Goal: Task Accomplishment & Management: Use online tool/utility

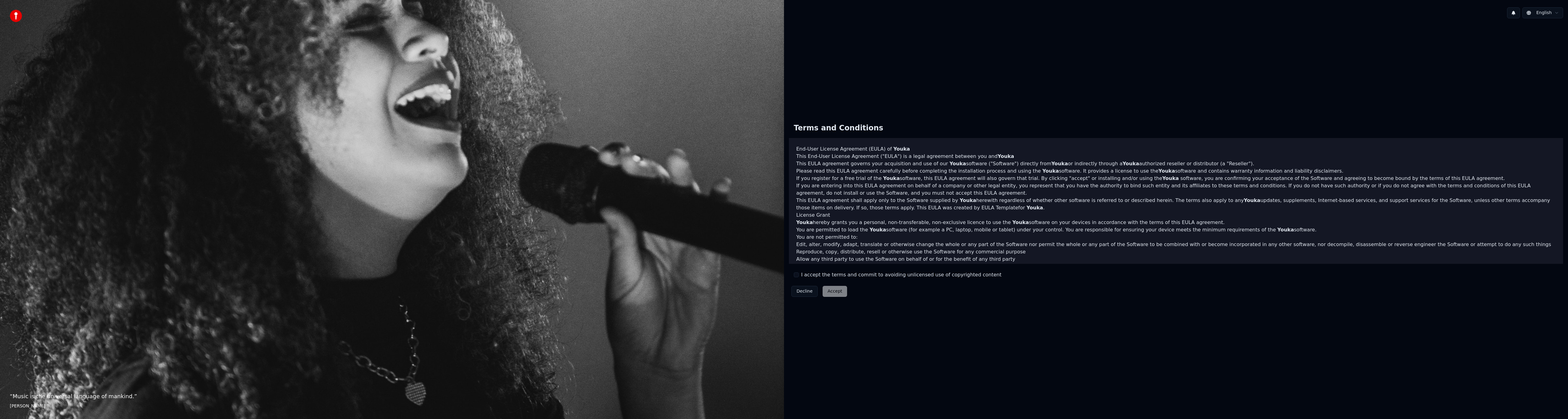
click at [796, 275] on button "I accept the terms and commit to avoiding unlicensed use of copyrighted content" at bounding box center [796, 275] width 5 height 5
click at [838, 294] on button "Accept" at bounding box center [835, 291] width 24 height 11
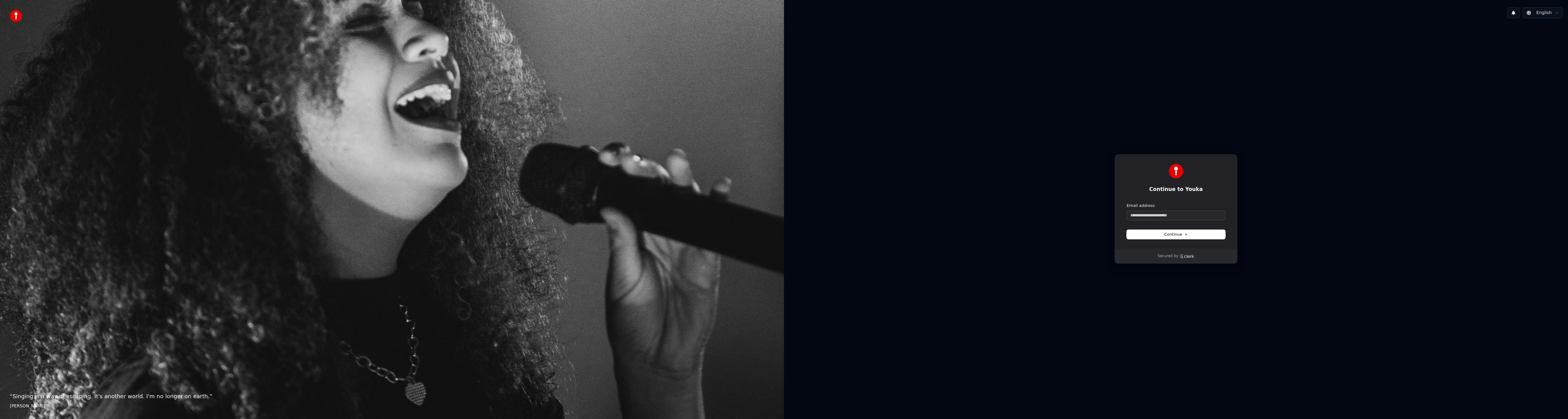
click at [1173, 216] on input "Email address" at bounding box center [1176, 215] width 99 height 9
click at [1178, 231] on button "Continue" at bounding box center [1176, 234] width 99 height 9
type input "**********"
drag, startPoint x: 1238, startPoint y: 204, endPoint x: 1230, endPoint y: 204, distance: 8.0
click at [1238, 204] on div "Check your email to continue to Youka dogofwar666@gmail.com Enter the 6 -digit …" at bounding box center [1176, 209] width 784 height 371
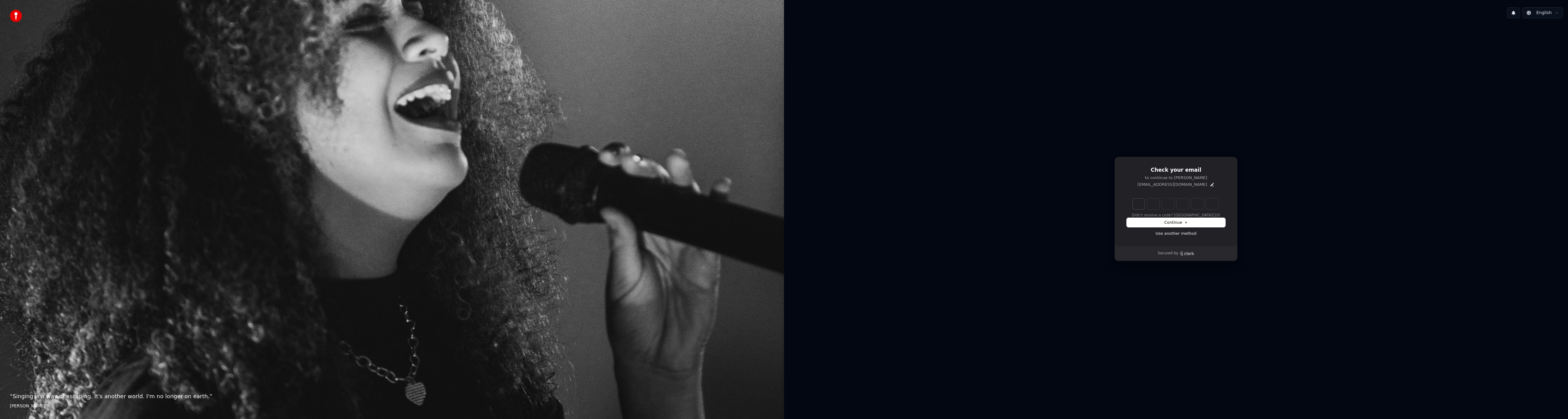
click at [1135, 207] on input "Enter verification code. Digit 1" at bounding box center [1139, 204] width 12 height 11
type input "******"
type input "*"
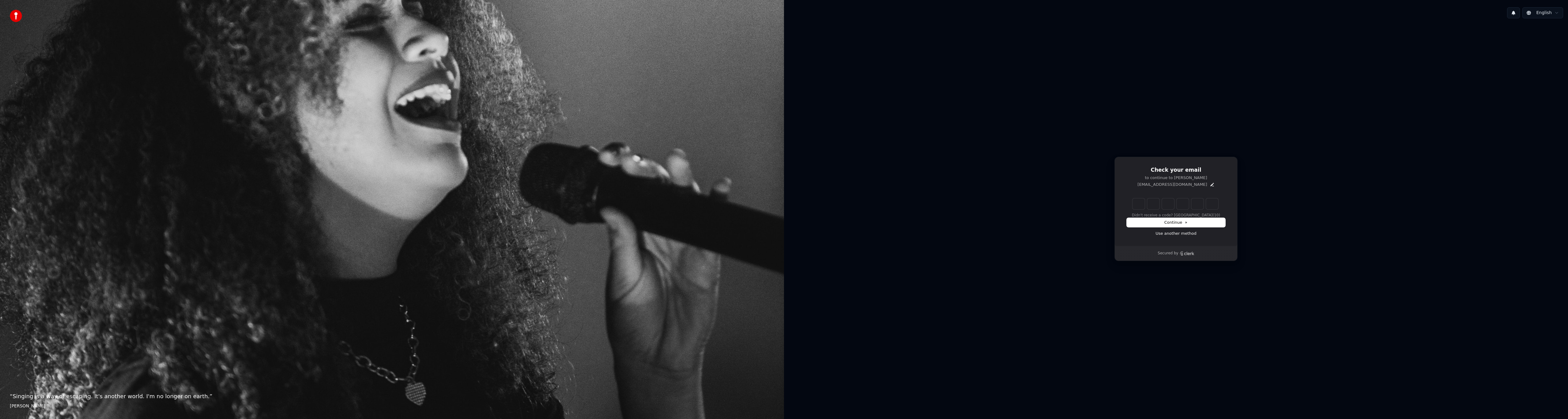
type input "*"
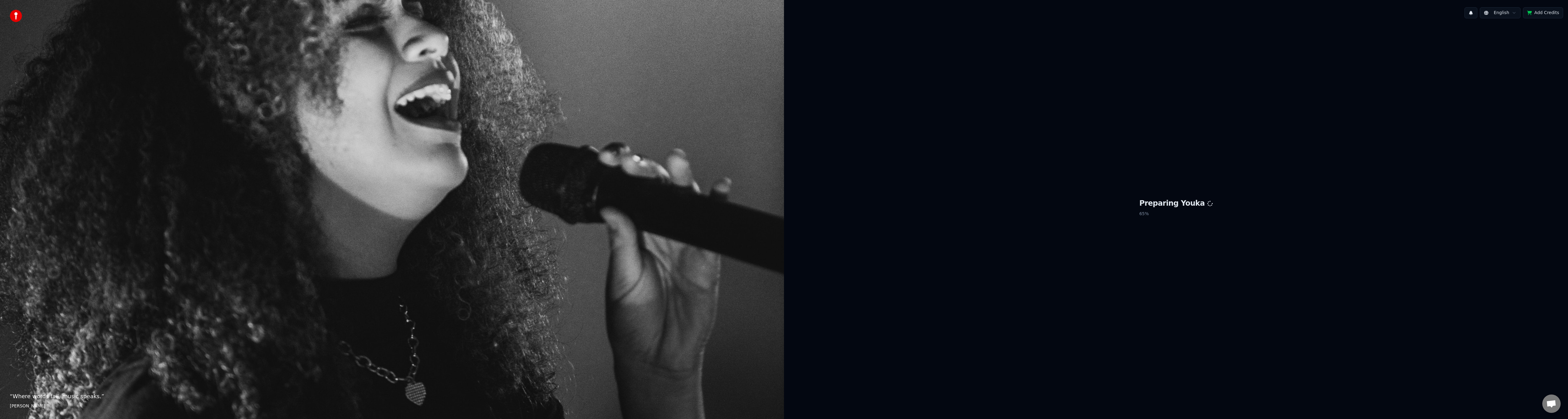
click at [696, 174] on div "“ Where words fail, music speaks. ” [PERSON_NAME]" at bounding box center [392, 209] width 784 height 419
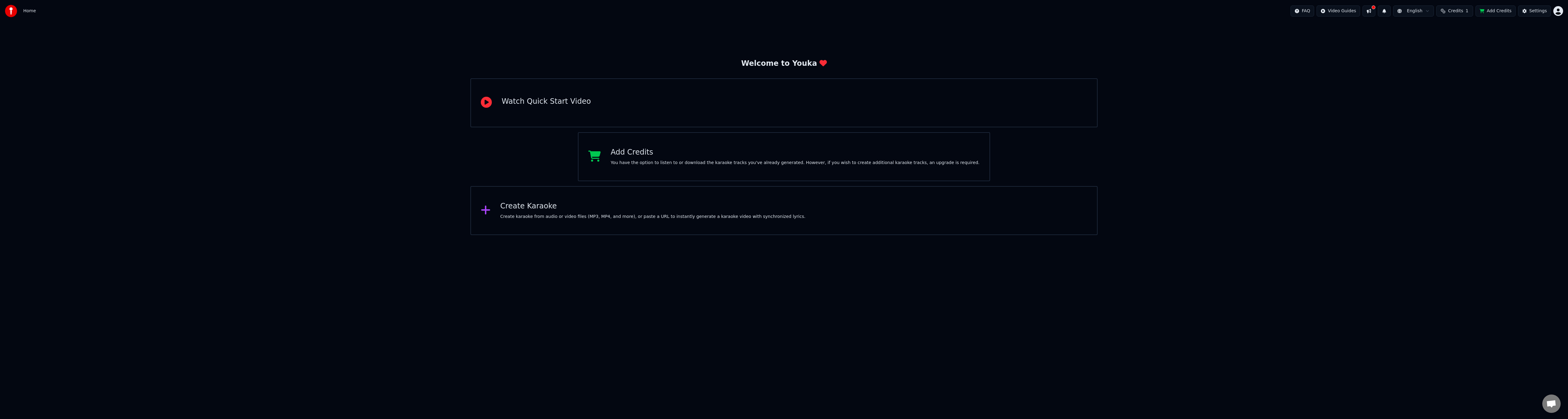
click at [786, 172] on div "Add Credits You have the option to listen to or download the karaoke tracks you…" at bounding box center [783, 156] width 412 height 49
drag, startPoint x: 264, startPoint y: 185, endPoint x: 261, endPoint y: 185, distance: 3.0
click at [264, 185] on div "Welcome to Youka Watch Quick Start Video Add Credits You have the option to lis…" at bounding box center [784, 128] width 1568 height 213
click at [670, 151] on div "Add Credits" at bounding box center [795, 153] width 369 height 10
click at [1257, 235] on html "Home FAQ Video Guides English Credits 1 Add Credits Settings Welcome to Youka W…" at bounding box center [784, 117] width 1568 height 235
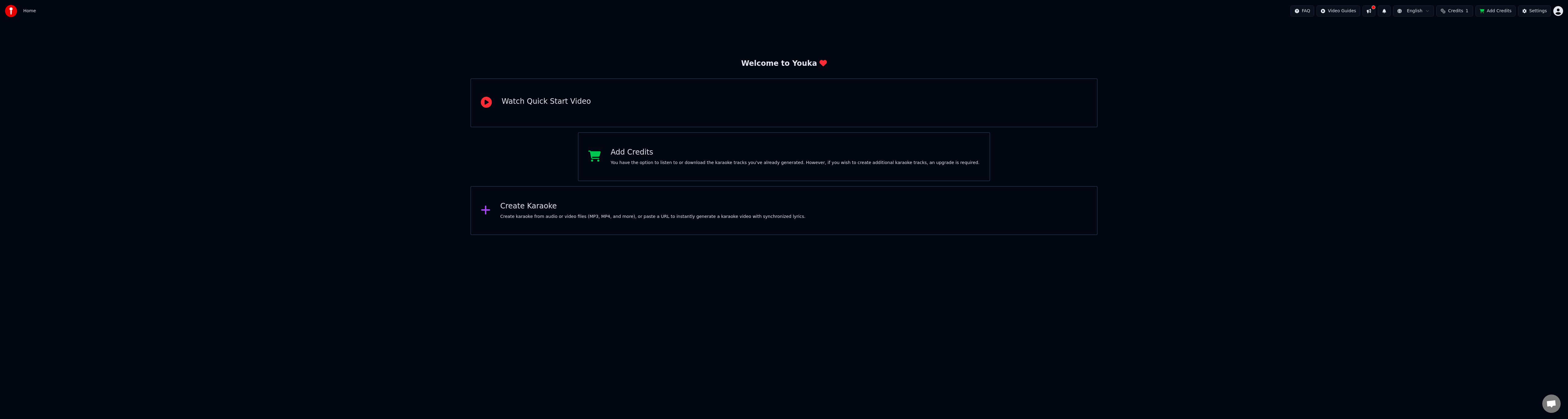
click at [1461, 12] on span "Credits" at bounding box center [1455, 11] width 15 height 6
click at [1455, 41] on td "1" at bounding box center [1446, 41] width 27 height 11
click at [1456, 58] on button "Refresh" at bounding box center [1458, 57] width 32 height 11
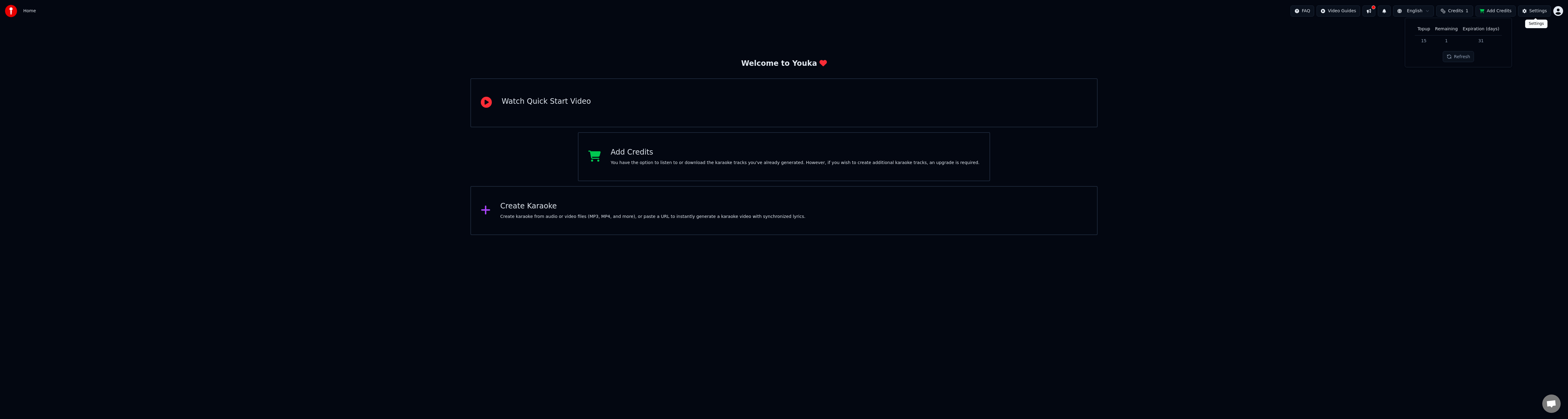
click at [1533, 10] on div "Settings" at bounding box center [1538, 11] width 18 height 6
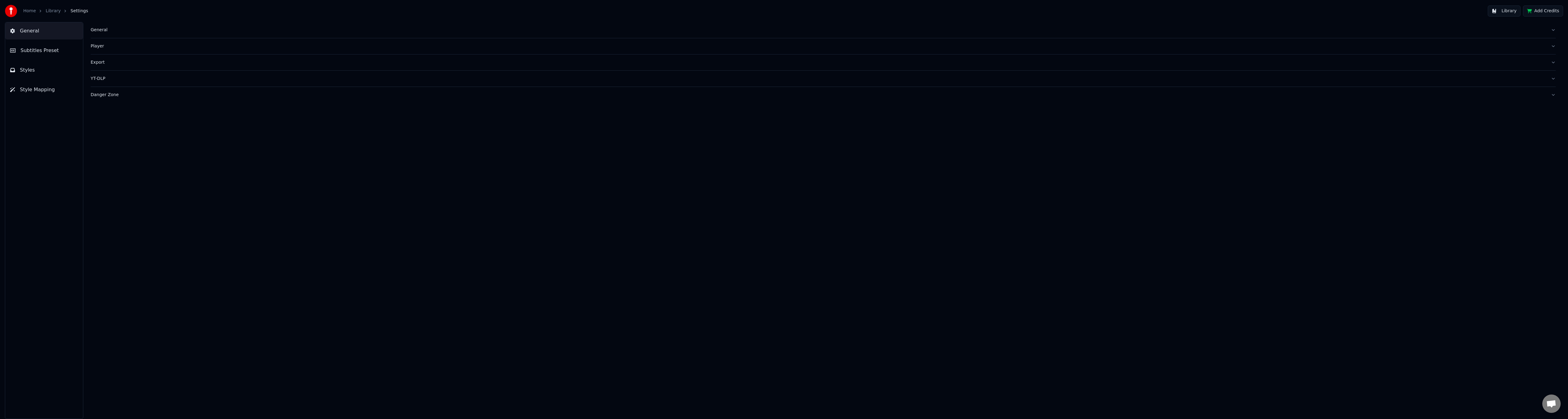
click at [33, 11] on link "Home" at bounding box center [29, 11] width 13 height 6
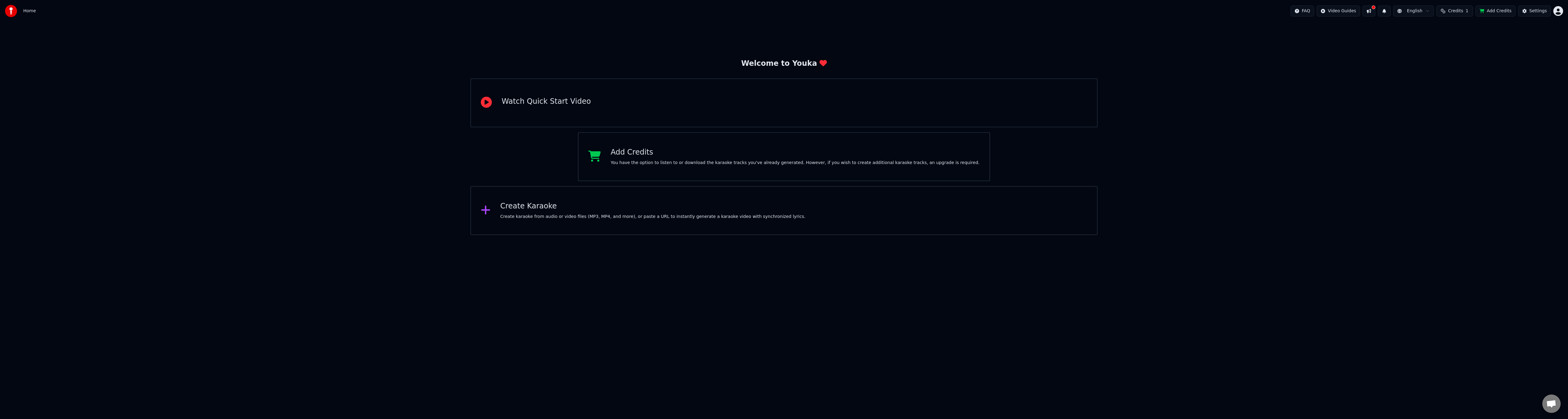
click at [1462, 8] on span "Credits" at bounding box center [1455, 11] width 15 height 6
click at [1376, 12] on button at bounding box center [1368, 11] width 13 height 11
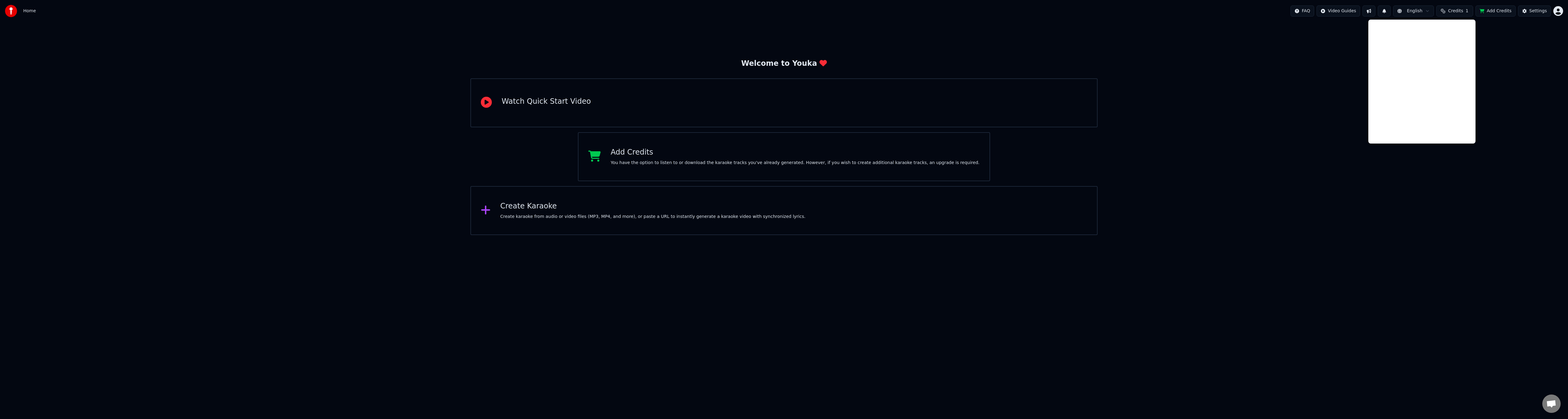
click at [1376, 10] on button at bounding box center [1368, 11] width 13 height 11
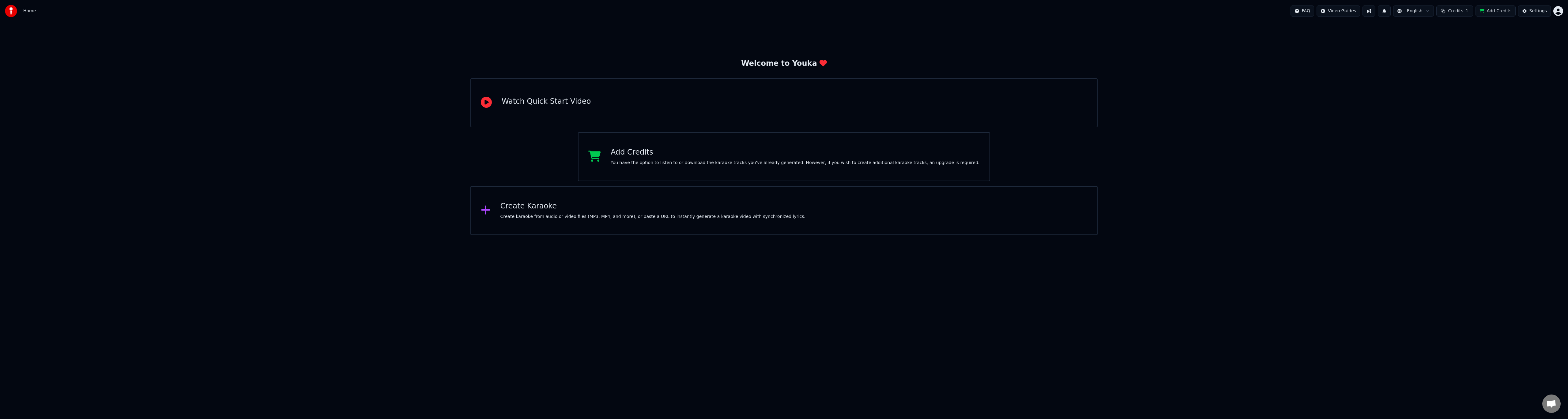
click at [1463, 11] on span "Credits" at bounding box center [1455, 11] width 15 height 6
click at [1460, 53] on button "Refresh" at bounding box center [1458, 57] width 32 height 11
click at [1460, 57] on button "Refresh" at bounding box center [1458, 57] width 32 height 11
click at [1460, 57] on div "Refresh" at bounding box center [1458, 57] width 39 height 11
click at [1460, 57] on button "Refresh" at bounding box center [1458, 57] width 32 height 11
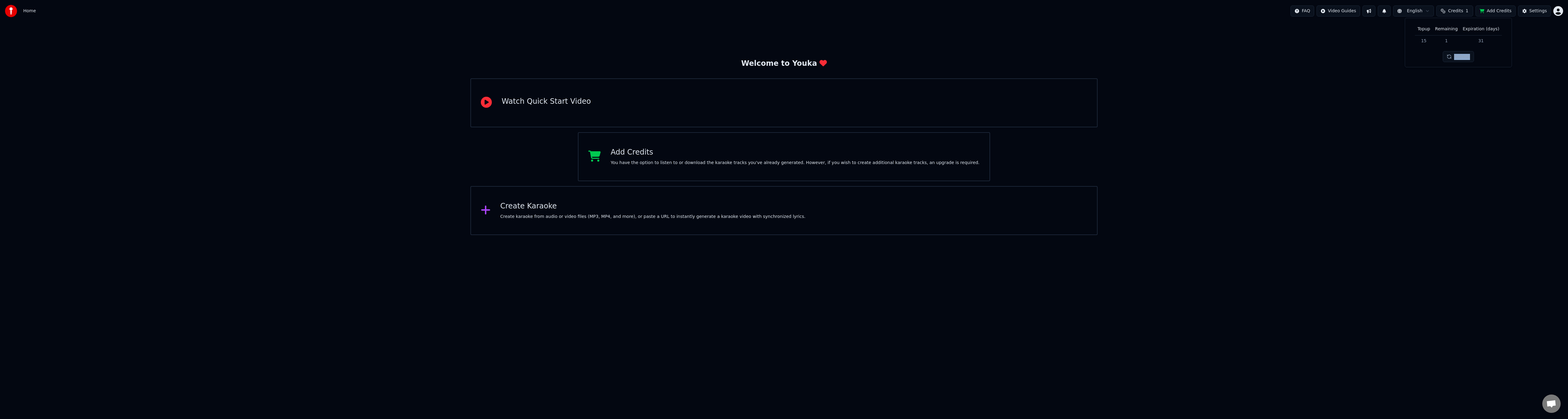
click at [1460, 57] on div "Refresh" at bounding box center [1458, 57] width 32 height 11
click at [1460, 56] on button "Refresh" at bounding box center [1458, 57] width 32 height 11
click at [1460, 56] on div "Refresh" at bounding box center [1458, 57] width 32 height 11
click at [1460, 56] on button "Refresh" at bounding box center [1458, 57] width 32 height 11
click at [1460, 56] on div "Refresh" at bounding box center [1458, 57] width 39 height 11
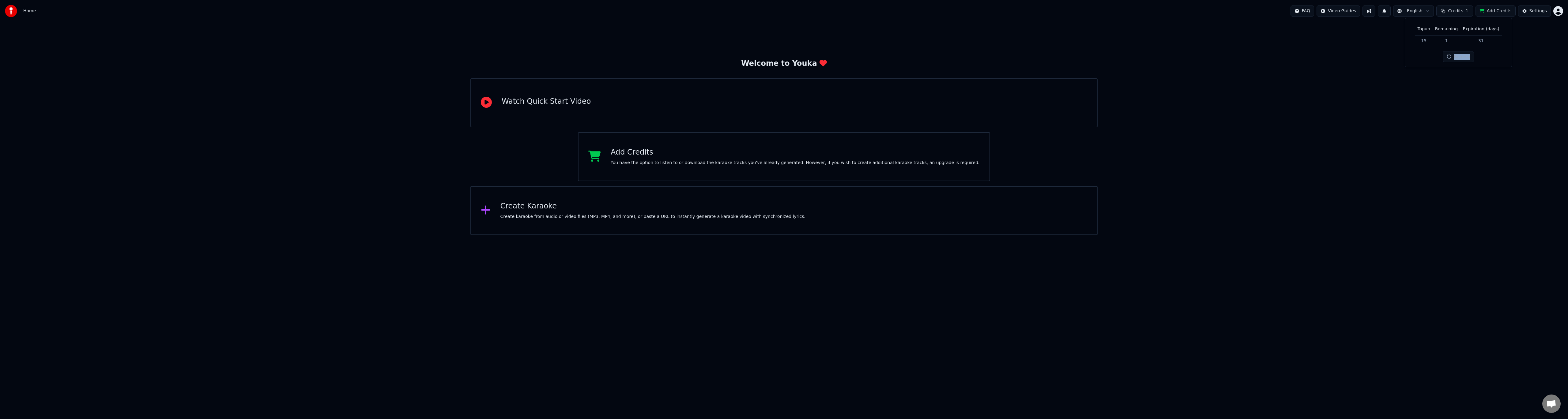
click at [1460, 56] on button "Refresh" at bounding box center [1458, 57] width 32 height 11
click at [1465, 55] on button "Refresh" at bounding box center [1458, 57] width 32 height 11
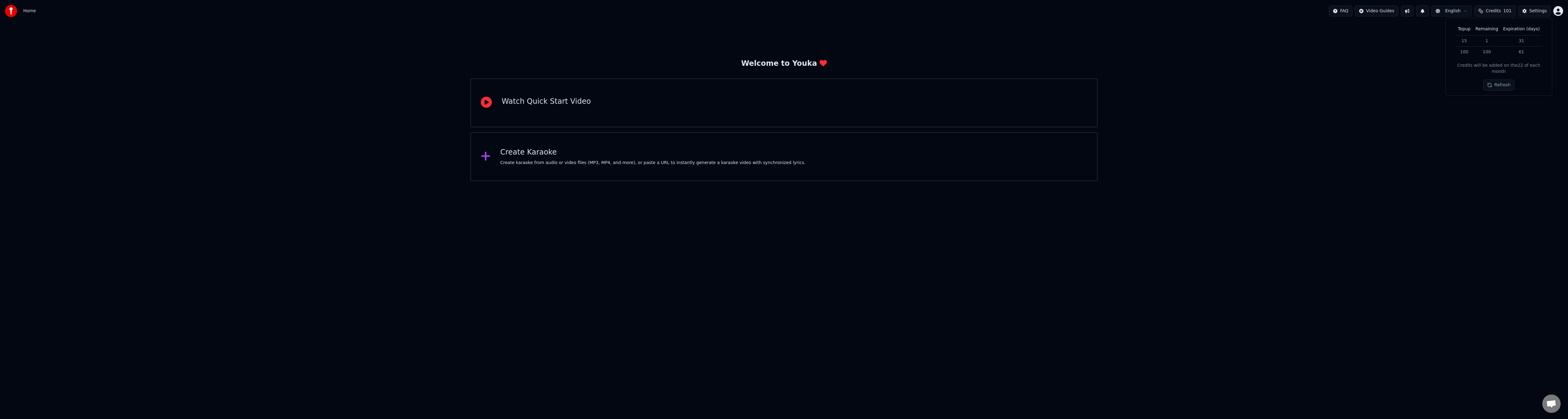
click at [555, 162] on div "Create karaoke from audio or video files (MP3, MP4, and more), or paste a URL t…" at bounding box center [653, 163] width 305 height 6
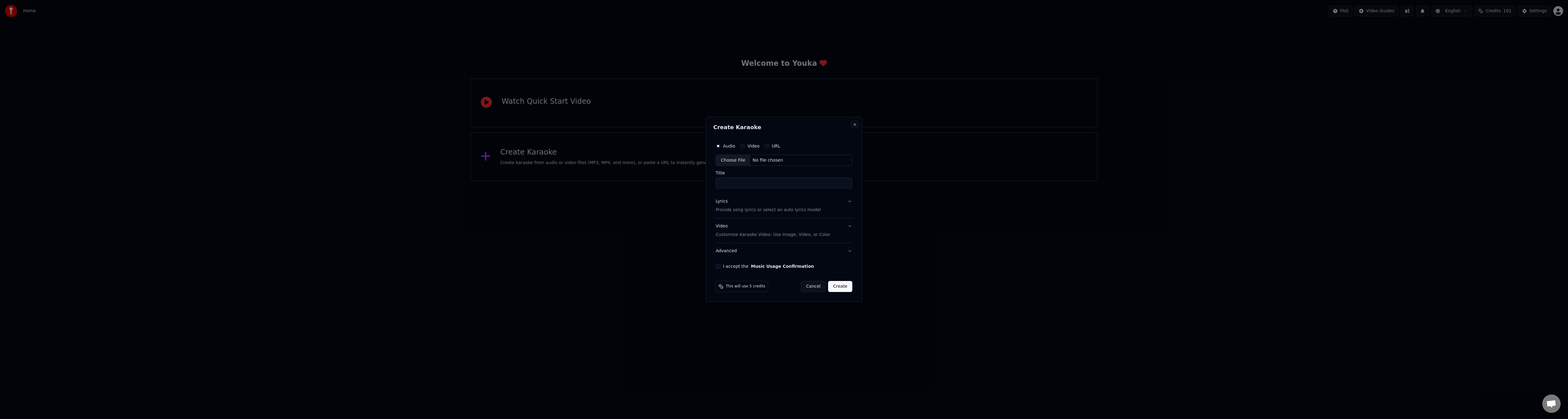
click at [853, 124] on button "Close" at bounding box center [855, 125] width 5 height 5
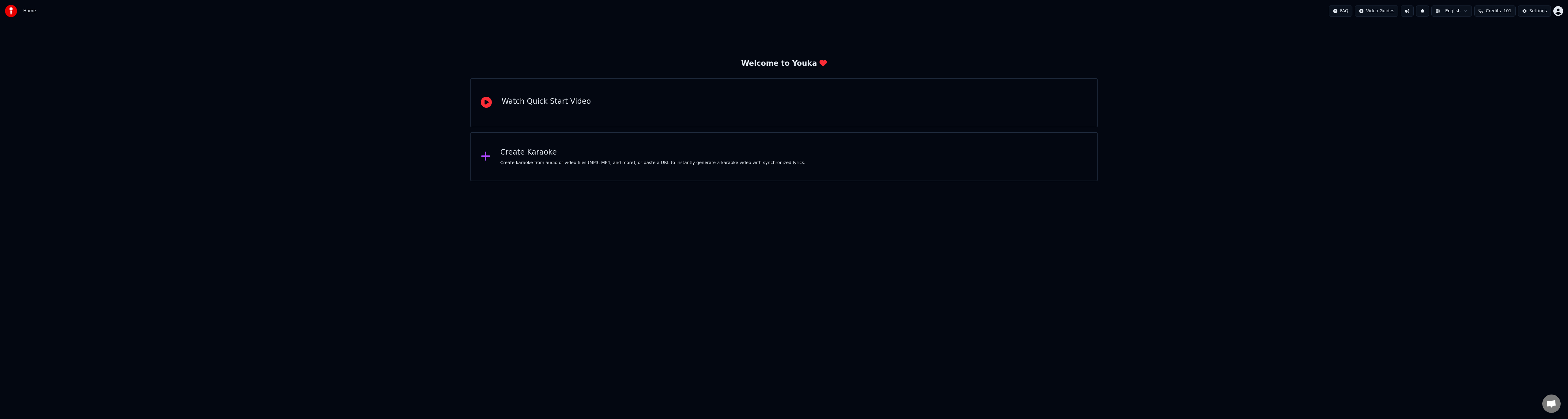
click at [536, 158] on div "Create Karaoke Create karaoke from audio or video files (MP3, MP4, and more), o…" at bounding box center [653, 157] width 305 height 18
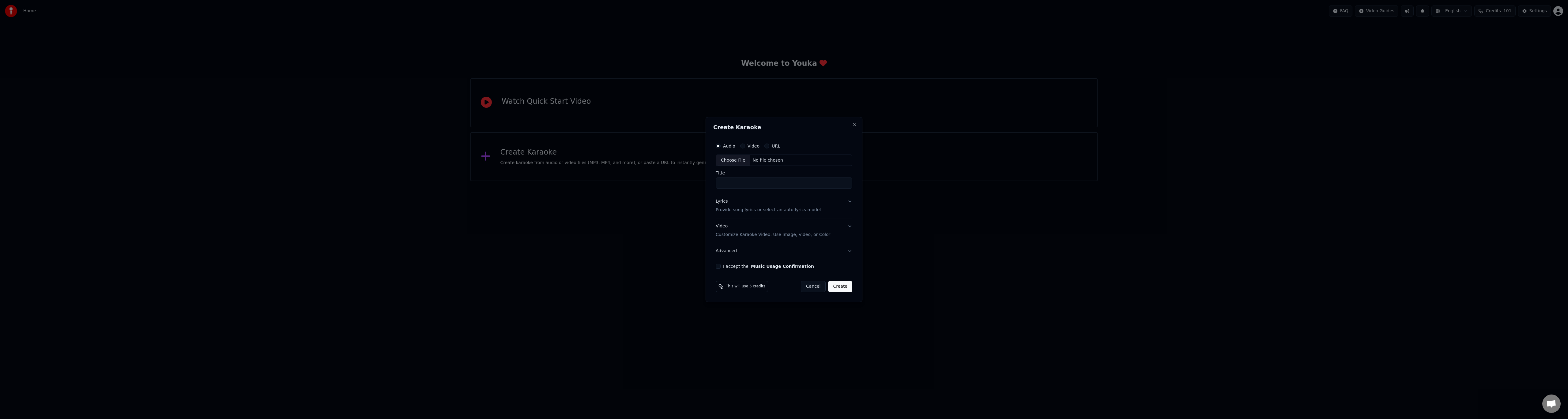
click at [735, 184] on input "Title" at bounding box center [784, 183] width 136 height 11
click at [849, 226] on button "Video Customize Karaoke Video: Use Image, Video, or Color" at bounding box center [784, 230] width 136 height 24
click at [739, 225] on button "Video" at bounding box center [741, 225] width 5 height 5
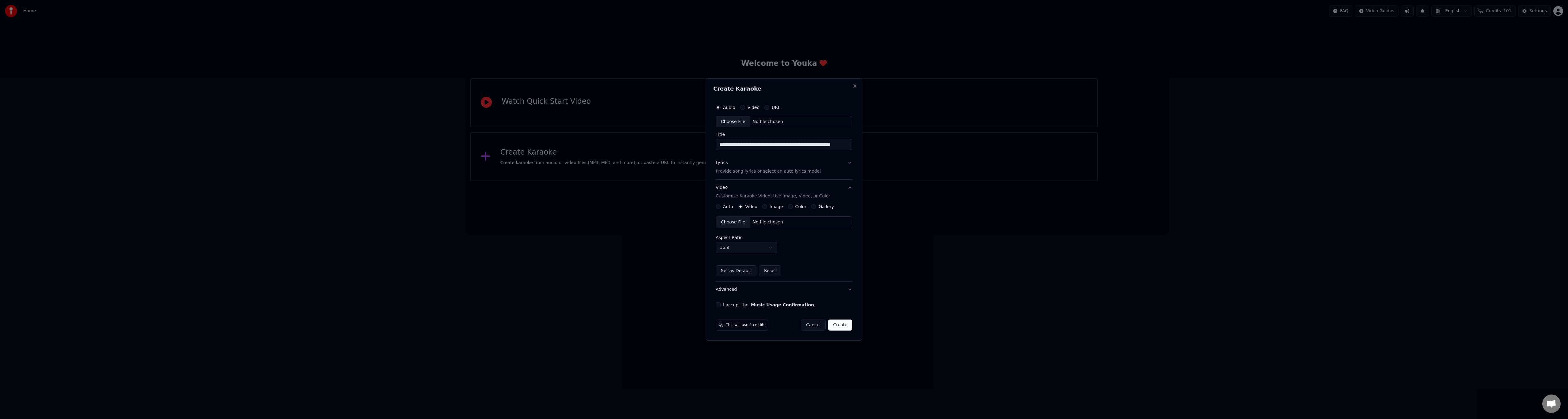
click at [737, 223] on div "Choose File" at bounding box center [733, 222] width 34 height 11
click at [718, 304] on button "I accept the Music Usage Confirmation" at bounding box center [717, 305] width 5 height 5
click at [741, 122] on div "Choose File" at bounding box center [732, 122] width 34 height 11
click at [719, 144] on input "**********" at bounding box center [783, 145] width 136 height 11
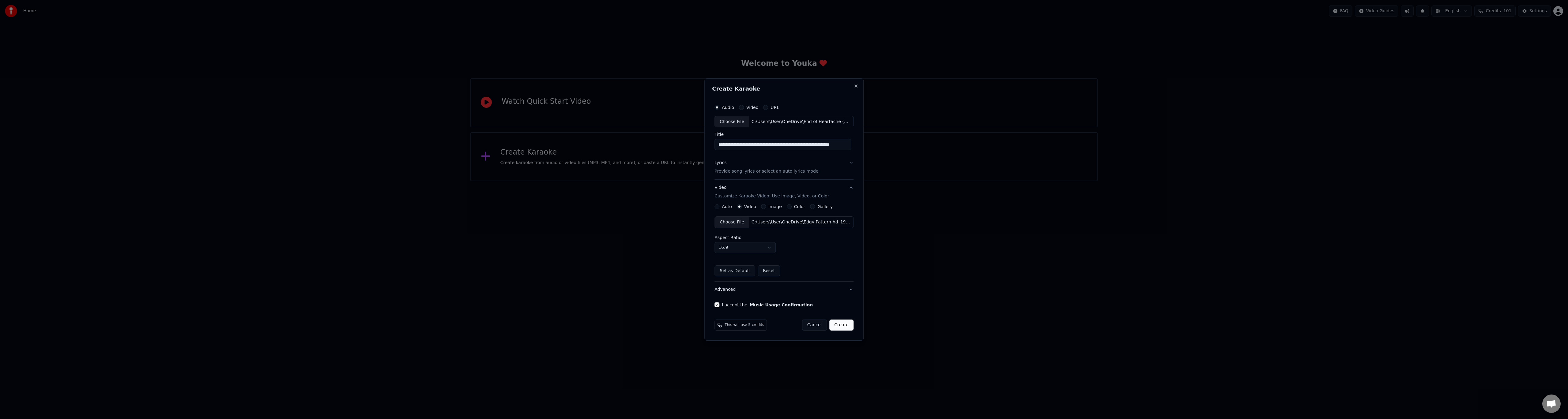
type input "**********"
click at [844, 324] on button "Create" at bounding box center [841, 325] width 24 height 11
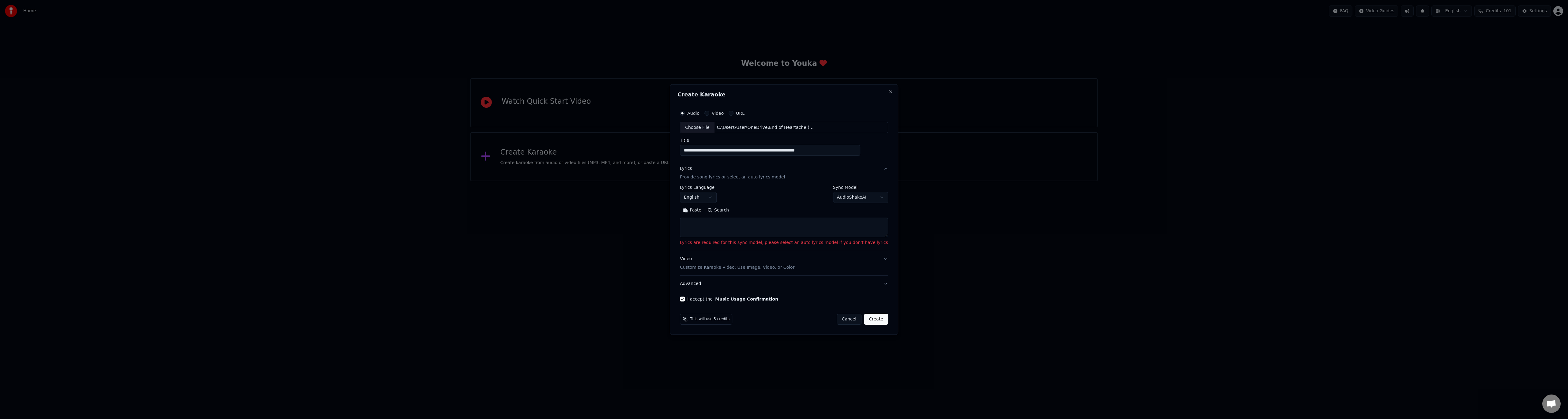
click at [744, 226] on textarea at bounding box center [784, 227] width 208 height 19
paste textarea "**********"
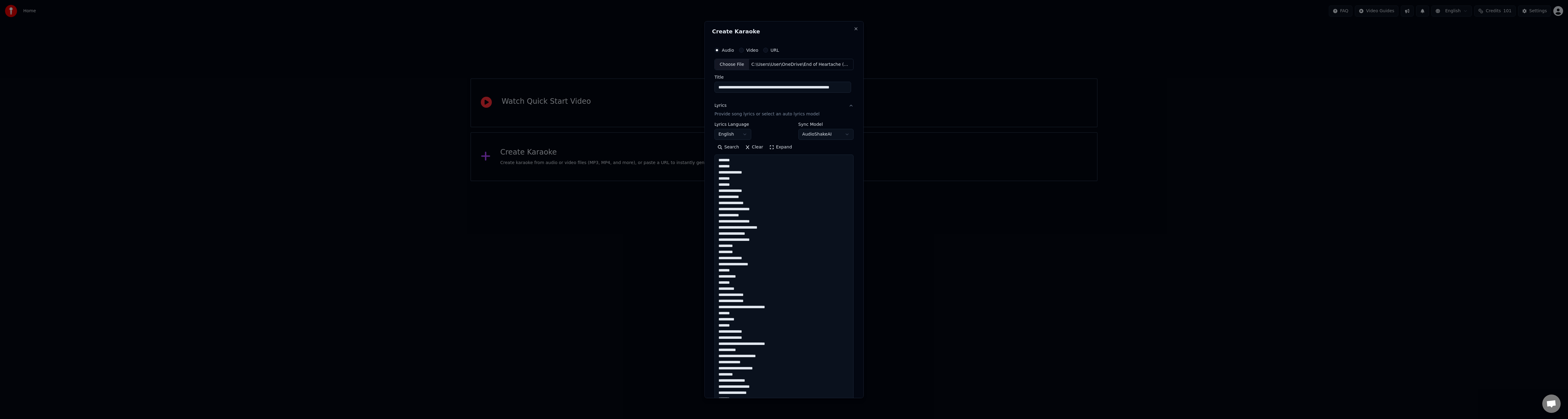
scroll to position [362, 0]
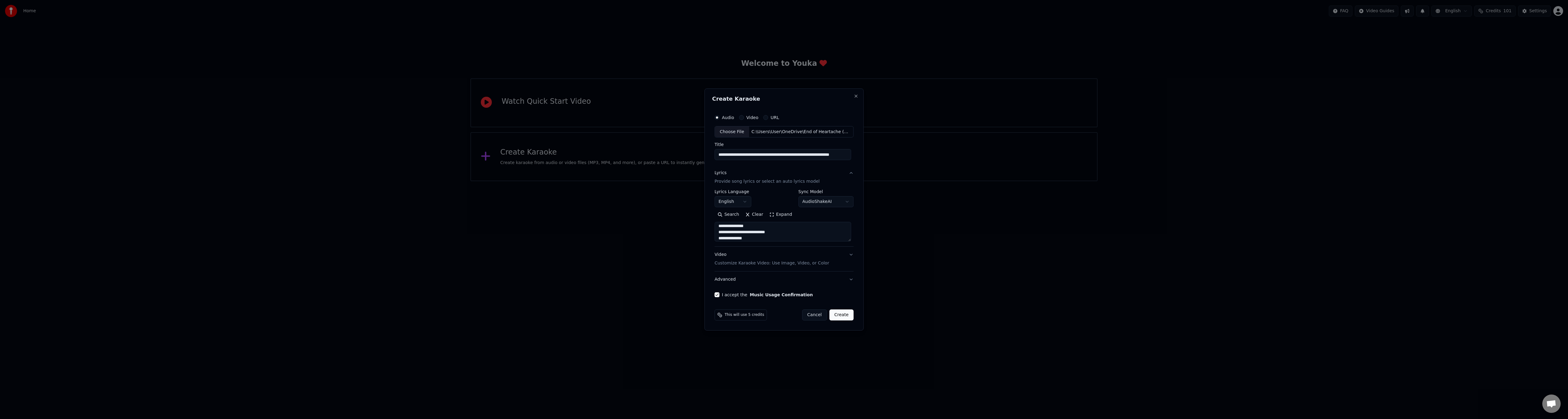
type textarea "**********"
click at [847, 317] on button "Create" at bounding box center [841, 315] width 24 height 11
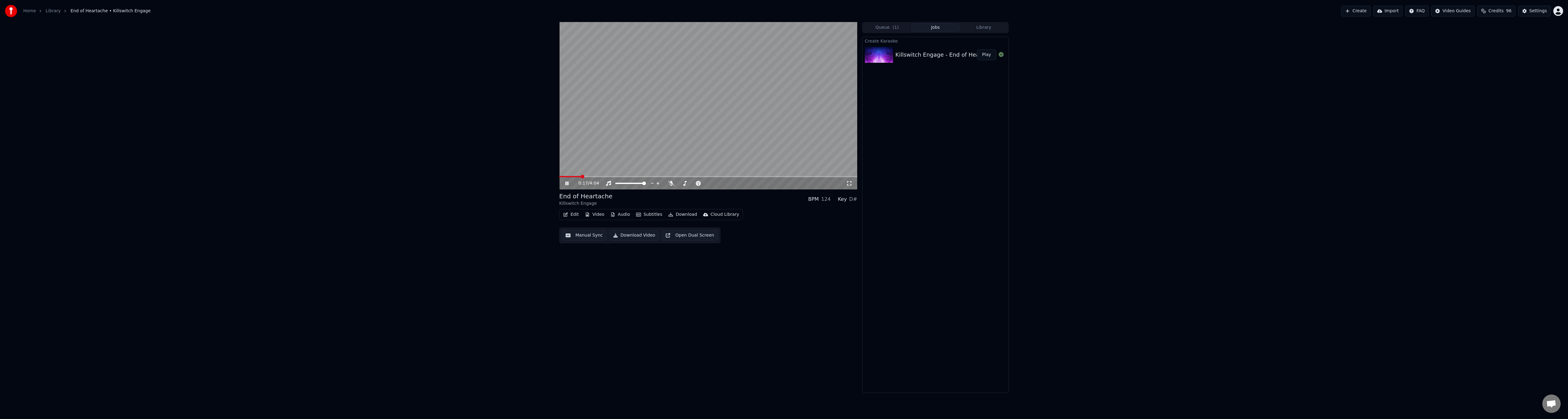
click at [564, 183] on icon at bounding box center [572, 183] width 15 height 5
click at [559, 176] on span at bounding box center [561, 176] width 4 height 4
click at [565, 184] on icon at bounding box center [572, 183] width 15 height 5
click at [569, 213] on button "Edit" at bounding box center [571, 215] width 21 height 9
click at [701, 117] on video at bounding box center [709, 105] width 298 height 167
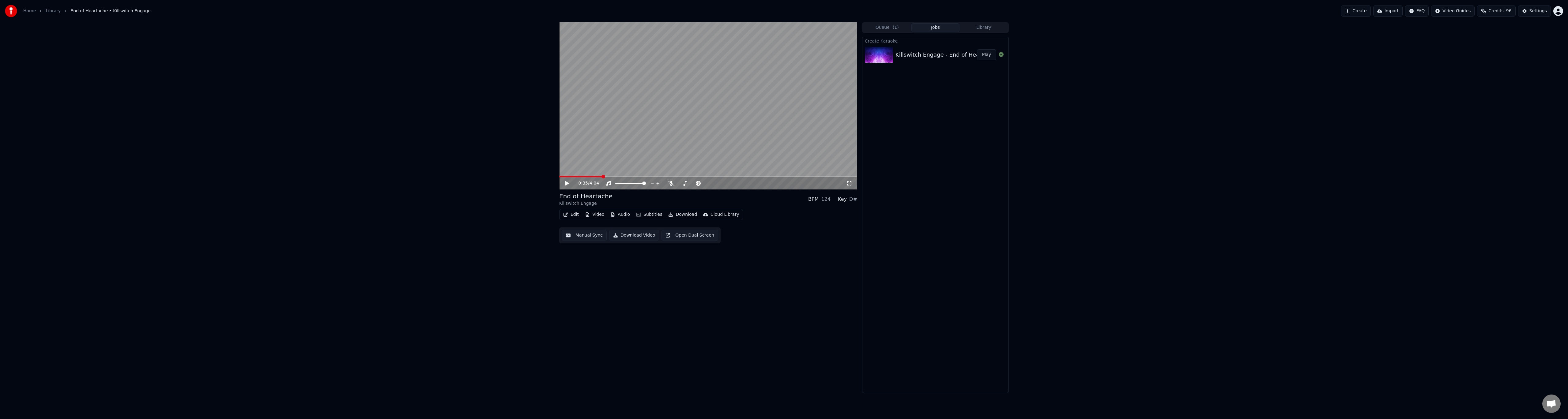
click at [573, 216] on button "Edit" at bounding box center [571, 215] width 21 height 9
click at [742, 288] on div "4 Lines (Vertical)" at bounding box center [749, 291] width 77 height 10
click at [567, 184] on icon at bounding box center [572, 183] width 15 height 5
click at [587, 238] on button "Manual Sync" at bounding box center [584, 235] width 45 height 11
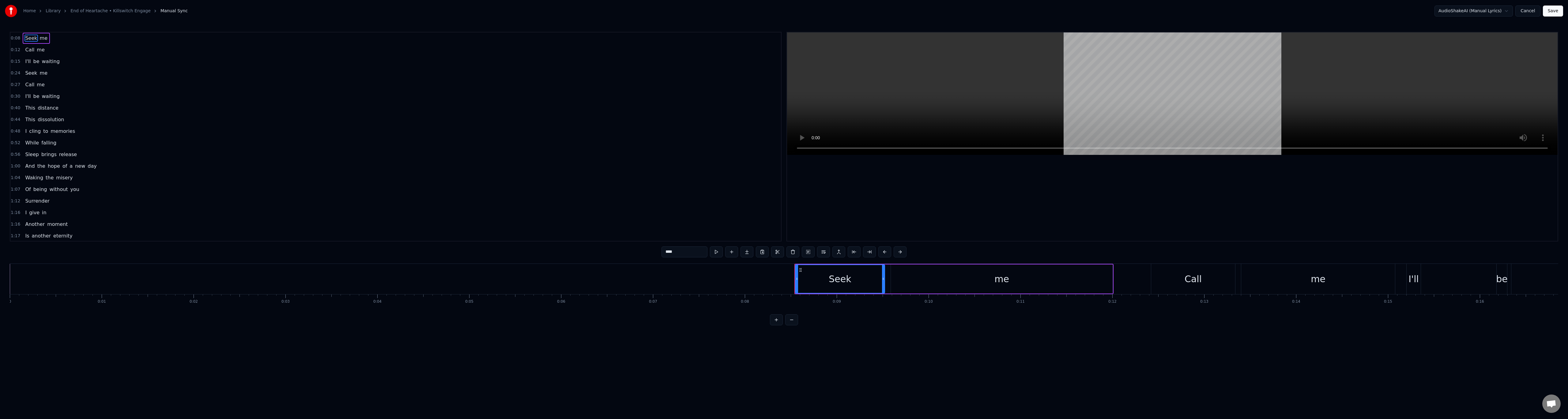
click at [118, 12] on link "End of Heartache • Killswitch Engage" at bounding box center [111, 11] width 80 height 6
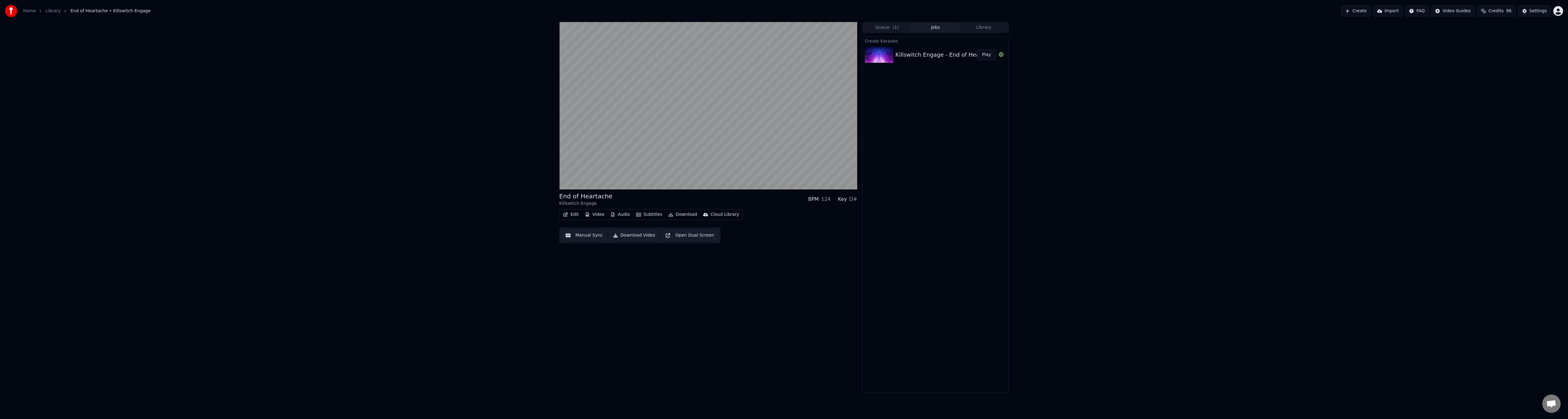
click at [575, 214] on button "Edit" at bounding box center [571, 215] width 21 height 9
click at [596, 271] on div "Manual Sync" at bounding box center [587, 269] width 27 height 6
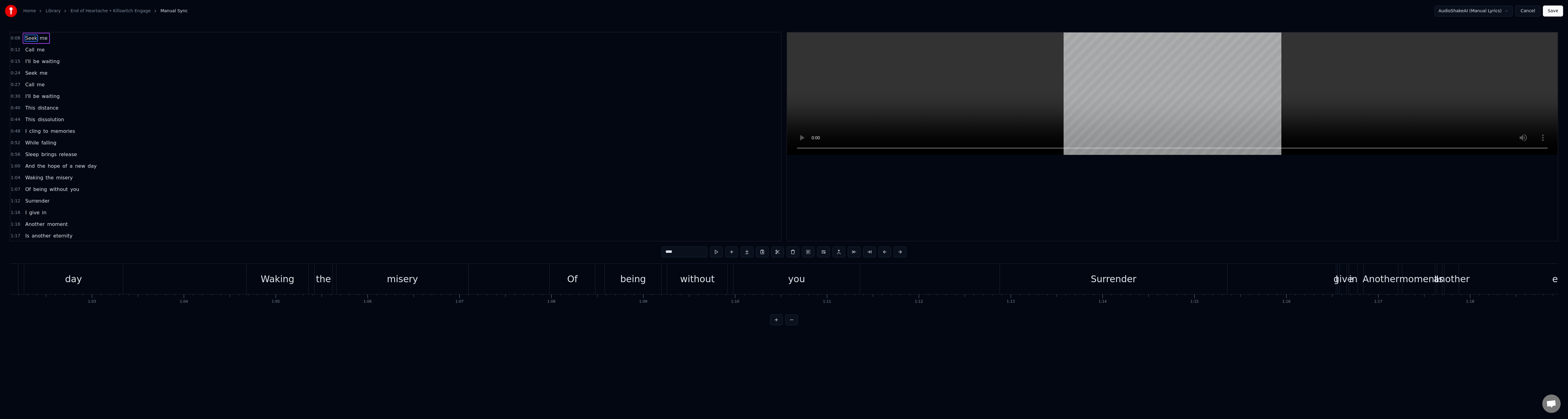
click at [16, 203] on span "1:12" at bounding box center [16, 201] width 10 height 6
click at [770, 250] on button at bounding box center [768, 252] width 13 height 11
click at [769, 253] on button at bounding box center [768, 252] width 13 height 11
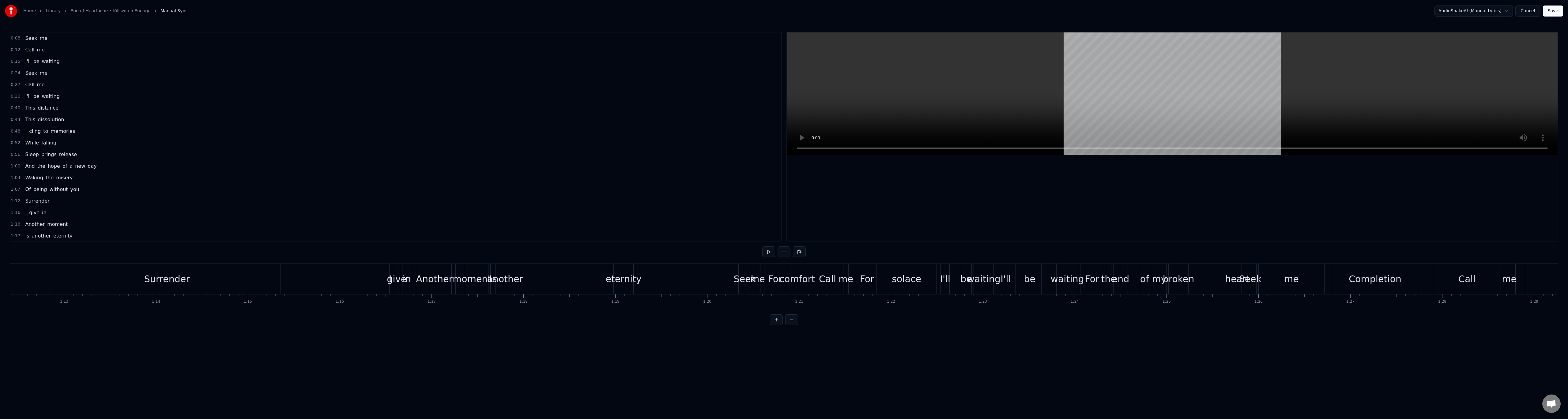
scroll to position [0, 6657]
click at [622, 277] on div "eternity" at bounding box center [619, 279] width 36 height 14
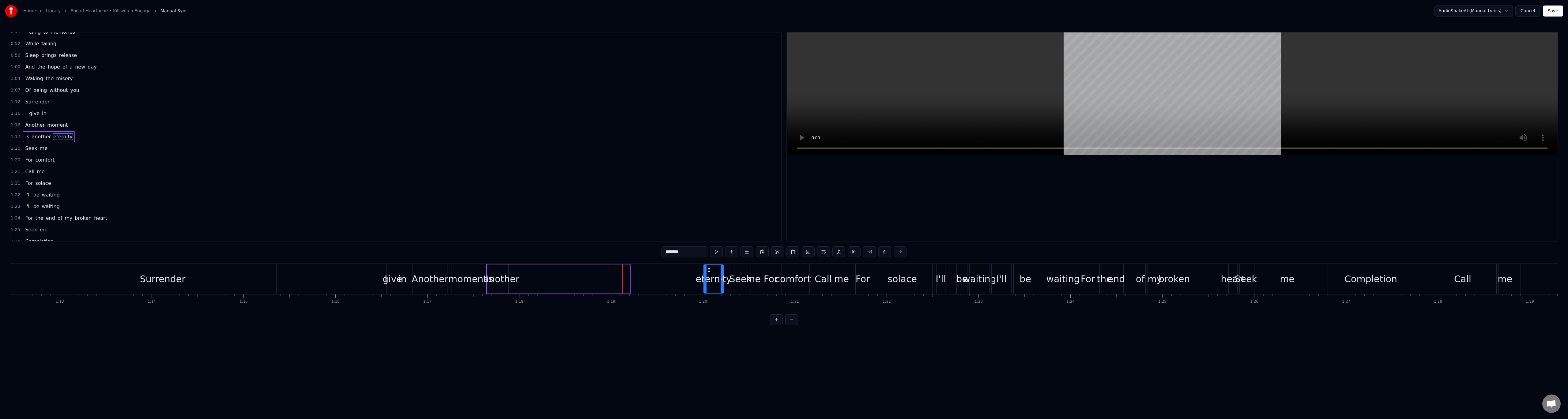
drag, startPoint x: 616, startPoint y: 270, endPoint x: 710, endPoint y: 275, distance: 94.1
click at [710, 275] on div "eternity" at bounding box center [713, 279] width 19 height 28
click at [504, 277] on div "another" at bounding box center [501, 279] width 36 height 14
drag, startPoint x: 500, startPoint y: 270, endPoint x: 681, endPoint y: 278, distance: 181.2
click at [681, 278] on div "another" at bounding box center [683, 279] width 13 height 28
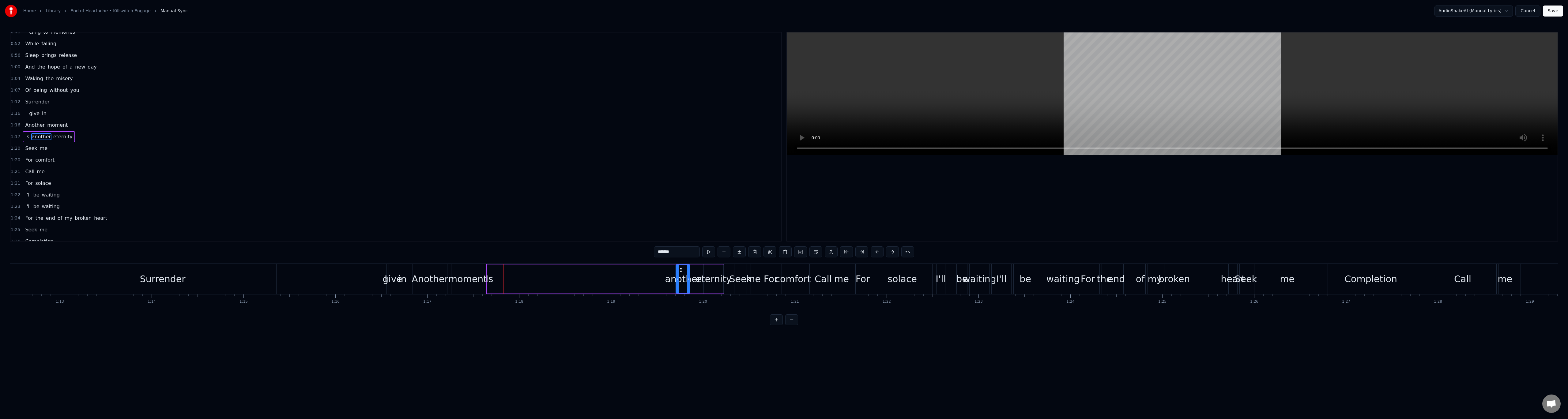
click at [489, 279] on div "Is" at bounding box center [489, 279] width 7 height 14
drag, startPoint x: 492, startPoint y: 270, endPoint x: 665, endPoint y: 274, distance: 173.0
click at [663, 274] on div "Is" at bounding box center [661, 279] width 4 height 28
drag, startPoint x: 663, startPoint y: 280, endPoint x: 670, endPoint y: 280, distance: 7.0
click at [670, 280] on icon at bounding box center [668, 279] width 2 height 5
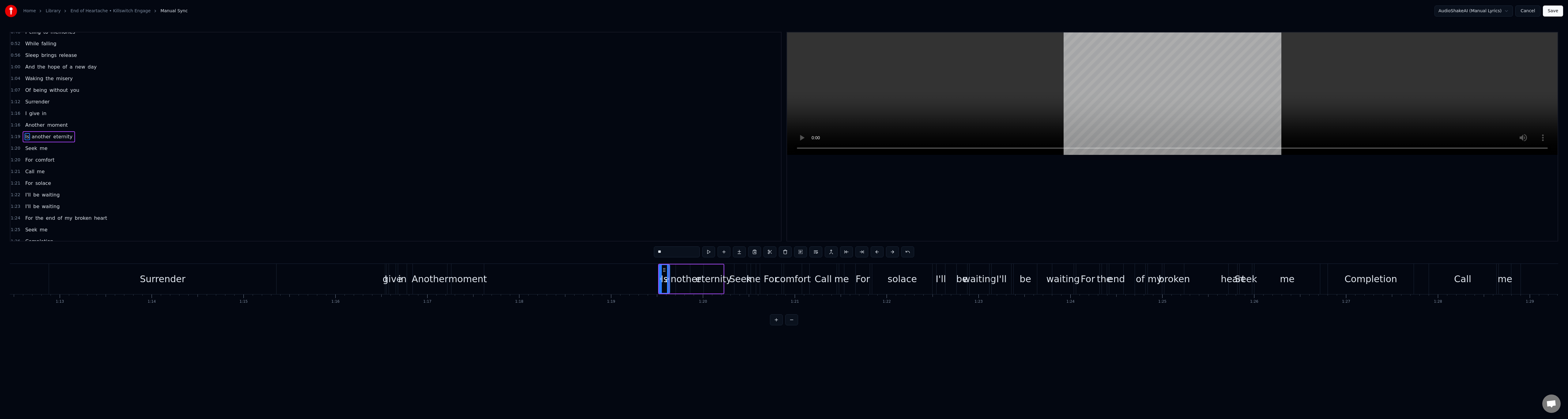
click at [477, 279] on div "moment" at bounding box center [467, 279] width 38 height 14
drag, startPoint x: 457, startPoint y: 269, endPoint x: 612, endPoint y: 274, distance: 155.1
click at [612, 274] on div "moment" at bounding box center [623, 279] width 32 height 28
click at [432, 278] on div "Another" at bounding box center [430, 279] width 37 height 14
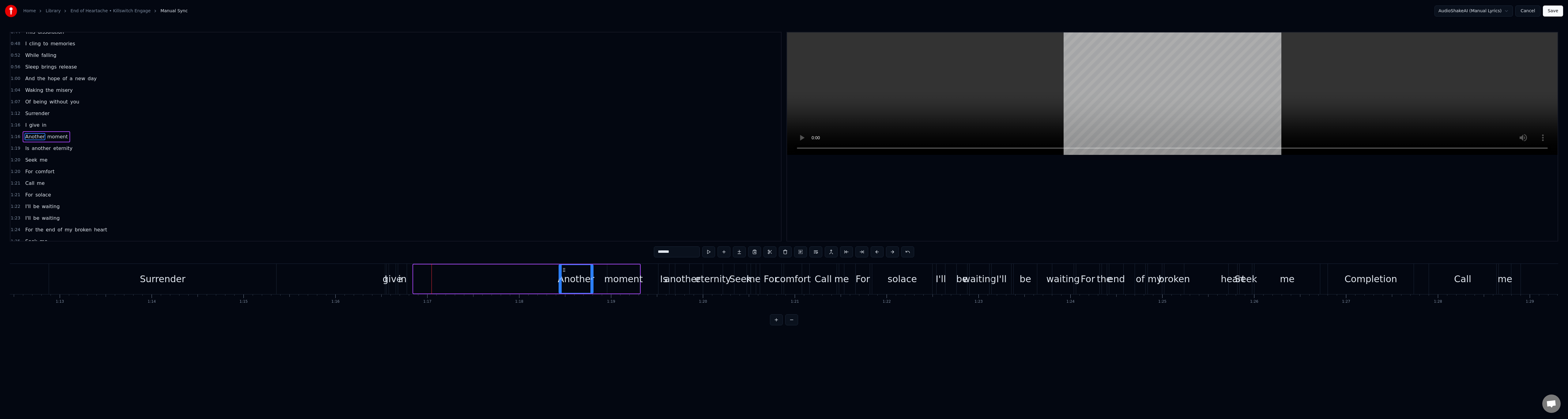
drag, startPoint x: 419, startPoint y: 269, endPoint x: 567, endPoint y: 275, distance: 148.1
click at [567, 275] on div "Another" at bounding box center [576, 279] width 33 height 28
click at [402, 278] on div "in" at bounding box center [402, 279] width 9 height 14
drag, startPoint x: 404, startPoint y: 270, endPoint x: 503, endPoint y: 279, distance: 99.4
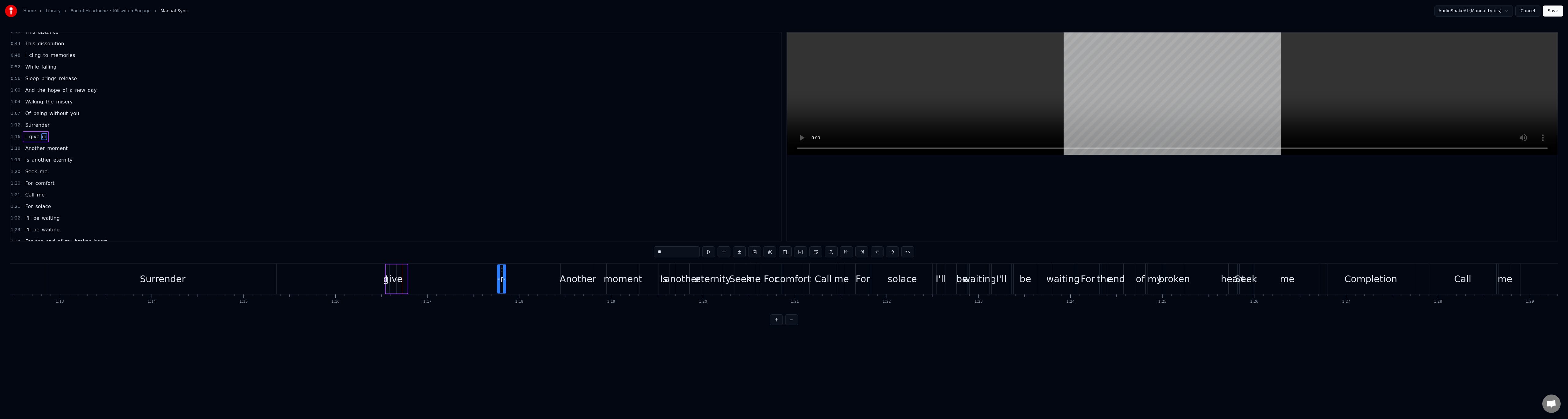
click at [503, 279] on div "in" at bounding box center [502, 279] width 8 height 28
click at [394, 278] on div "give" at bounding box center [393, 279] width 19 height 14
drag, startPoint x: 395, startPoint y: 277, endPoint x: 429, endPoint y: 278, distance: 34.0
click at [429, 278] on icon at bounding box center [429, 279] width 2 height 5
drag, startPoint x: 395, startPoint y: 270, endPoint x: 429, endPoint y: 273, distance: 34.1
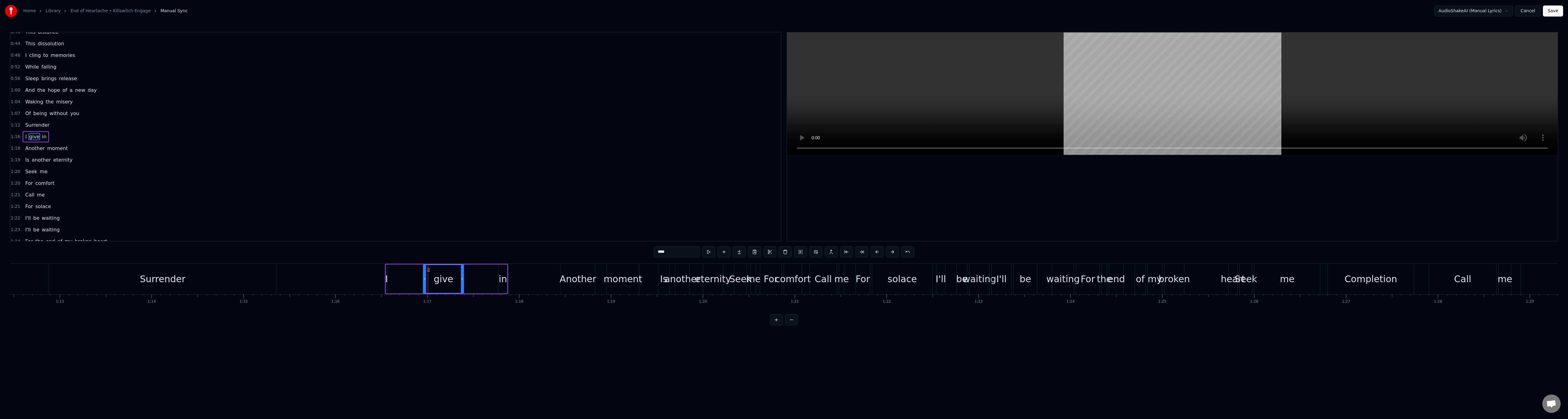
click at [429, 273] on div "give" at bounding box center [443, 279] width 40 height 28
click at [387, 278] on div "I" at bounding box center [387, 279] width 3 height 14
type input "*"
drag, startPoint x: 387, startPoint y: 279, endPoint x: 399, endPoint y: 279, distance: 12.0
click at [399, 279] on div "I give in" at bounding box center [446, 279] width 123 height 30
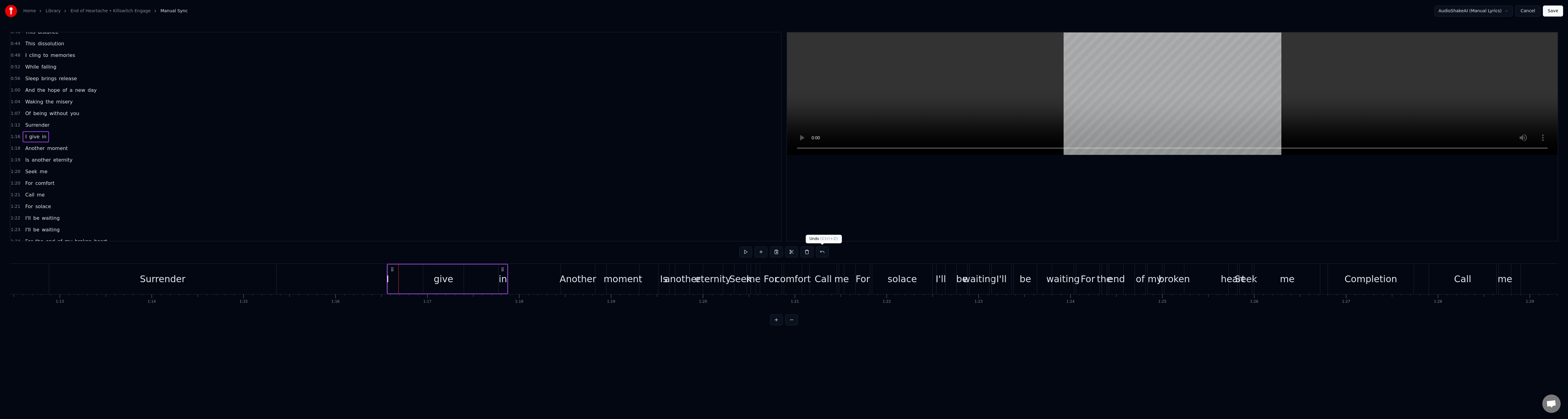
click at [821, 254] on button at bounding box center [822, 252] width 13 height 11
click at [386, 277] on div "I" at bounding box center [387, 279] width 3 height 14
drag, startPoint x: 388, startPoint y: 279, endPoint x: 379, endPoint y: 279, distance: 9.0
click at [379, 279] on icon at bounding box center [378, 279] width 2 height 5
drag, startPoint x: 386, startPoint y: 281, endPoint x: 390, endPoint y: 281, distance: 4.0
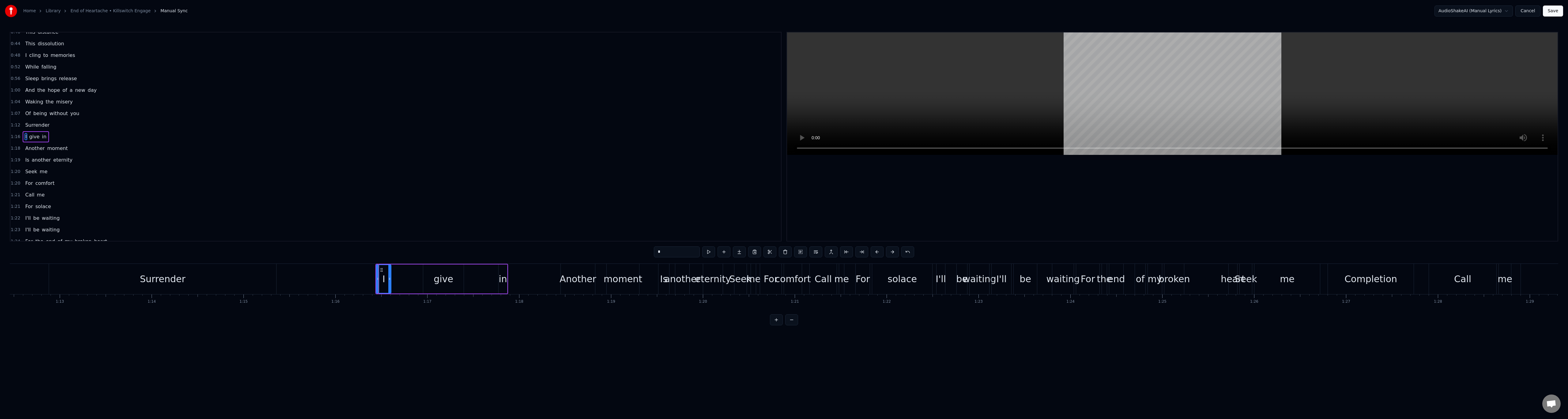
click at [390, 281] on div at bounding box center [390, 279] width 2 height 28
drag, startPoint x: 380, startPoint y: 269, endPoint x: 387, endPoint y: 268, distance: 7.1
click at [387, 268] on icon at bounding box center [388, 270] width 5 height 5
drag, startPoint x: 397, startPoint y: 280, endPoint x: 393, endPoint y: 280, distance: 4.0
click at [393, 280] on icon at bounding box center [391, 279] width 2 height 5
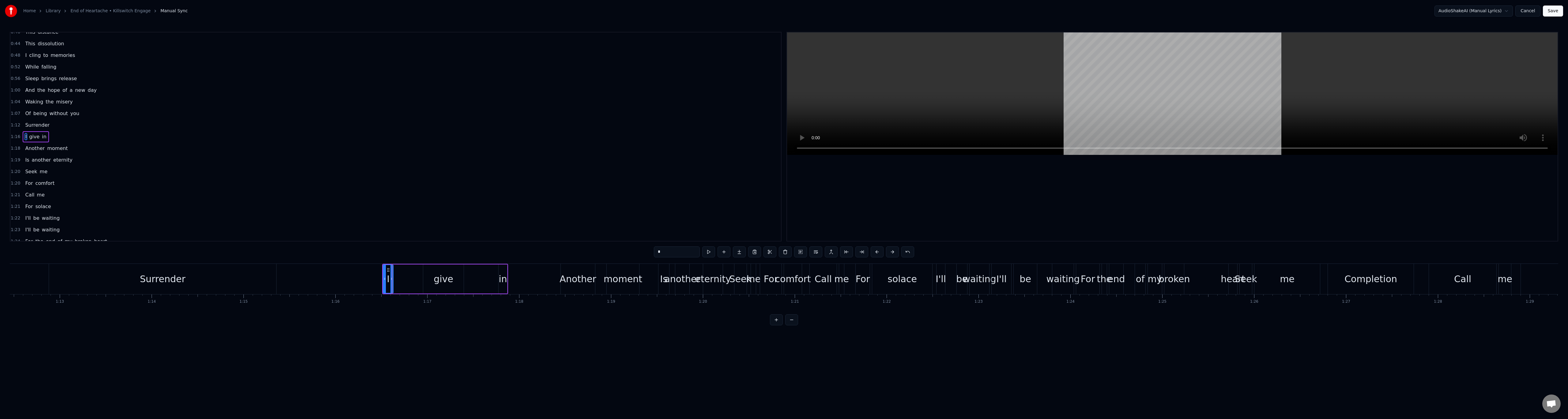
drag, startPoint x: 438, startPoint y: 279, endPoint x: 426, endPoint y: 280, distance: 12.0
click at [426, 280] on div "give" at bounding box center [443, 279] width 40 height 29
drag, startPoint x: 429, startPoint y: 270, endPoint x: 402, endPoint y: 270, distance: 27.0
click at [402, 270] on icon at bounding box center [402, 270] width 5 height 5
click at [436, 280] on icon at bounding box center [436, 279] width 2 height 5
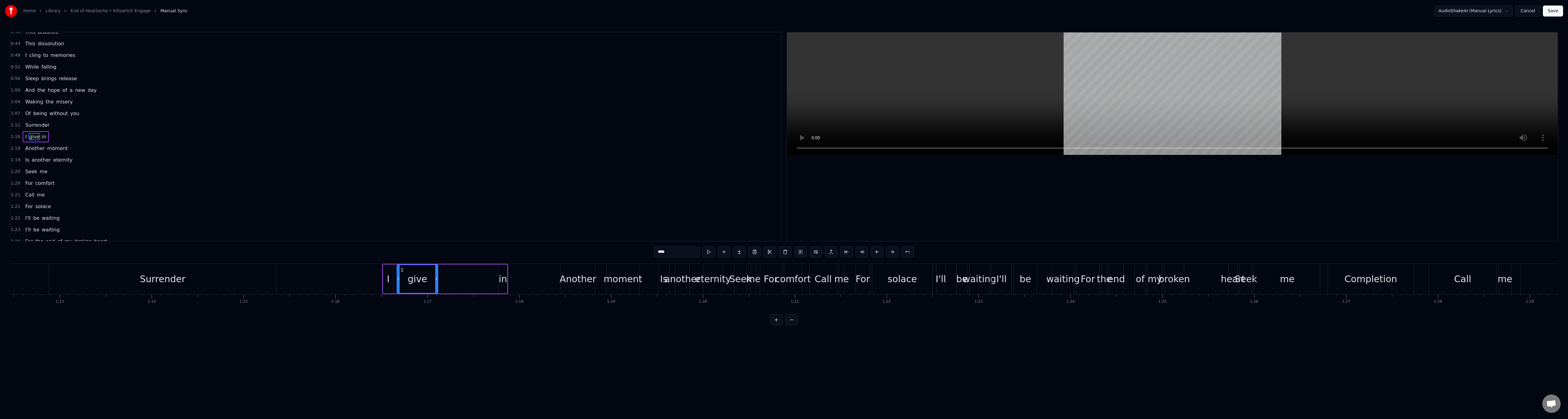
click at [505, 280] on div "in" at bounding box center [503, 279] width 9 height 14
type input "**"
drag, startPoint x: 500, startPoint y: 272, endPoint x: 445, endPoint y: 272, distance: 55.0
click at [445, 272] on div at bounding box center [445, 279] width 2 height 28
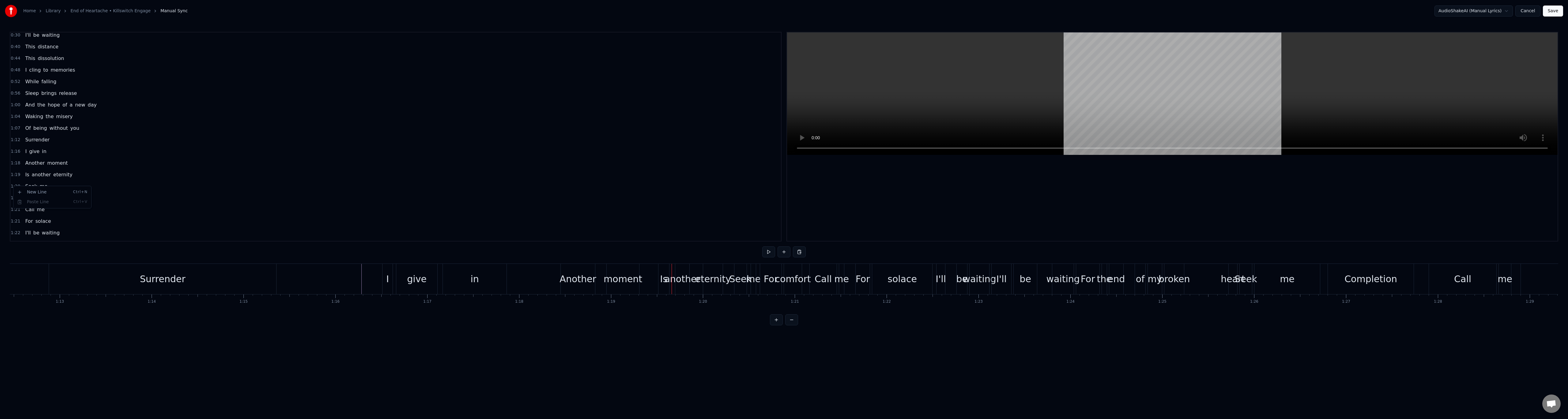
click at [18, 183] on html "Home Library End of Heartache • Killswitch Engage Manual Sync AudioShakeAI (Man…" at bounding box center [784, 167] width 1568 height 335
click at [15, 185] on span "1:20" at bounding box center [16, 186] width 10 height 6
click at [41, 229] on div "Delete Line Del" at bounding box center [57, 232] width 75 height 10
click at [15, 199] on span "1:21" at bounding box center [16, 198] width 10 height 6
click at [38, 245] on div "Delete Line Del" at bounding box center [55, 244] width 75 height 10
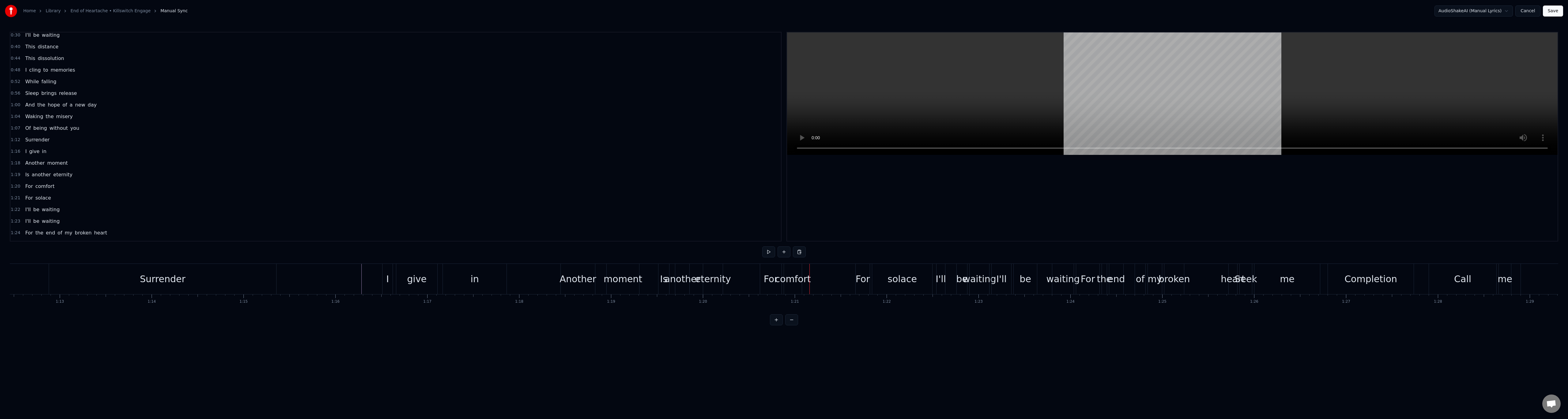
click at [16, 210] on span "1:22" at bounding box center [16, 210] width 10 height 6
click at [44, 254] on div "Delete Line Del" at bounding box center [57, 256] width 75 height 10
click at [15, 205] on span "1:25" at bounding box center [16, 203] width 10 height 6
click at [156, 21] on html "Home Library End of Heartache • Killswitch Engage Manual Sync AudioShakeAI (Man…" at bounding box center [784, 167] width 1568 height 335
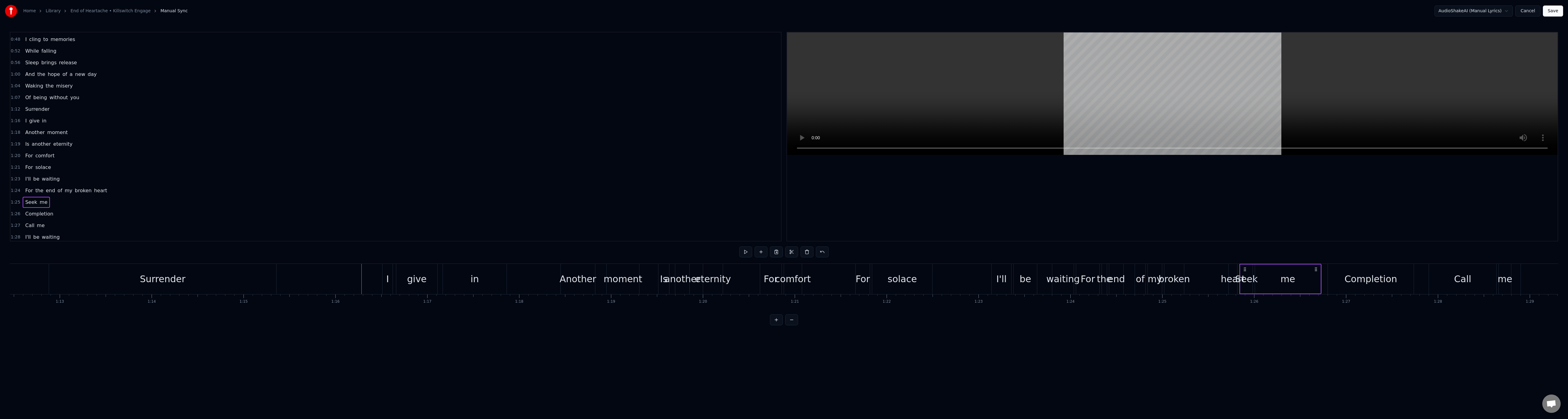
click at [102, 10] on link "End of Heartache • Killswitch Engage" at bounding box center [111, 11] width 80 height 6
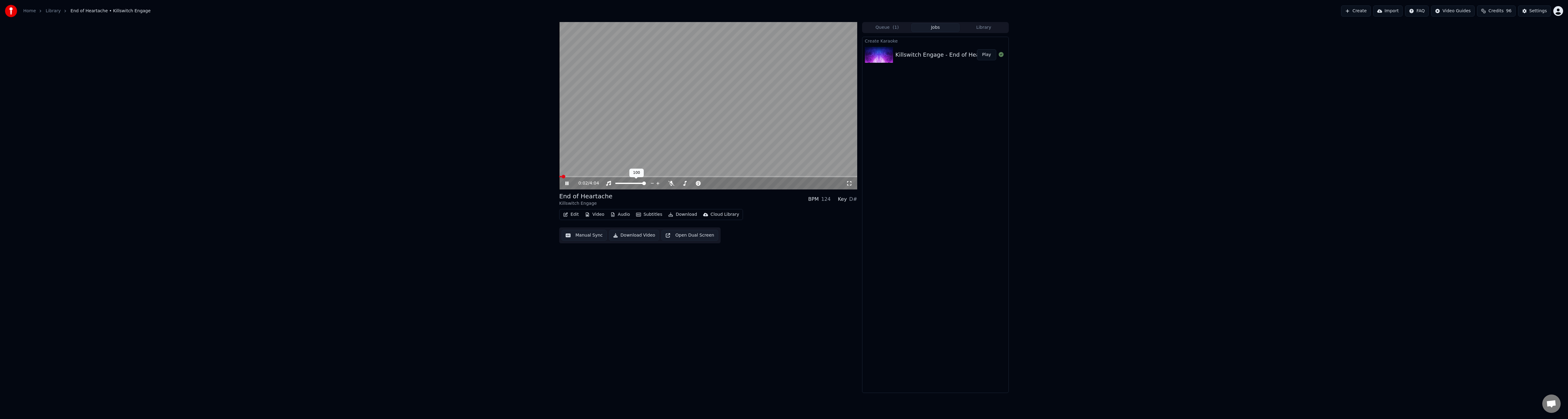
click at [724, 142] on video at bounding box center [709, 105] width 298 height 167
click at [571, 215] on button "Edit" at bounding box center [571, 215] width 21 height 9
click at [586, 230] on div "Edit Lyrics" at bounding box center [584, 227] width 22 height 6
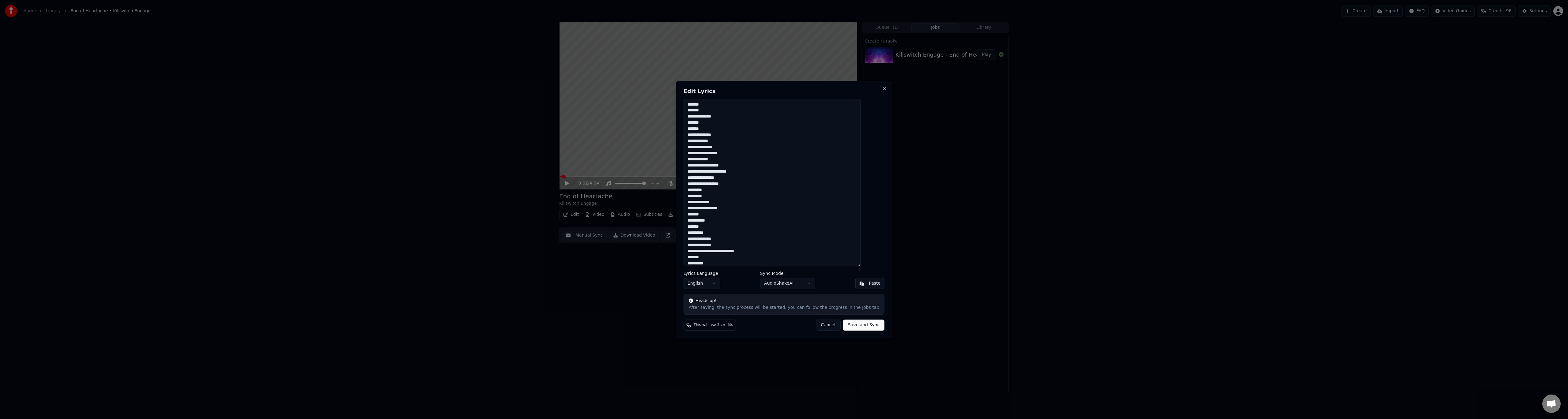
click at [762, 144] on textarea "**********" at bounding box center [772, 183] width 177 height 168
type textarea "**********"
click at [813, 284] on body "Home Library End of Heartache • Killswitch Engage Create Import FAQ Video Guide…" at bounding box center [784, 209] width 1568 height 419
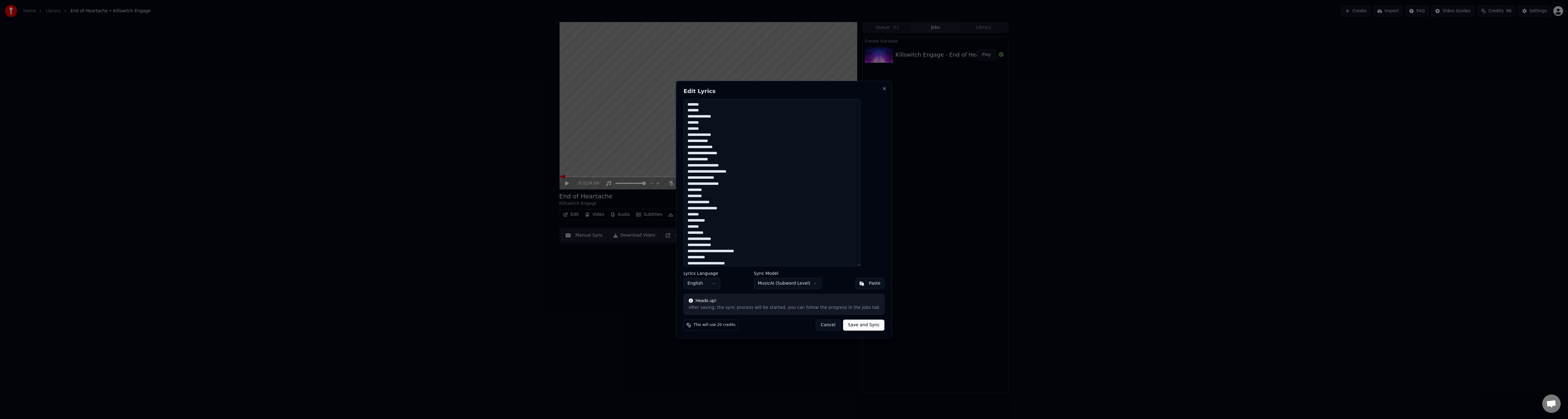
click at [854, 325] on button "Save and Sync" at bounding box center [864, 325] width 41 height 11
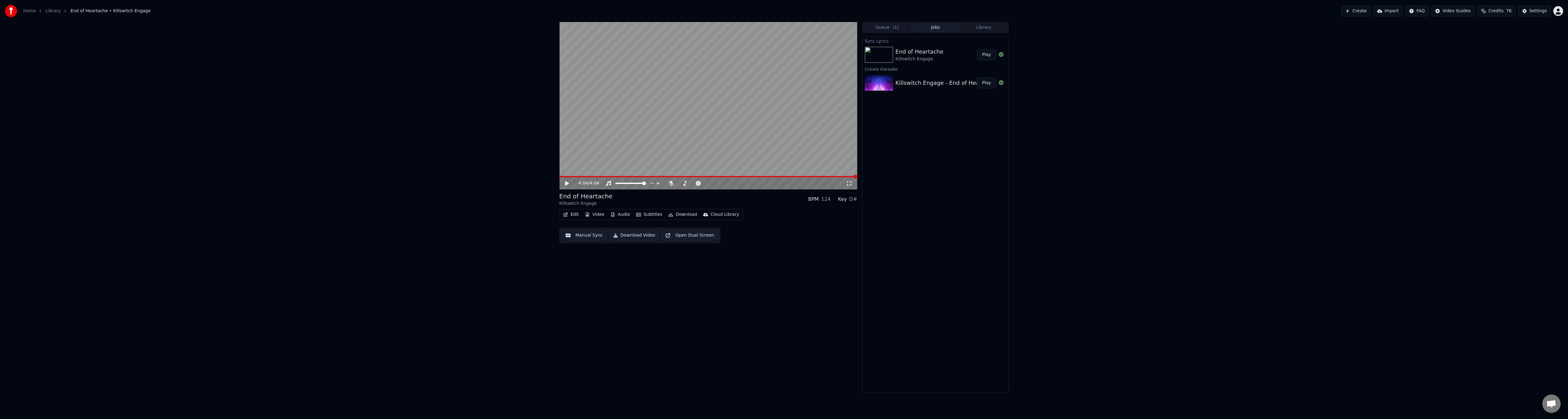
click at [583, 236] on button "Manual Sync" at bounding box center [584, 235] width 45 height 11
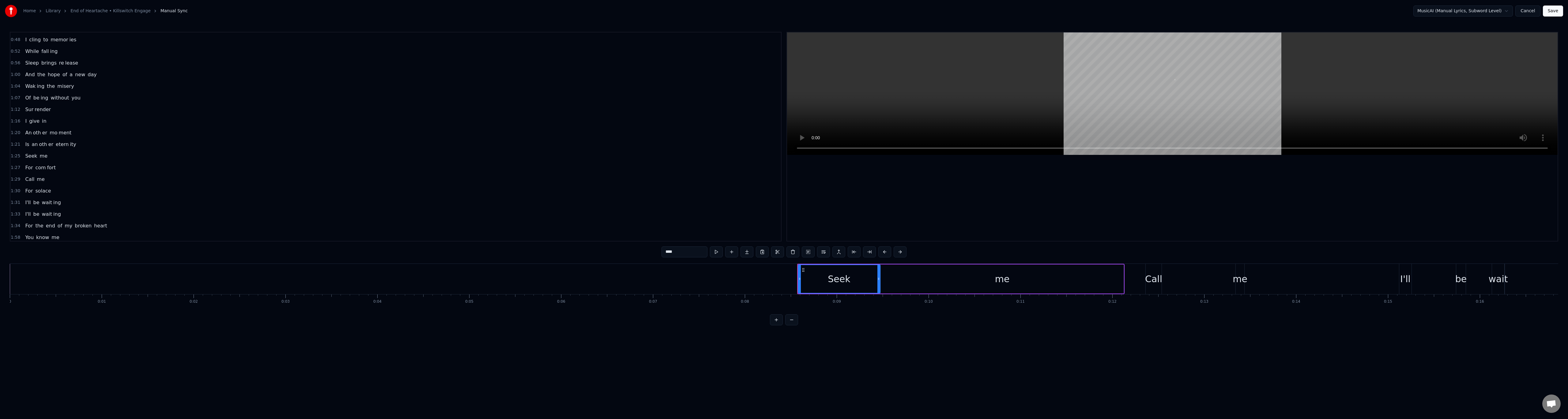
scroll to position [92, 0]
click at [16, 156] on span "1:25" at bounding box center [16, 156] width 10 height 6
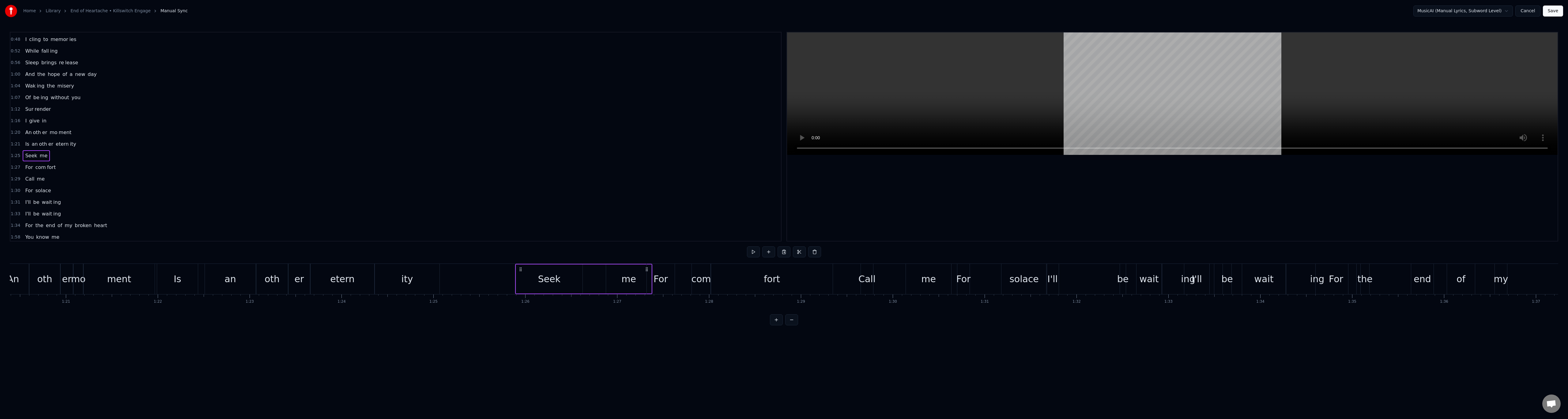
scroll to position [0, 7861]
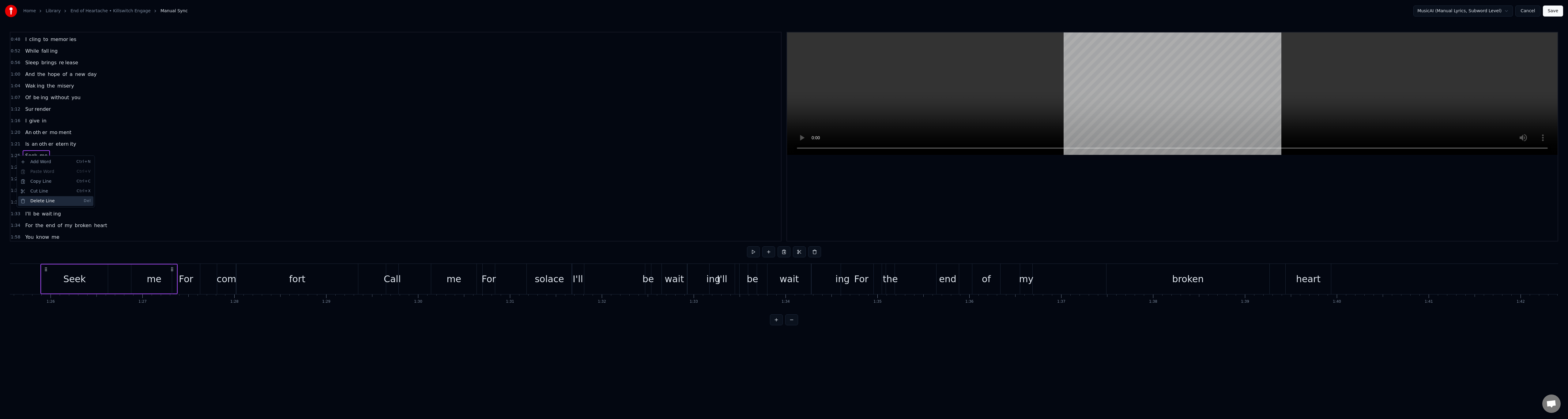
click at [52, 199] on div "Delete Line Del" at bounding box center [56, 201] width 75 height 10
click at [15, 167] on span "1:29" at bounding box center [16, 167] width 10 height 6
click at [39, 211] on div "Delete Line Del" at bounding box center [54, 213] width 75 height 10
click at [14, 179] on span "1:31" at bounding box center [16, 179] width 10 height 6
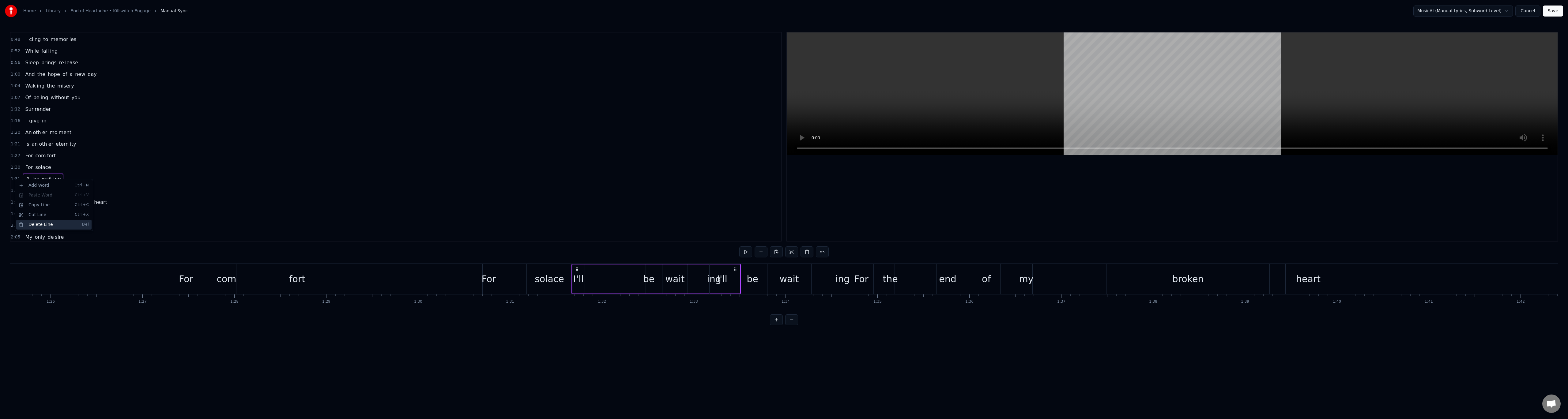
click at [43, 224] on div "Delete Line Del" at bounding box center [54, 224] width 75 height 10
click at [14, 111] on span "2:27" at bounding box center [16, 112] width 10 height 6
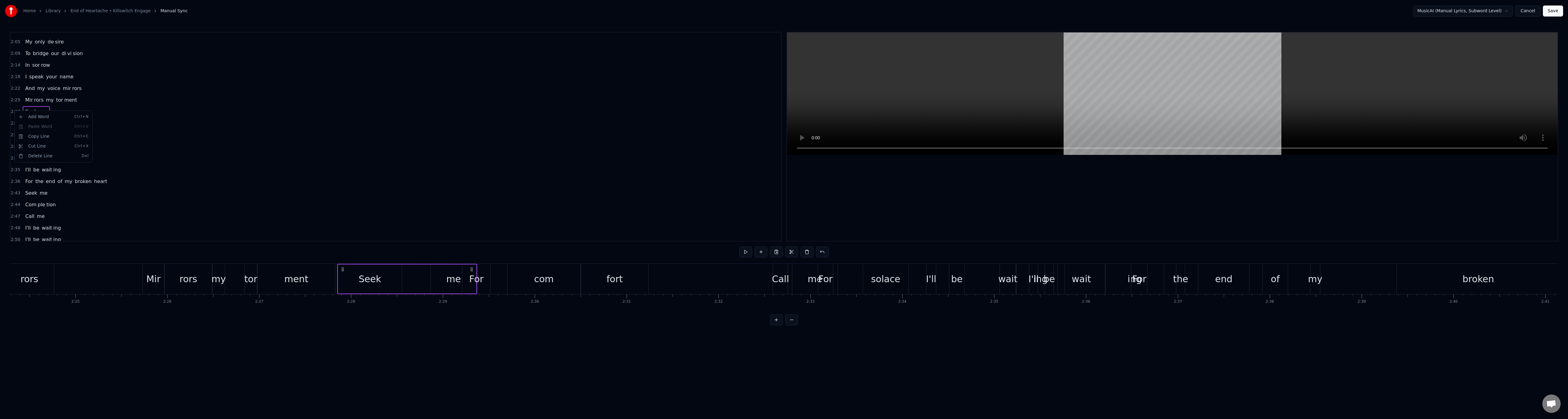
scroll to position [0, 13553]
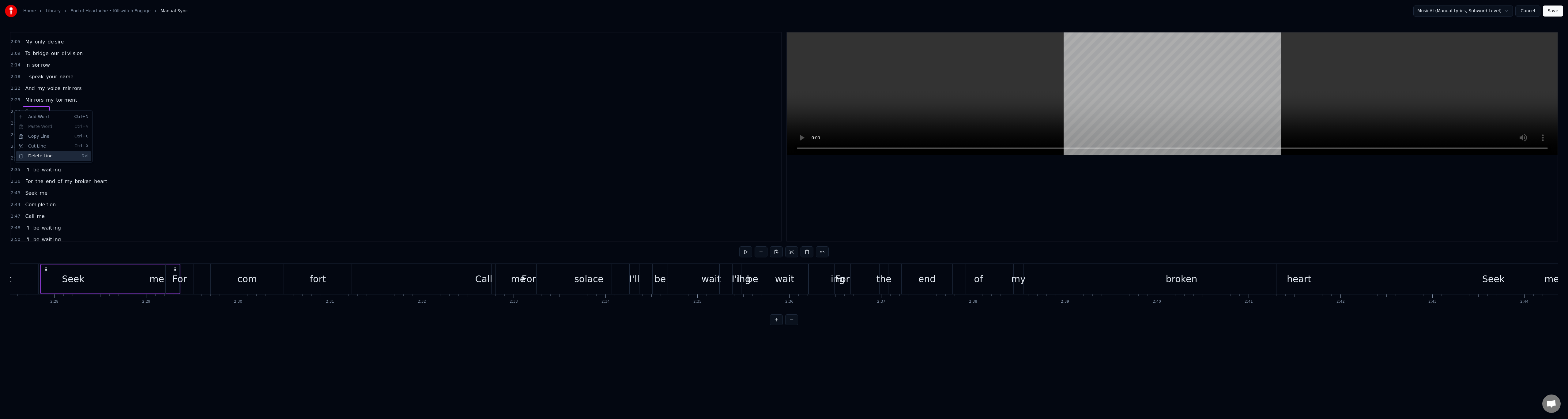
click at [36, 154] on div "Delete Line Del" at bounding box center [54, 156] width 75 height 10
click at [16, 125] on span "2:32" at bounding box center [16, 123] width 10 height 6
click at [39, 168] on div "Delete Line Del" at bounding box center [56, 170] width 75 height 10
click at [16, 135] on span "2:34" at bounding box center [16, 135] width 10 height 6
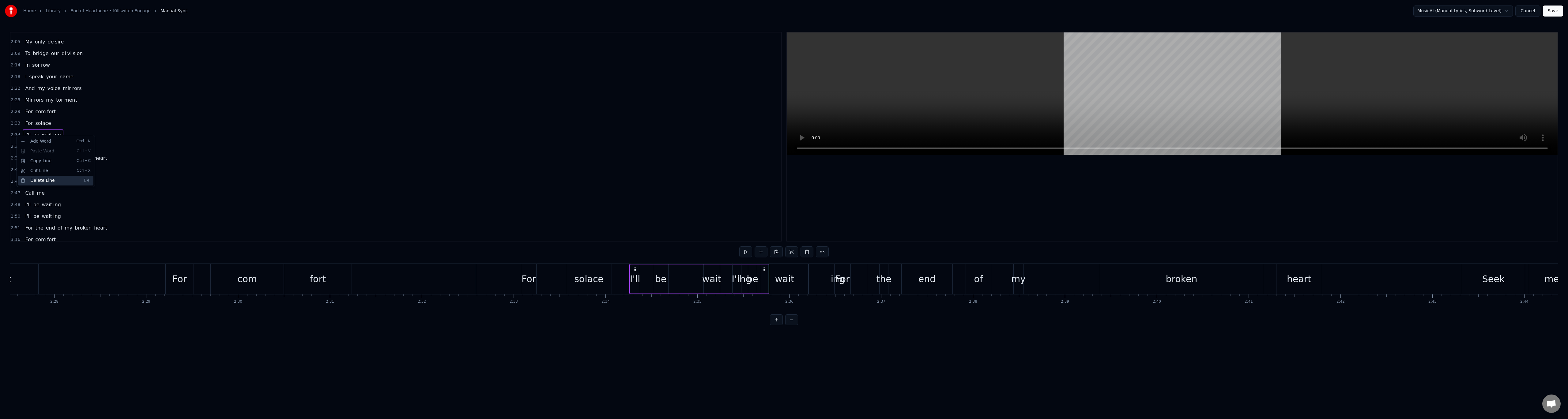
click at [48, 179] on div "Delete Line Del" at bounding box center [56, 181] width 75 height 10
click at [16, 157] on span "2:43" at bounding box center [16, 158] width 10 height 6
drag, startPoint x: 16, startPoint y: 157, endPoint x: 8, endPoint y: 154, distance: 8.5
click at [45, 203] on div "Delete Line Del" at bounding box center [57, 203] width 75 height 10
click at [16, 171] on span "2:47" at bounding box center [16, 170] width 10 height 6
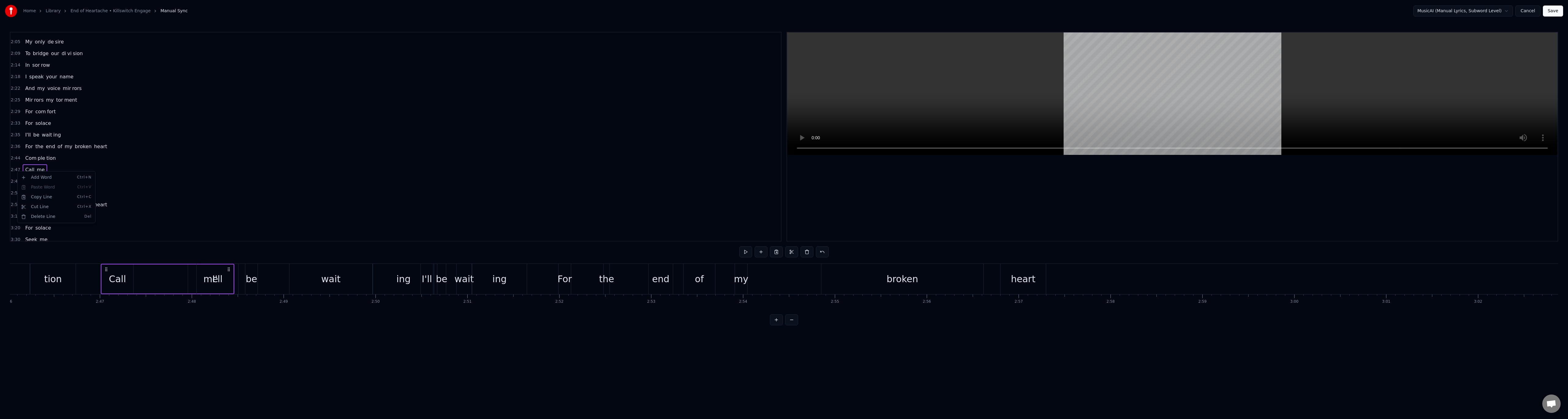
scroll to position [0, 15314]
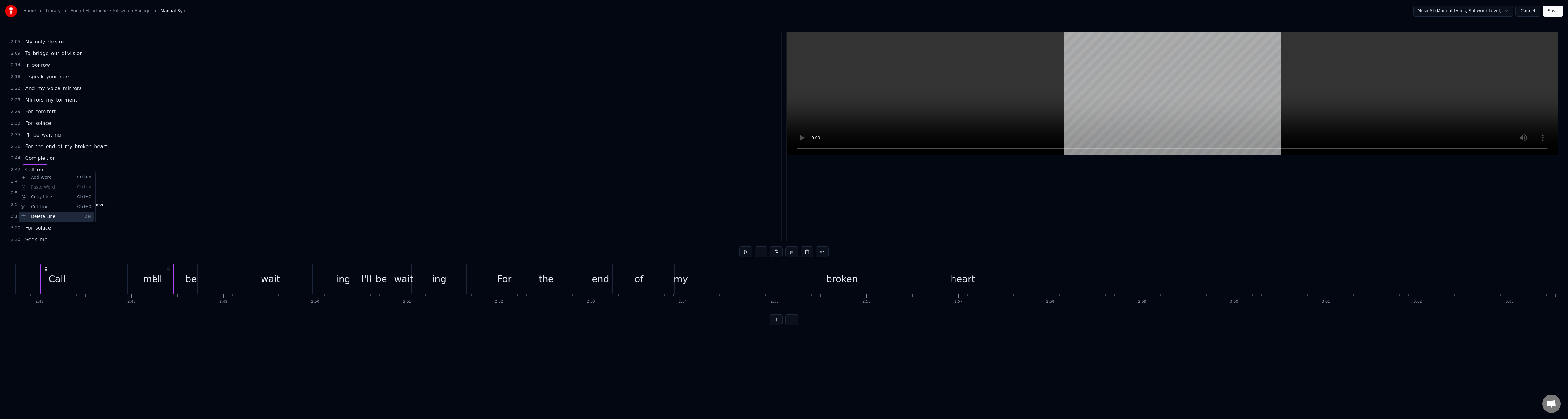
click at [37, 216] on div "Delete Line Del" at bounding box center [57, 216] width 75 height 10
click at [14, 183] on span "2:50" at bounding box center [16, 181] width 10 height 6
click at [43, 226] on div "Delete Line Del" at bounding box center [54, 228] width 75 height 10
click at [17, 218] on span "3:30" at bounding box center [16, 216] width 10 height 6
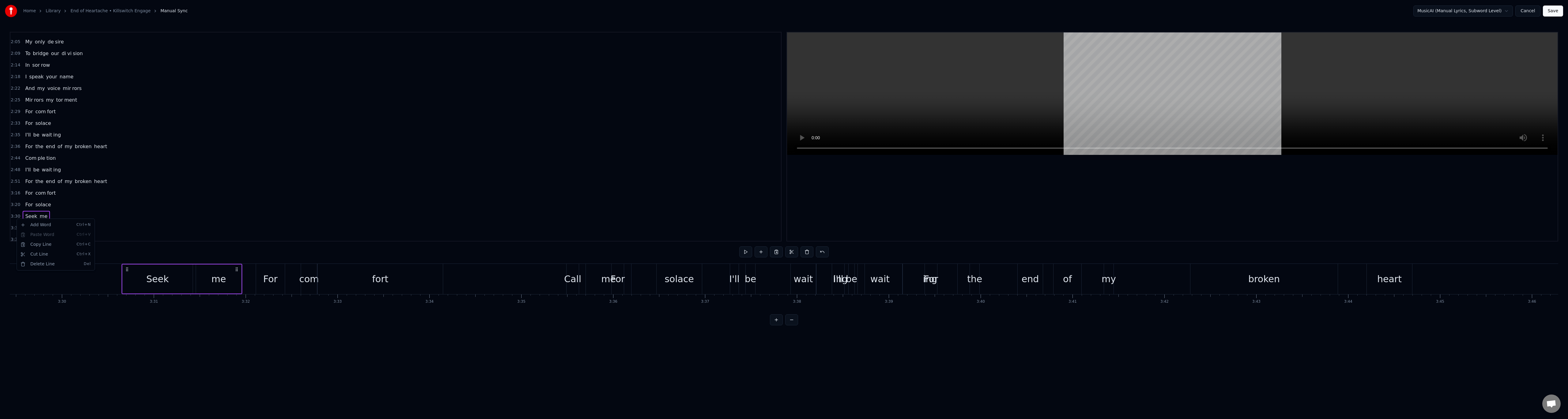
scroll to position [0, 19323]
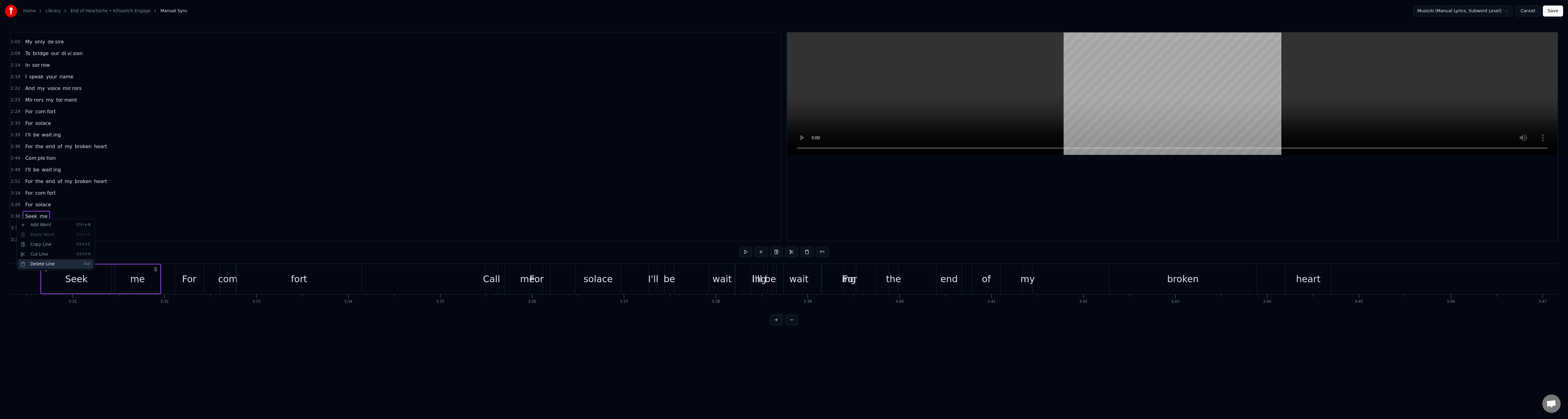
click at [37, 265] on div "Delete Line Del" at bounding box center [56, 264] width 75 height 10
click at [15, 199] on span "3:35" at bounding box center [16, 197] width 10 height 6
click at [32, 240] on div "Delete Line Del" at bounding box center [55, 244] width 75 height 10
click at [13, 210] on span "3:37" at bounding box center [16, 209] width 10 height 6
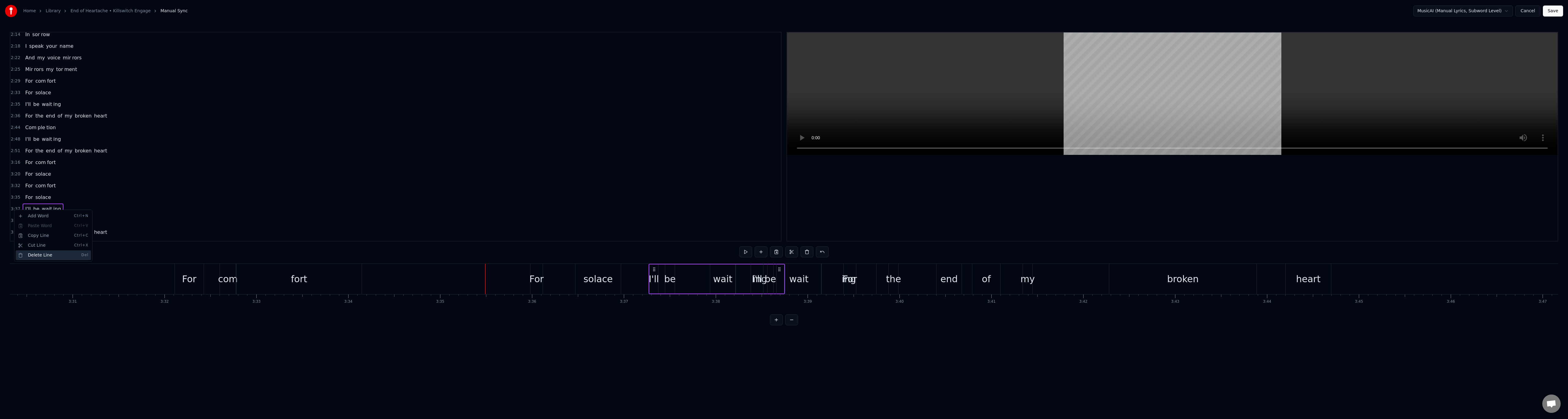
click at [41, 254] on div "Delete Line Del" at bounding box center [54, 255] width 75 height 10
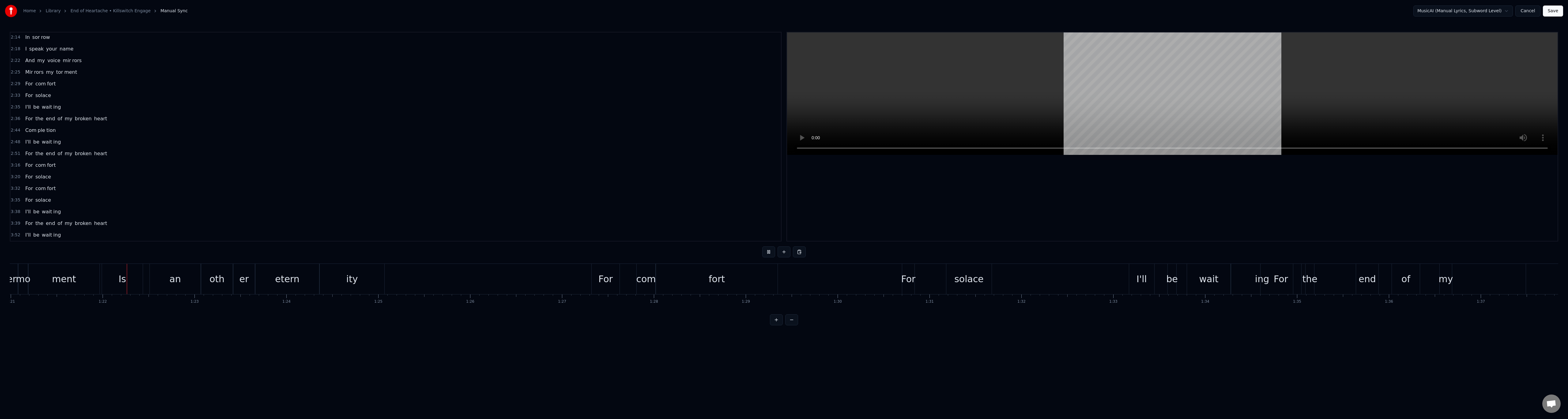
scroll to position [0, 7461]
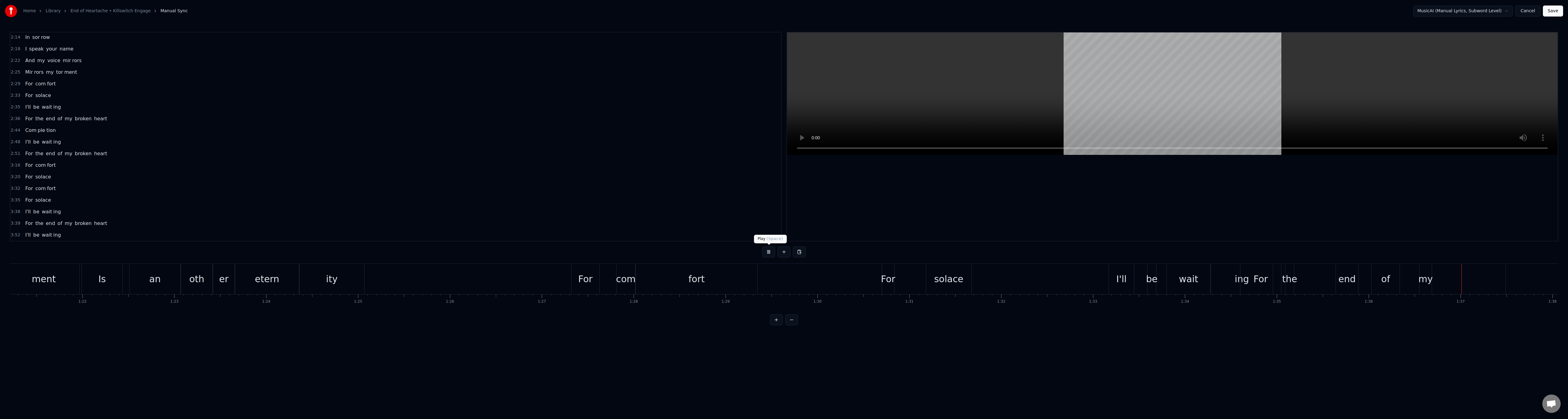
click at [768, 254] on button at bounding box center [768, 252] width 13 height 11
click at [107, 11] on link "End of Heartache • Killswitch Engage" at bounding box center [111, 11] width 80 height 6
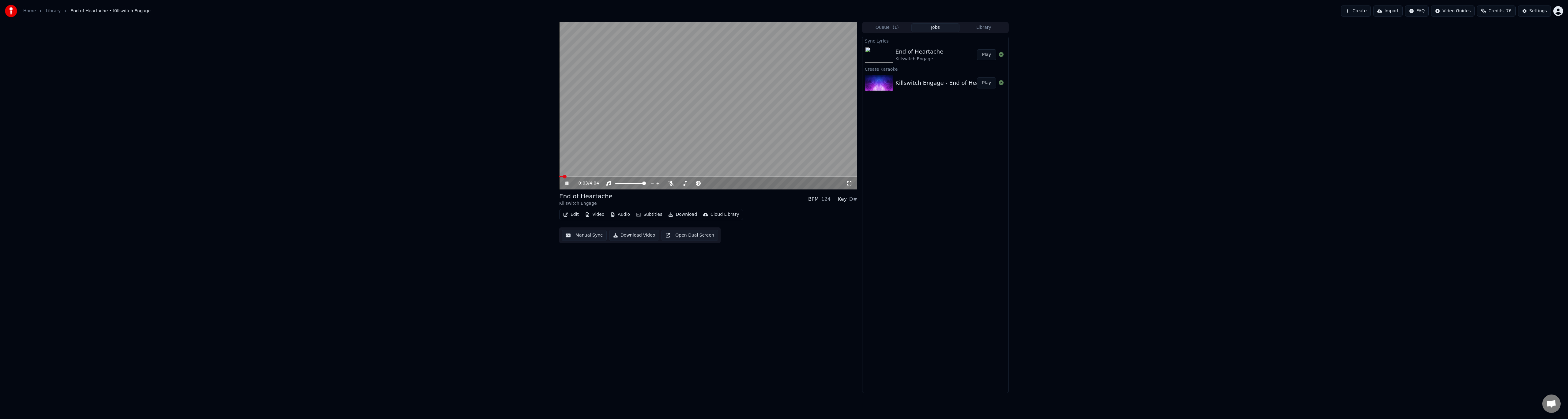
click at [569, 182] on icon at bounding box center [572, 183] width 15 height 5
click at [575, 215] on button "Edit" at bounding box center [571, 215] width 21 height 9
click at [583, 230] on div "Edit Lyrics" at bounding box center [584, 227] width 22 height 6
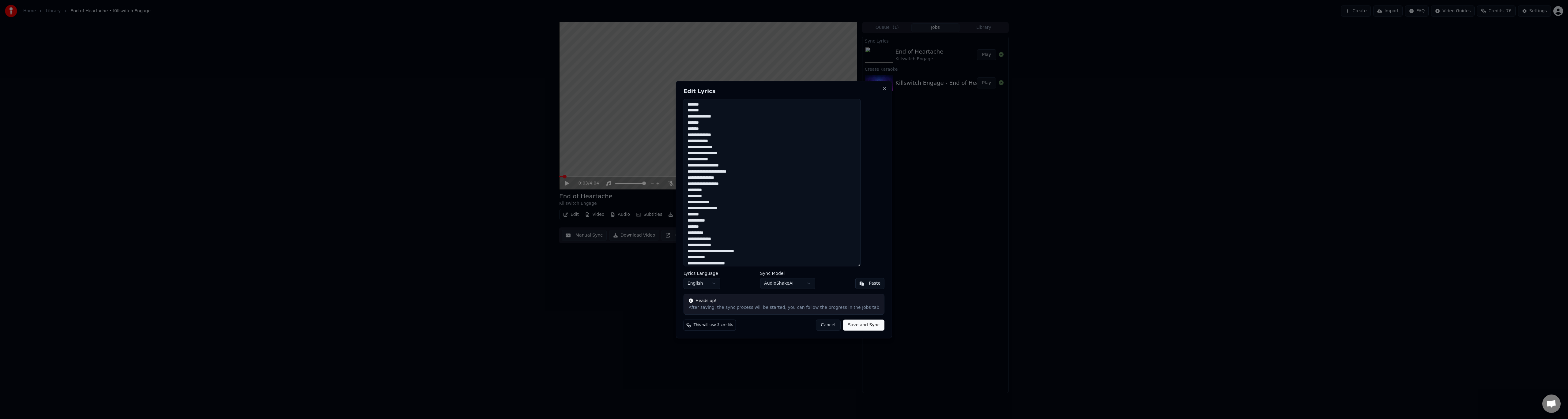
click at [798, 285] on body "Home Library End of Heartache • Killswitch Engage Create Import FAQ Video Guide…" at bounding box center [784, 209] width 1568 height 419
click at [822, 324] on button "Cancel" at bounding box center [828, 325] width 25 height 11
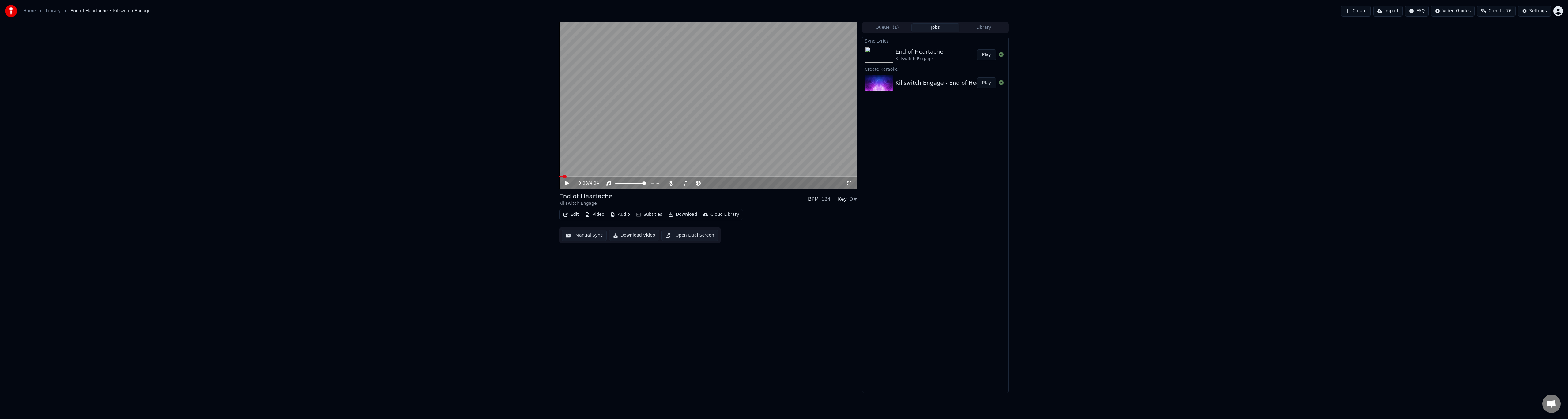
click at [52, 10] on link "Library" at bounding box center [53, 11] width 15 height 6
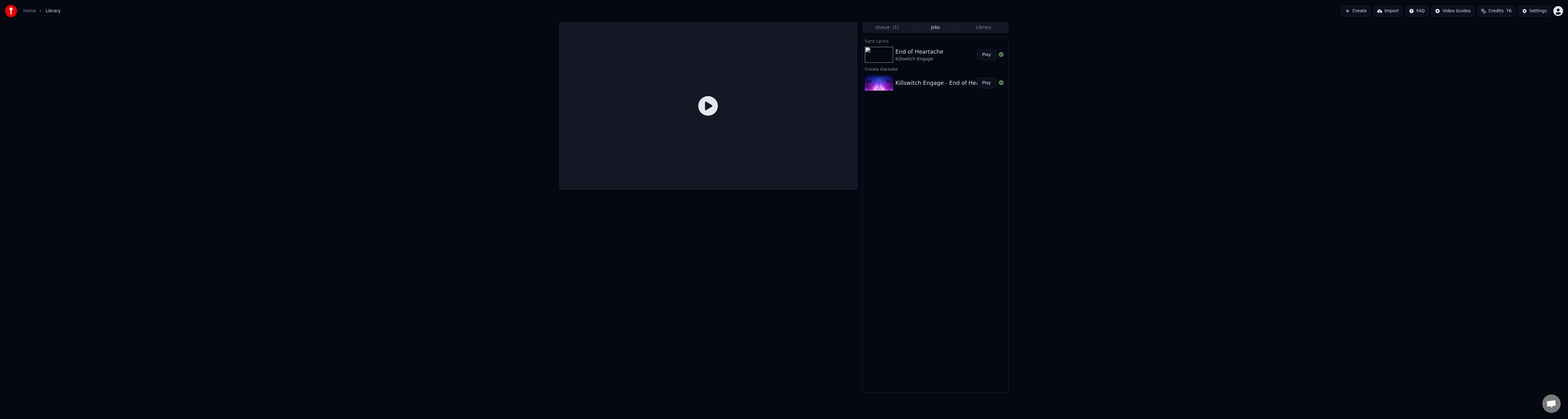
click at [979, 29] on button "Library" at bounding box center [983, 27] width 48 height 9
click at [920, 75] on div "Killswitch Engage" at bounding box center [948, 78] width 105 height 6
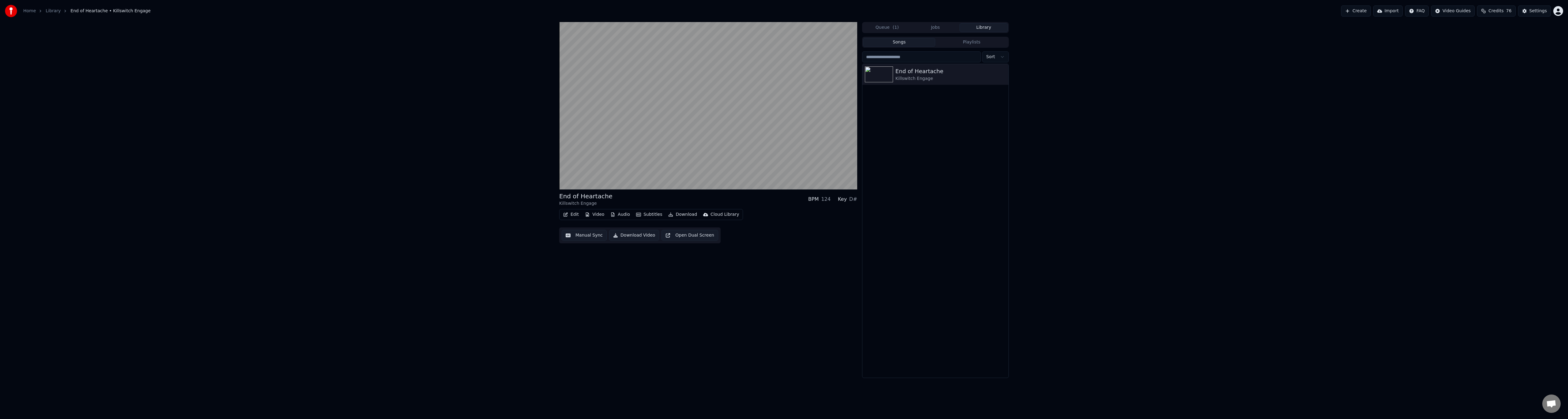
click at [589, 230] on button "Manual Sync" at bounding box center [584, 235] width 45 height 11
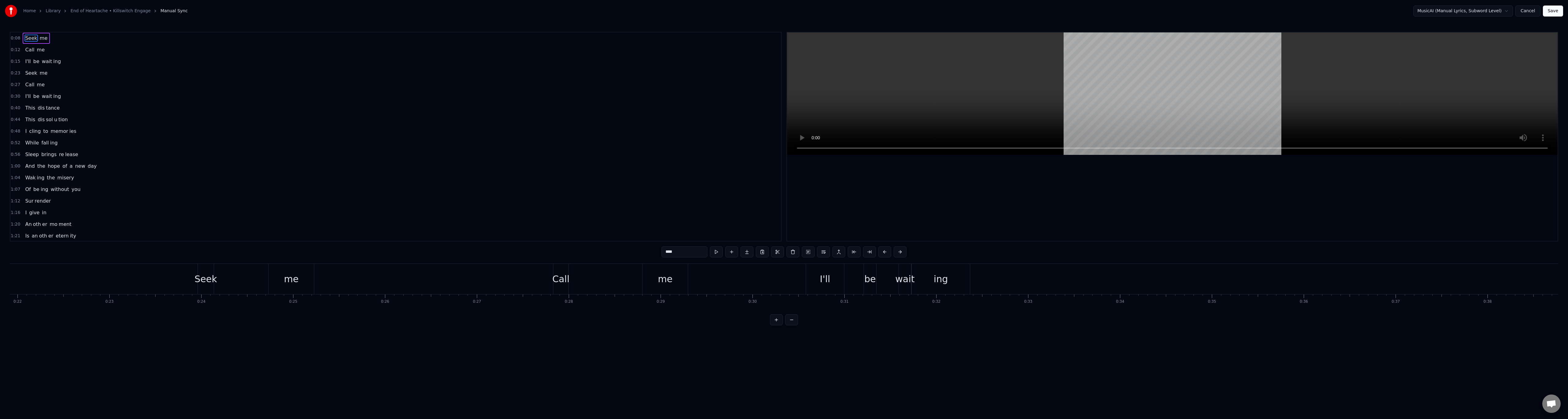
scroll to position [0, 2121]
click at [854, 279] on div "ing" at bounding box center [834, 279] width 58 height 30
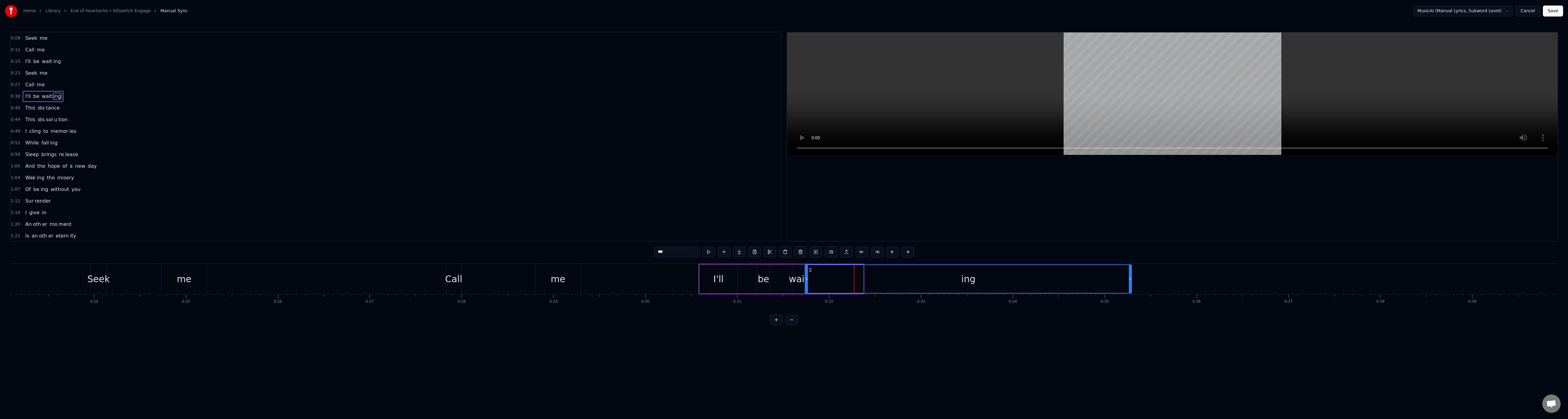
drag, startPoint x: 862, startPoint y: 279, endPoint x: 1116, endPoint y: 310, distance: 255.9
click at [1116, 310] on div "Seek me Call me I'll be wait ing Seek me Call me I'll be wait ing This dis tanc…" at bounding box center [784, 286] width 1549 height 46
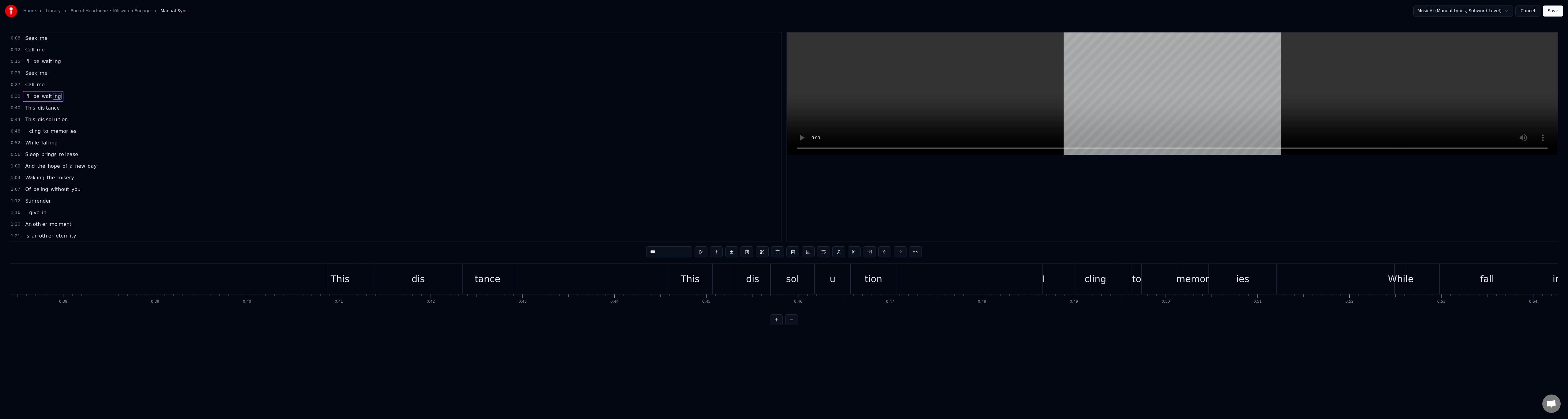
scroll to position [0, 3442]
click at [483, 279] on div "tance" at bounding box center [483, 279] width 26 height 14
type input "*****"
drag, startPoint x: 508, startPoint y: 281, endPoint x: 618, endPoint y: 288, distance: 110.2
click at [618, 288] on div at bounding box center [617, 279] width 2 height 28
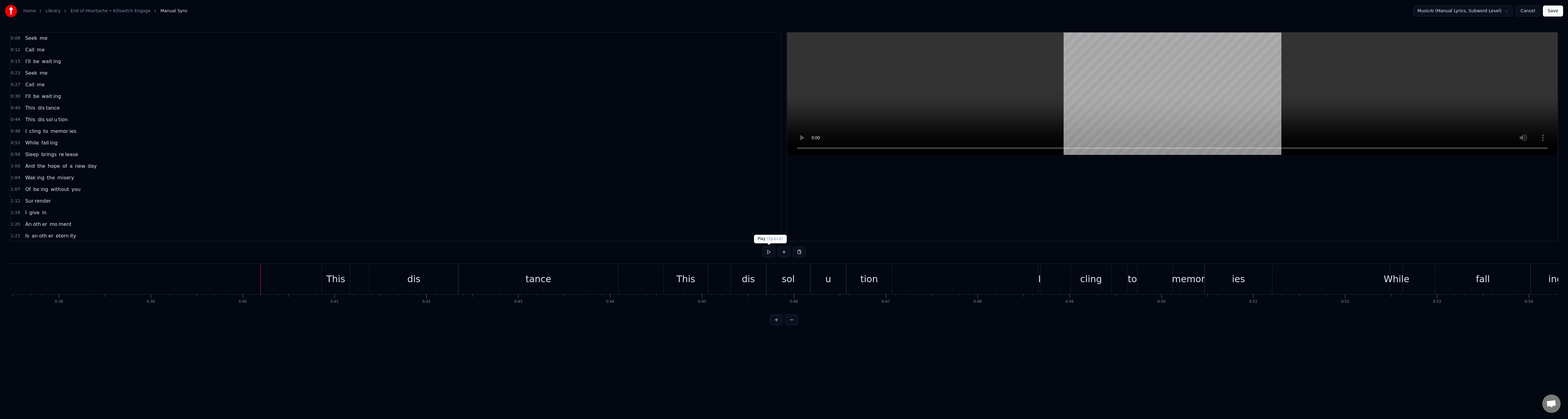
click at [772, 254] on button at bounding box center [768, 252] width 13 height 11
click at [884, 283] on div "tion" at bounding box center [869, 279] width 45 height 30
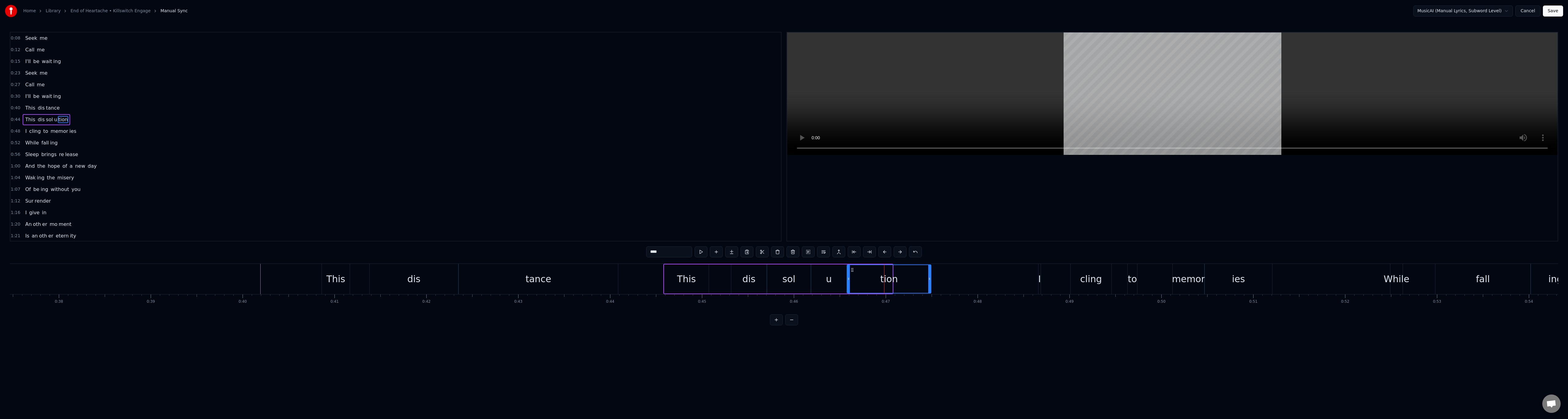
drag, startPoint x: 892, startPoint y: 280, endPoint x: 928, endPoint y: 283, distance: 36.1
click at [928, 283] on div at bounding box center [929, 279] width 2 height 28
click at [1265, 277] on div "ies" at bounding box center [1238, 279] width 68 height 30
type input "***"
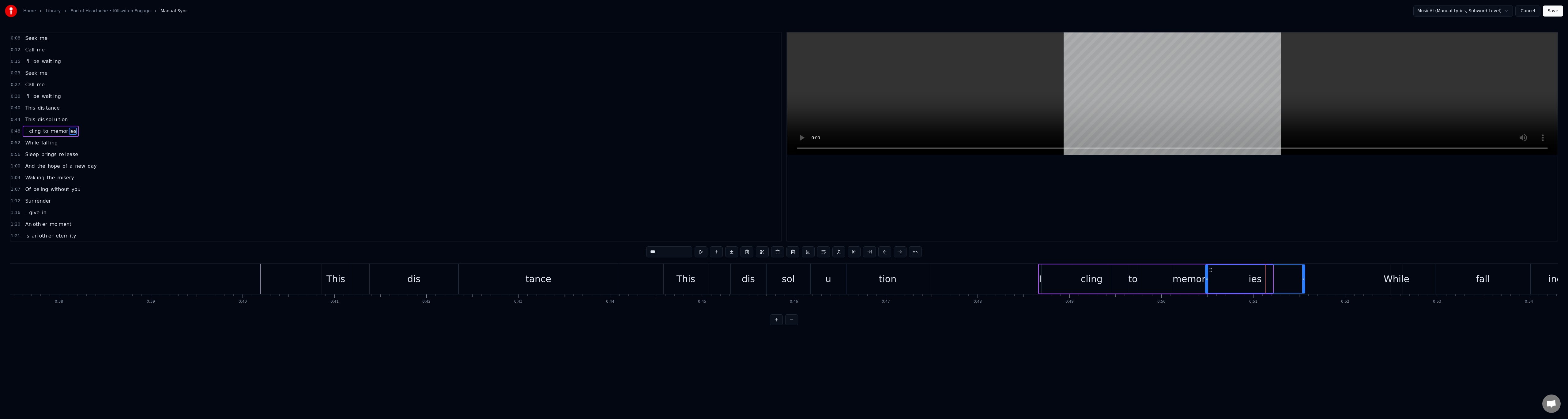
drag, startPoint x: 1271, startPoint y: 279, endPoint x: 1303, endPoint y: 280, distance: 32.0
click at [1303, 280] on icon at bounding box center [1303, 279] width 2 height 5
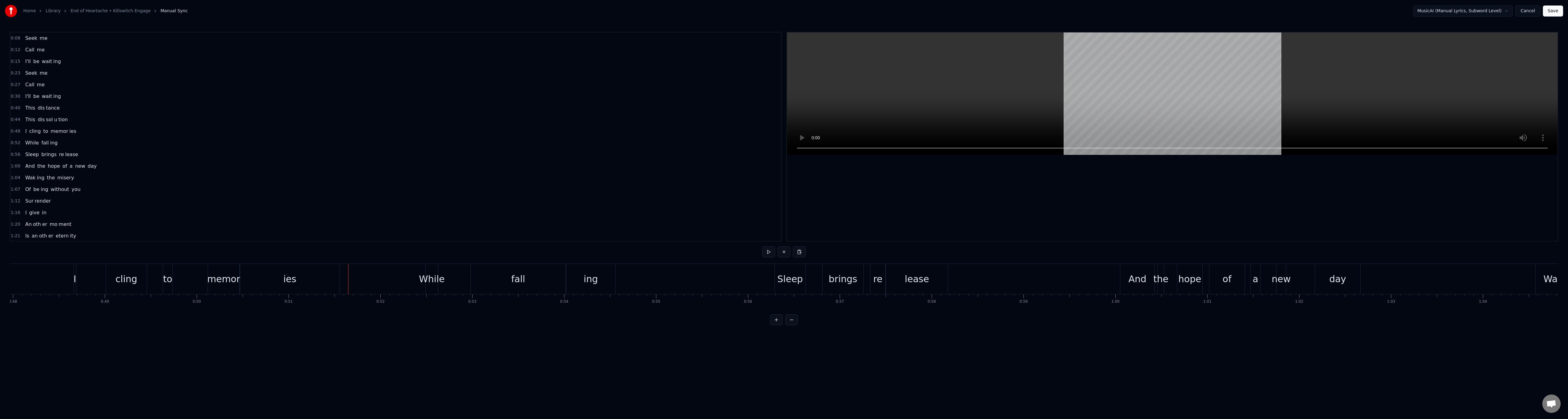
scroll to position [0, 4451]
click at [551, 283] on div "ing" at bounding box center [546, 279] width 14 height 14
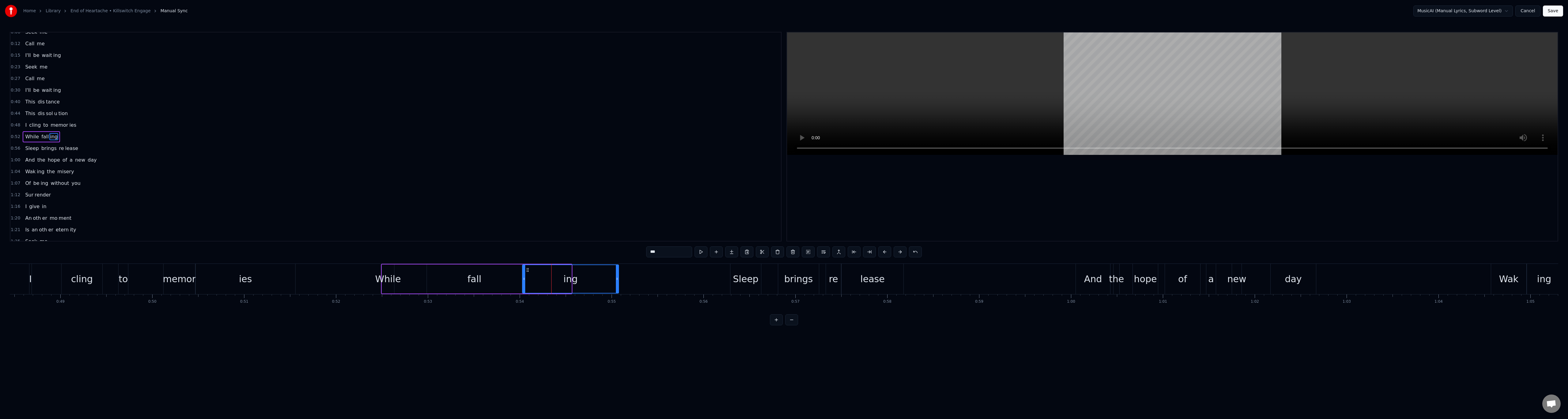
drag, startPoint x: 569, startPoint y: 282, endPoint x: 616, endPoint y: 279, distance: 47.1
click at [616, 279] on div at bounding box center [617, 279] width 2 height 28
click at [889, 284] on div "lease" at bounding box center [873, 279] width 62 height 30
type input "*****"
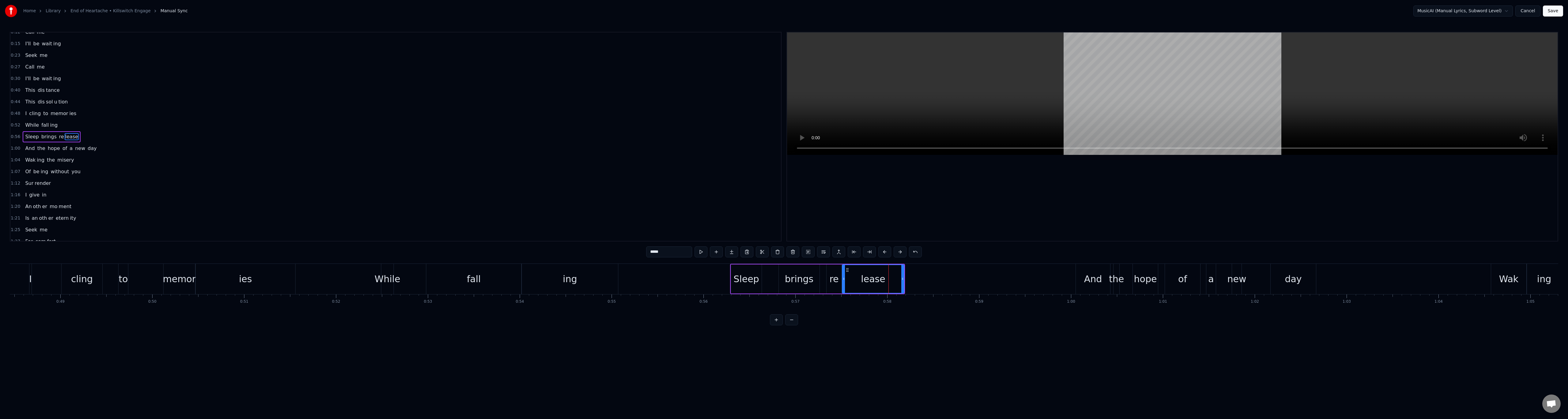
click at [905, 280] on div "Sleep brings re lease" at bounding box center [817, 279] width 175 height 30
click at [896, 279] on div "lease" at bounding box center [873, 279] width 62 height 29
drag, startPoint x: 903, startPoint y: 280, endPoint x: 1011, endPoint y: 288, distance: 108.3
click at [1011, 288] on div at bounding box center [1010, 279] width 2 height 28
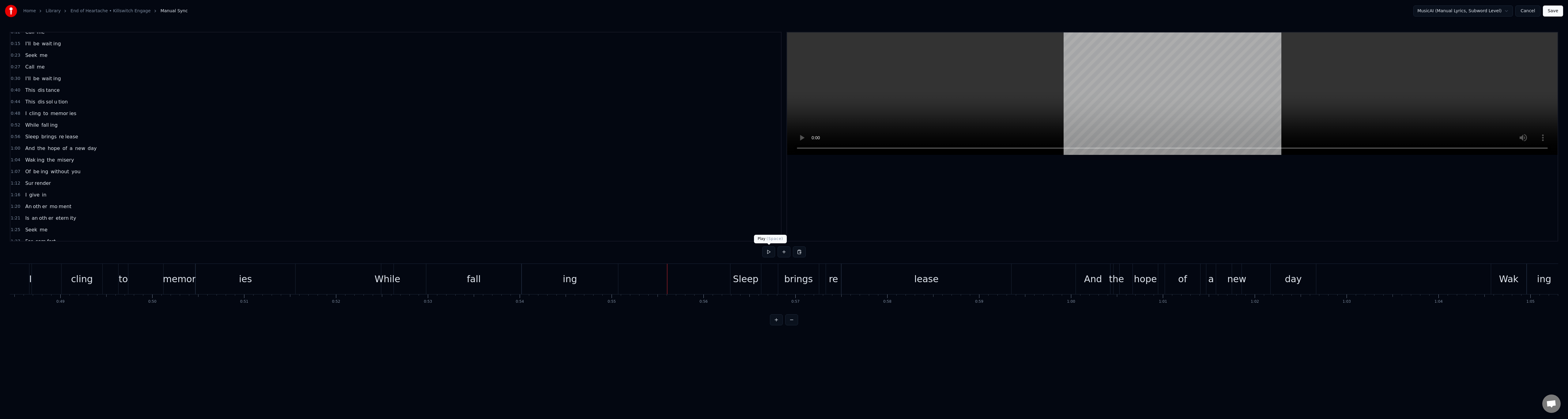
click at [771, 254] on button at bounding box center [768, 252] width 13 height 11
click at [771, 252] on button at bounding box center [768, 252] width 13 height 11
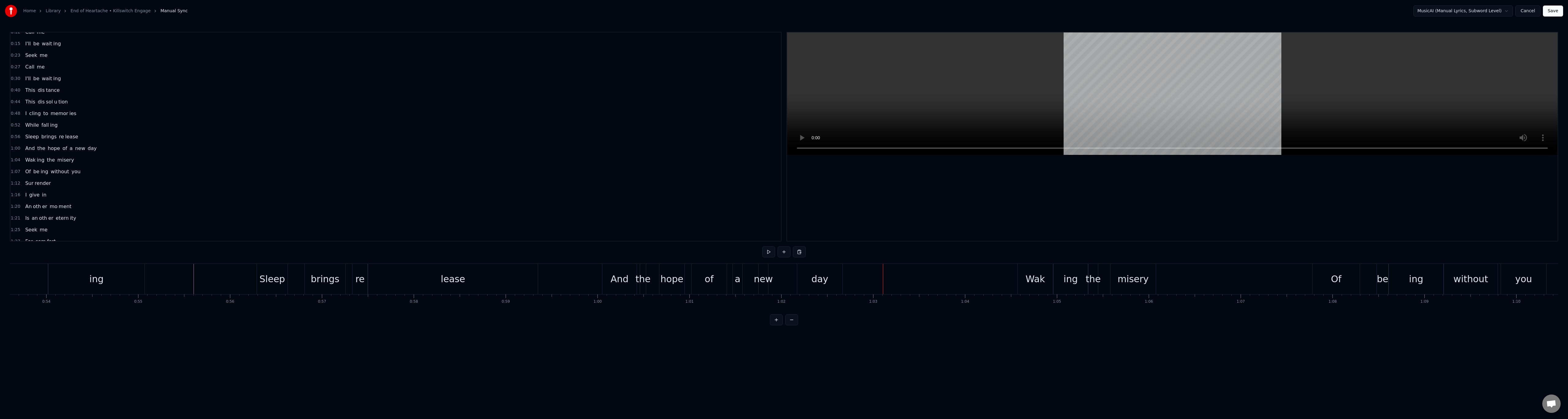
scroll to position [0, 4938]
click at [817, 280] on div "day" at bounding box center [807, 279] width 45 height 30
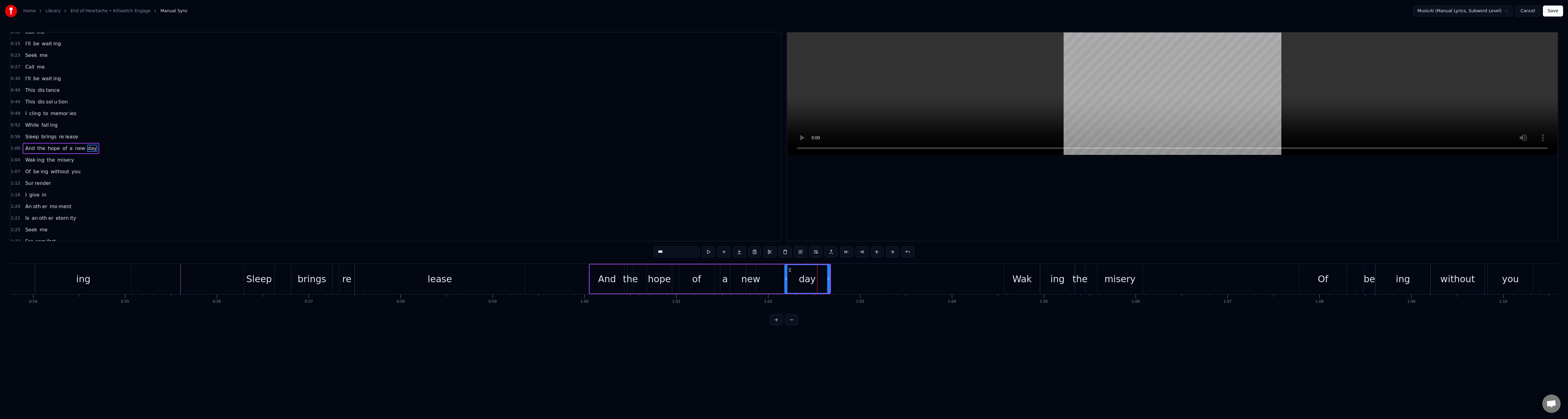
scroll to position [29, 0]
drag, startPoint x: 827, startPoint y: 280, endPoint x: 894, endPoint y: 283, distance: 67.1
click at [894, 283] on div at bounding box center [895, 279] width 2 height 28
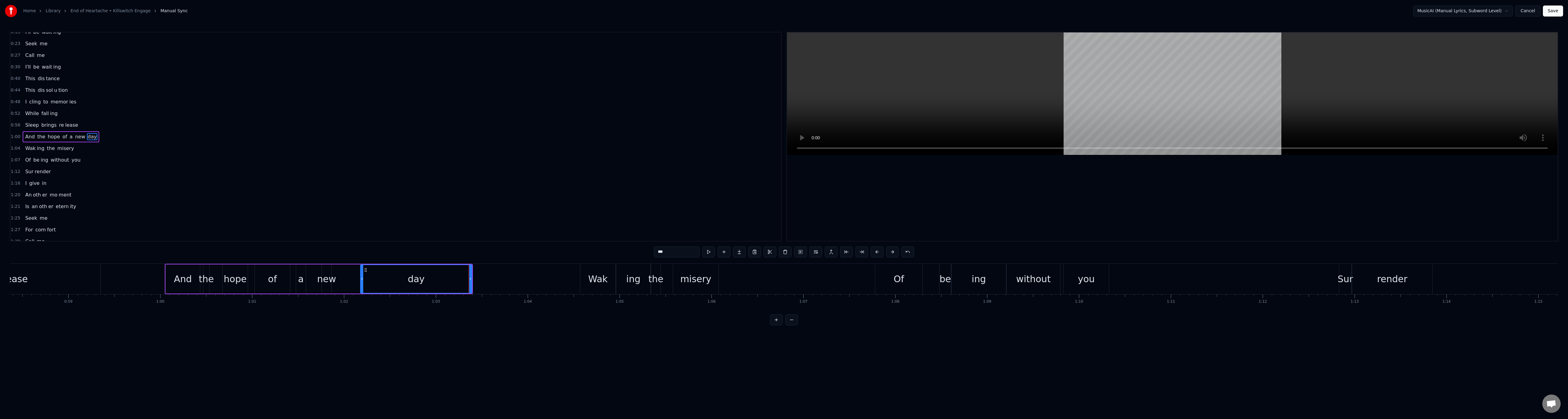
scroll to position [0, 5380]
click at [677, 283] on div "misery" at bounding box center [677, 279] width 31 height 14
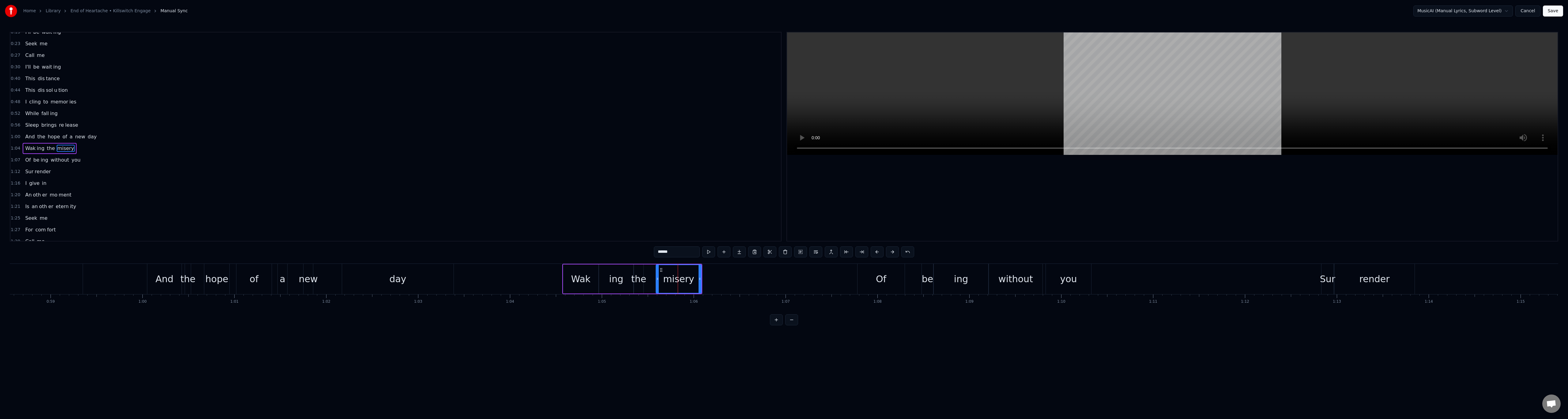
scroll to position [41, 0]
click at [701, 279] on div "misery" at bounding box center [678, 279] width 46 height 29
drag, startPoint x: 701, startPoint y: 279, endPoint x: 797, endPoint y: 289, distance: 96.5
click at [797, 289] on div at bounding box center [796, 279] width 2 height 28
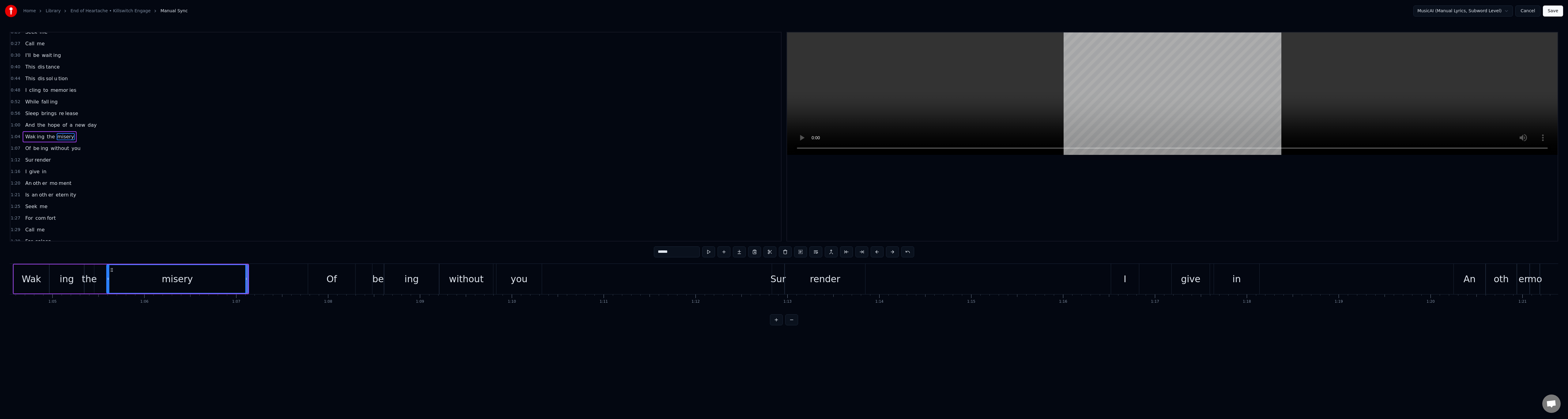
scroll to position [0, 5911]
click at [535, 277] on div "you" at bounding box center [537, 279] width 17 height 14
type input "***"
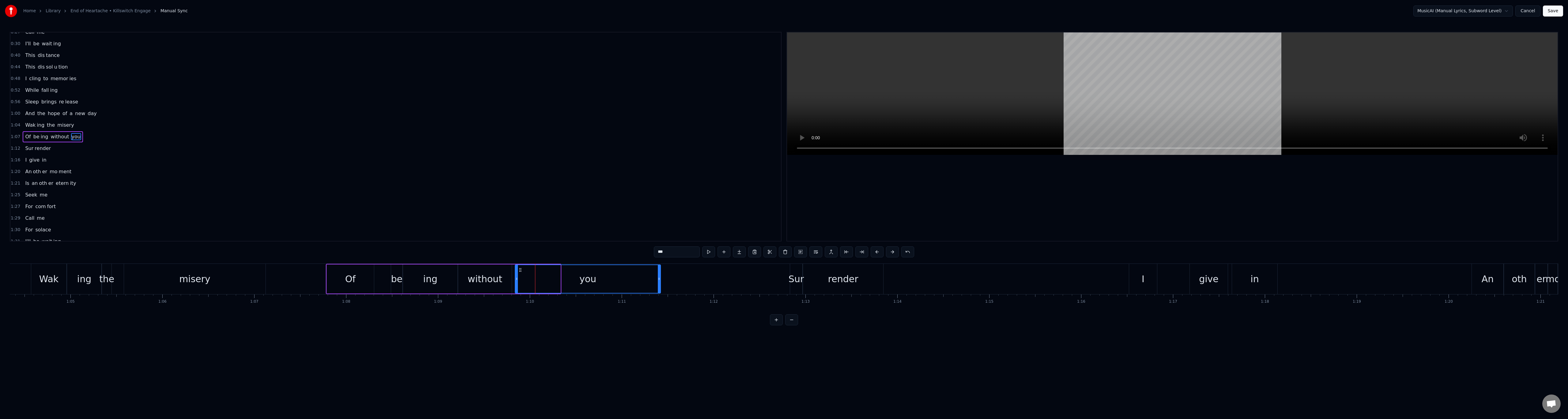
drag, startPoint x: 559, startPoint y: 278, endPoint x: 659, endPoint y: 286, distance: 100.3
click at [659, 286] on div at bounding box center [659, 279] width 2 height 28
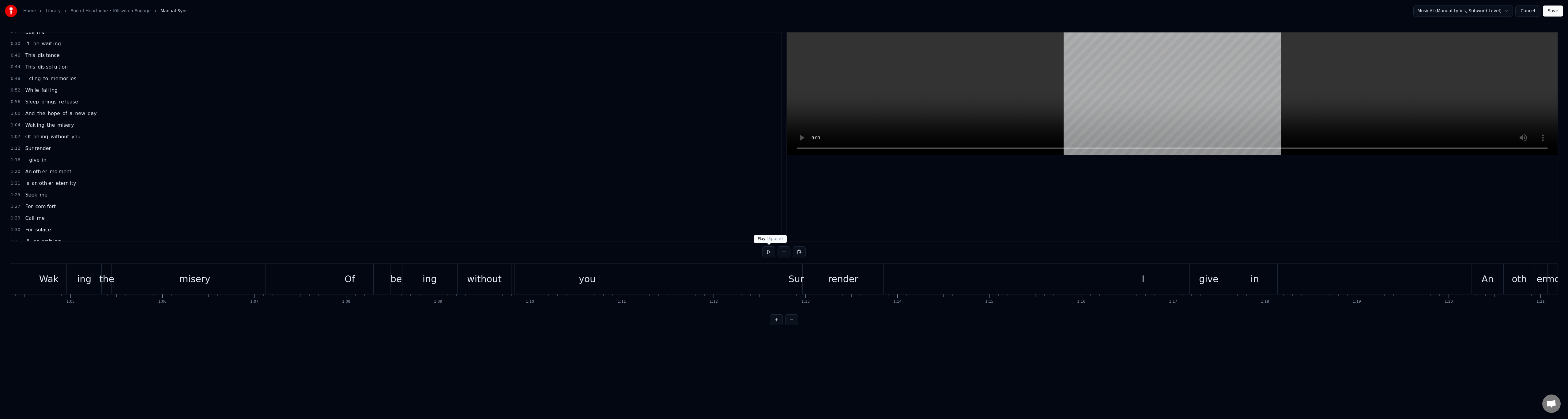
click at [768, 254] on button at bounding box center [768, 252] width 13 height 11
click at [771, 254] on button at bounding box center [768, 252] width 13 height 11
click at [874, 286] on div "render" at bounding box center [843, 279] width 80 height 30
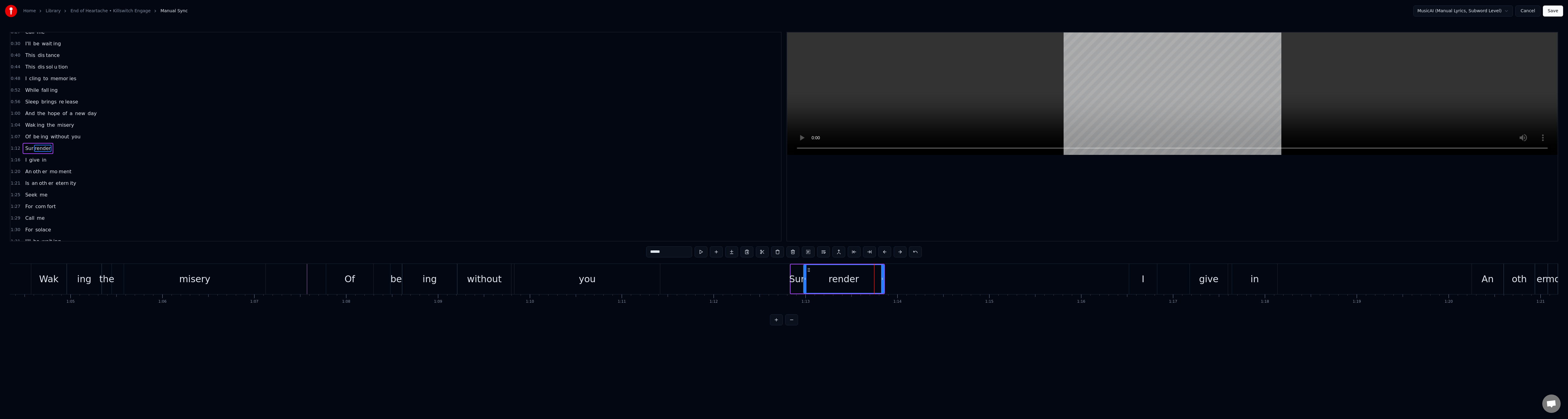
scroll to position [64, 0]
drag, startPoint x: 883, startPoint y: 282, endPoint x: 1023, endPoint y: 291, distance: 140.3
click at [1023, 291] on div at bounding box center [1022, 279] width 2 height 28
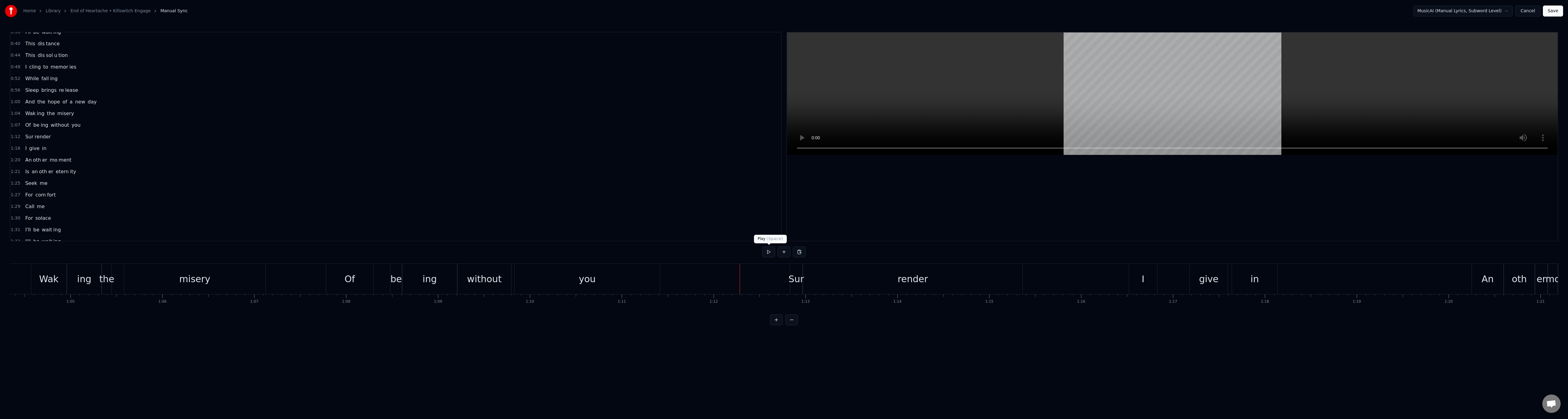
click at [766, 254] on button at bounding box center [768, 252] width 13 height 11
click at [768, 253] on button at bounding box center [768, 252] width 13 height 11
click at [1267, 285] on div "in" at bounding box center [1255, 279] width 45 height 30
drag, startPoint x: 1277, startPoint y: 282, endPoint x: 1376, endPoint y: 289, distance: 99.2
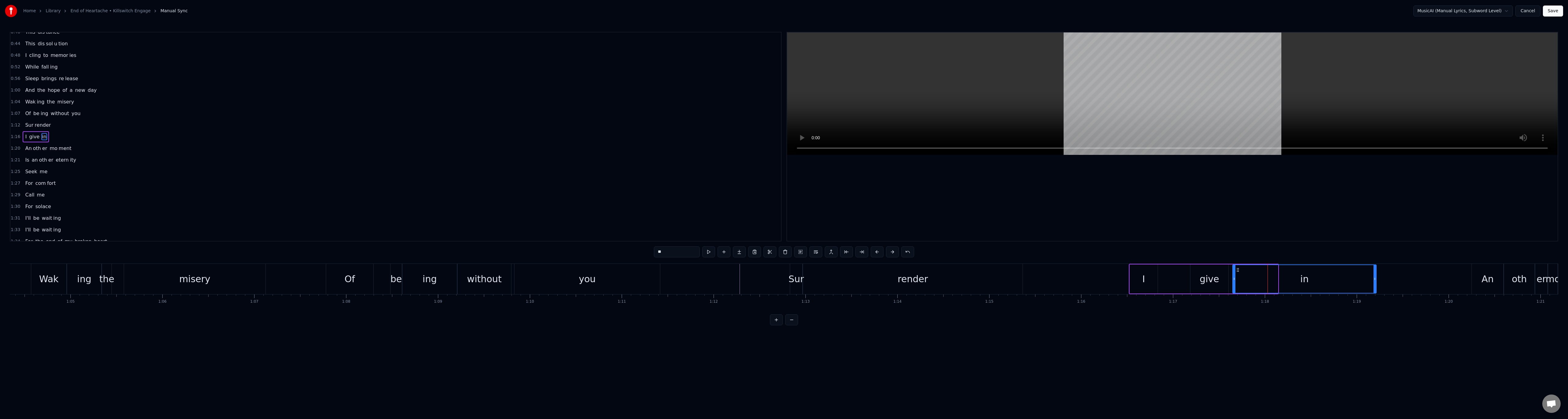
click at [1376, 289] on div at bounding box center [1375, 279] width 2 height 28
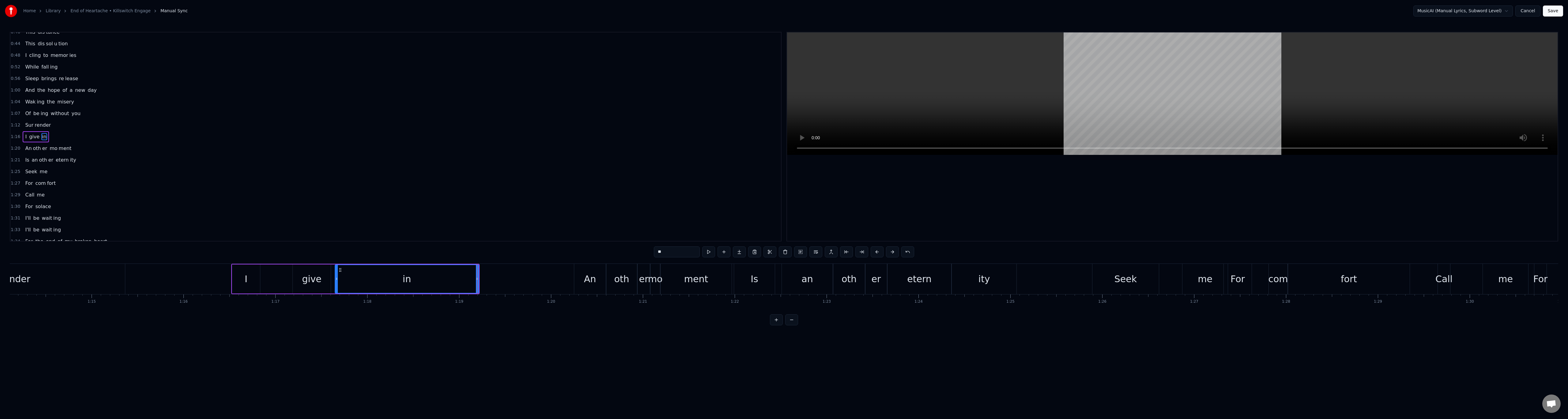
scroll to position [0, 6827]
click at [16, 173] on span "1:25" at bounding box center [16, 171] width 10 height 6
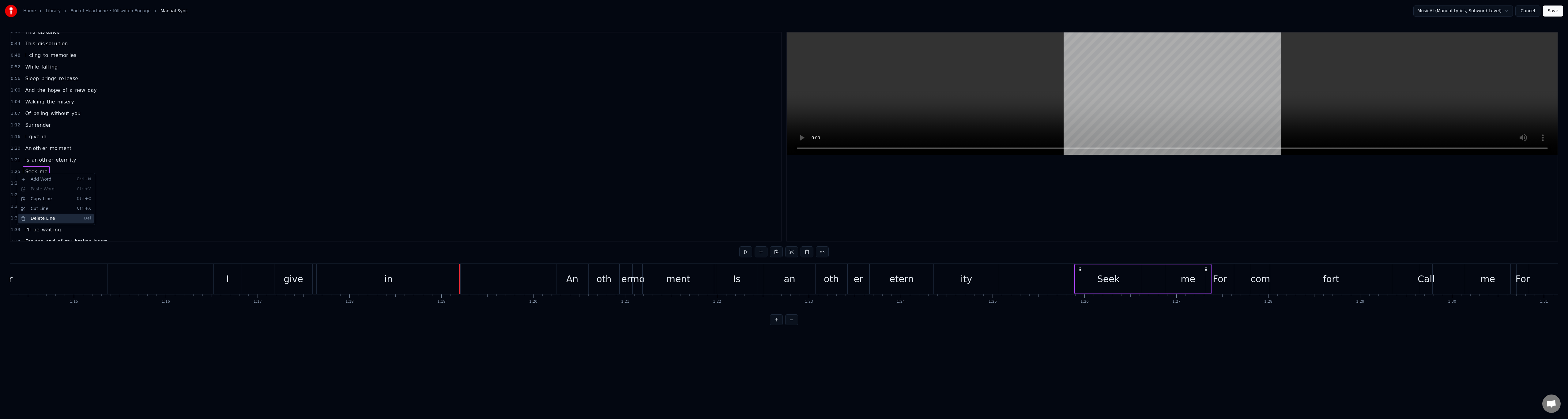
click at [47, 216] on div "Delete Line Del" at bounding box center [56, 218] width 75 height 10
click at [15, 184] on span "1:29" at bounding box center [16, 183] width 10 height 6
click at [42, 228] on div "Delete Line Del" at bounding box center [55, 229] width 75 height 10
click at [16, 195] on span "1:31" at bounding box center [16, 195] width 10 height 6
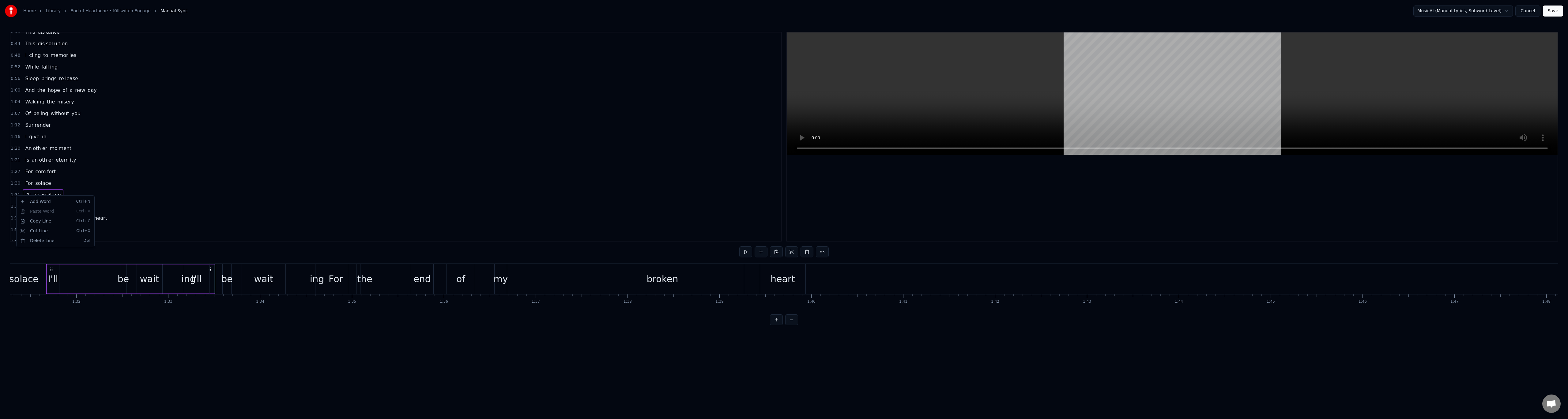
scroll to position [0, 8391]
click at [37, 238] on div "Delete Line Del" at bounding box center [55, 241] width 75 height 10
click at [16, 196] on span "1:33" at bounding box center [16, 195] width 10 height 6
click at [39, 240] on div "Delete Line Del" at bounding box center [56, 242] width 75 height 10
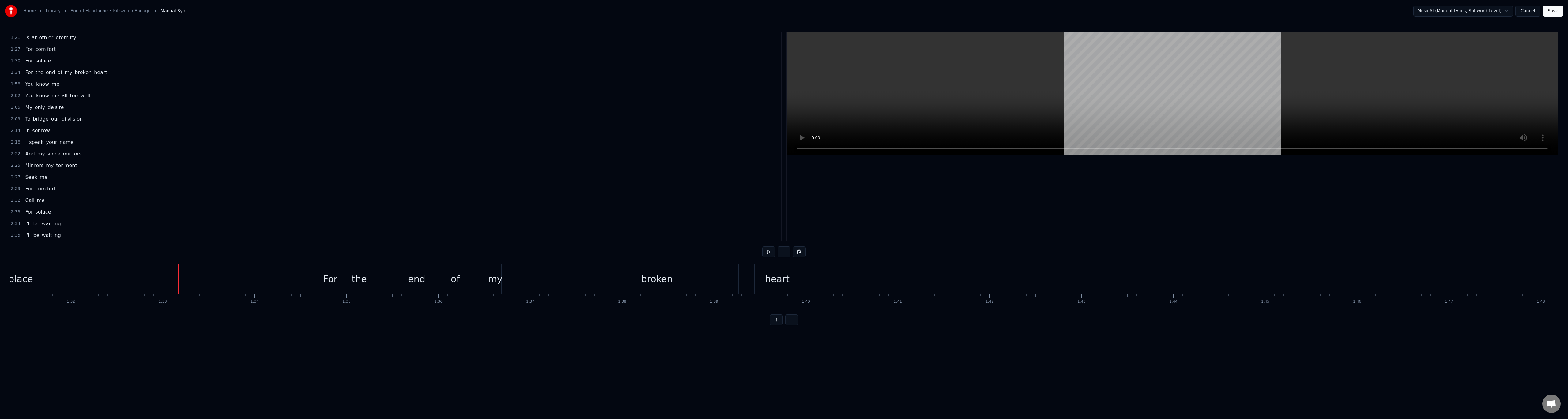
click at [13, 178] on span "2:27" at bounding box center [16, 177] width 10 height 6
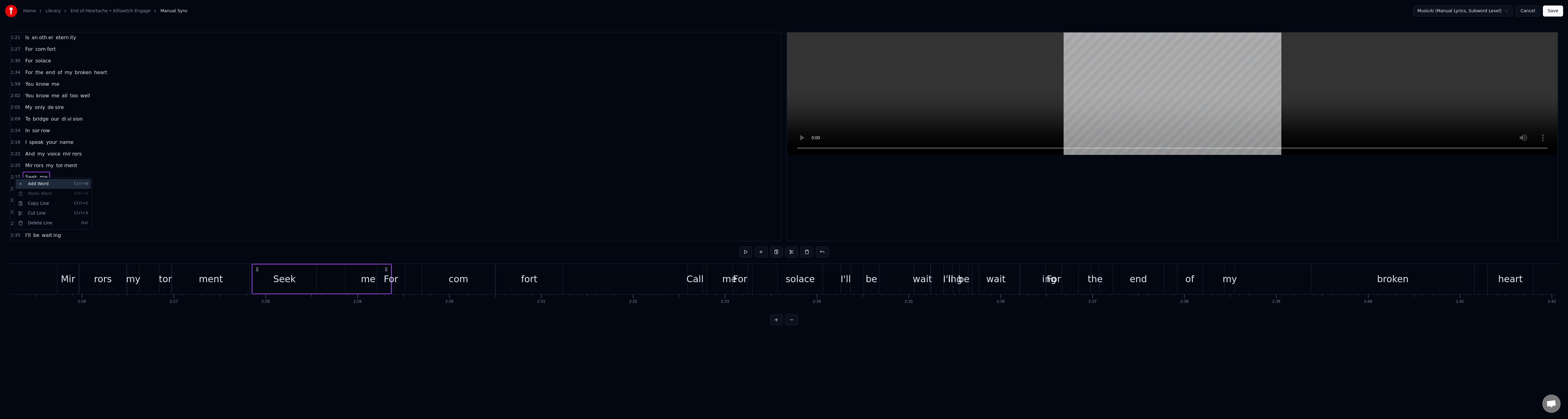
scroll to position [0, 13553]
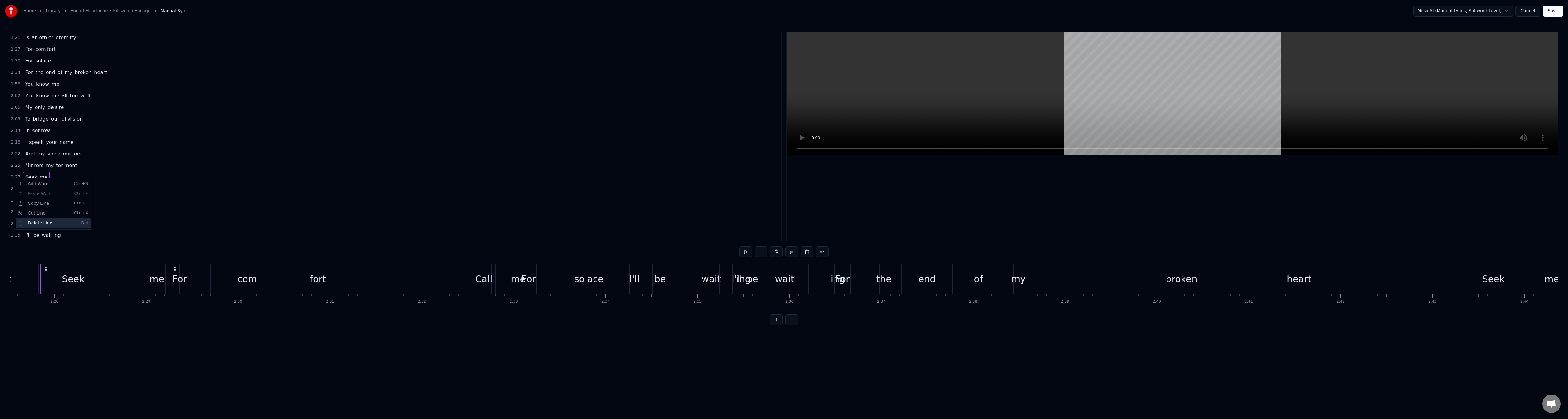
click at [42, 220] on div "Delete Line Del" at bounding box center [54, 223] width 75 height 10
click at [16, 189] on span "2:32" at bounding box center [16, 189] width 10 height 6
click at [40, 232] on div "Delete Line Del" at bounding box center [57, 235] width 75 height 10
click at [15, 200] on span "2:34" at bounding box center [16, 201] width 10 height 6
click at [38, 243] on div "Delete Line Del" at bounding box center [55, 245] width 75 height 10
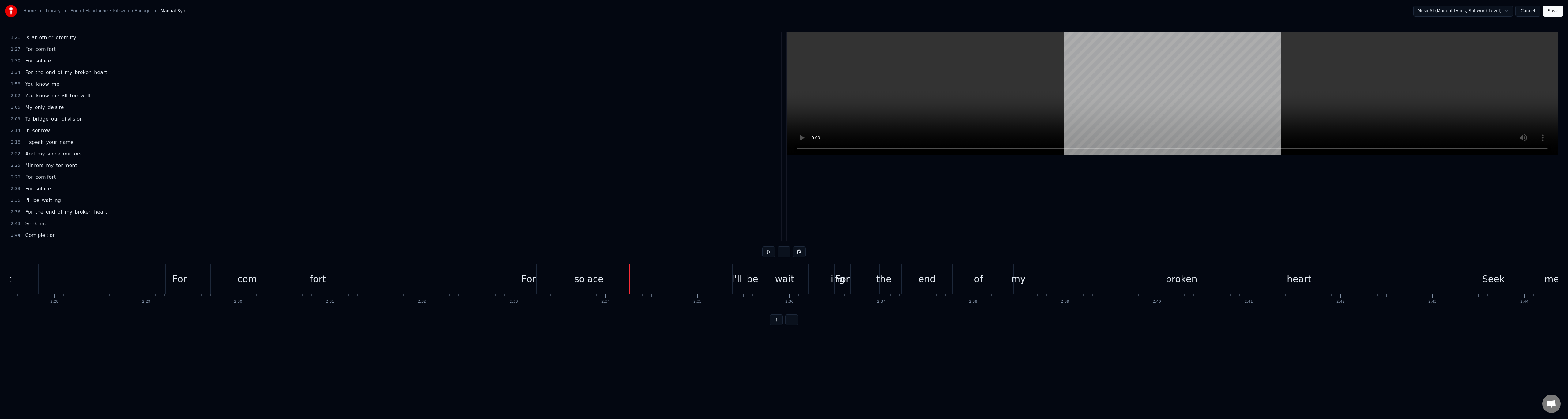
scroll to position [229, 0]
click at [16, 195] on span "2:43" at bounding box center [16, 193] width 10 height 6
click at [35, 240] on div "Delete Line Del" at bounding box center [56, 240] width 75 height 10
click at [18, 204] on span "2:47" at bounding box center [16, 205] width 10 height 6
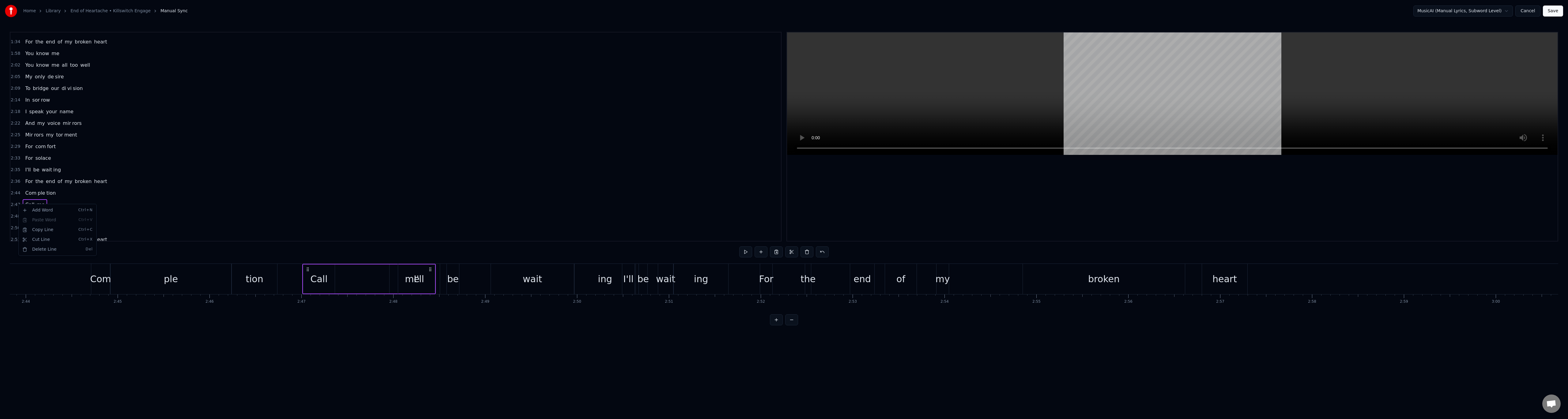
scroll to position [0, 15314]
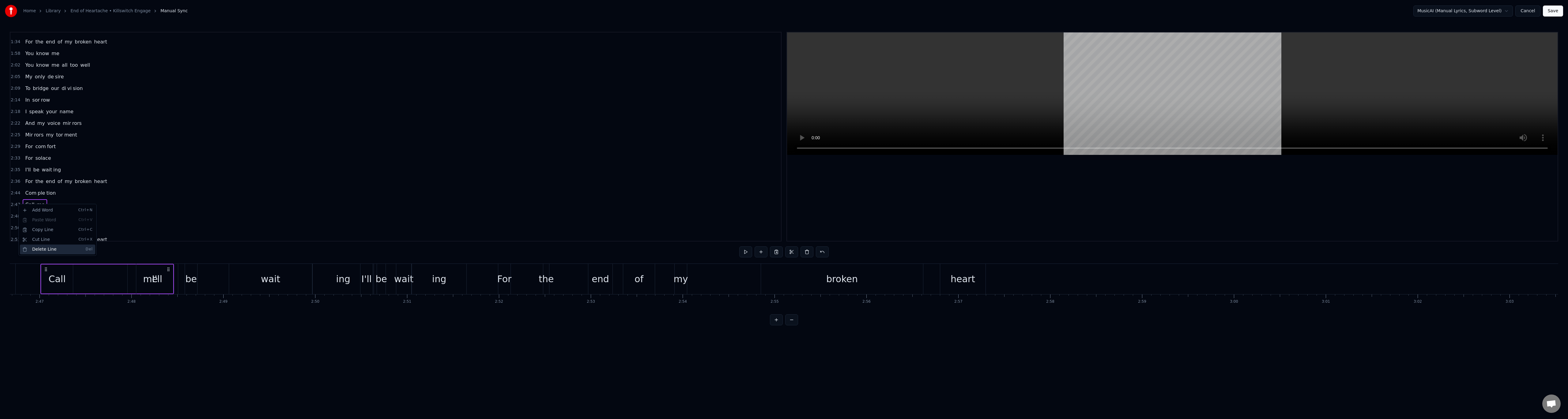
click at [49, 247] on div "Delete Line Del" at bounding box center [58, 249] width 75 height 10
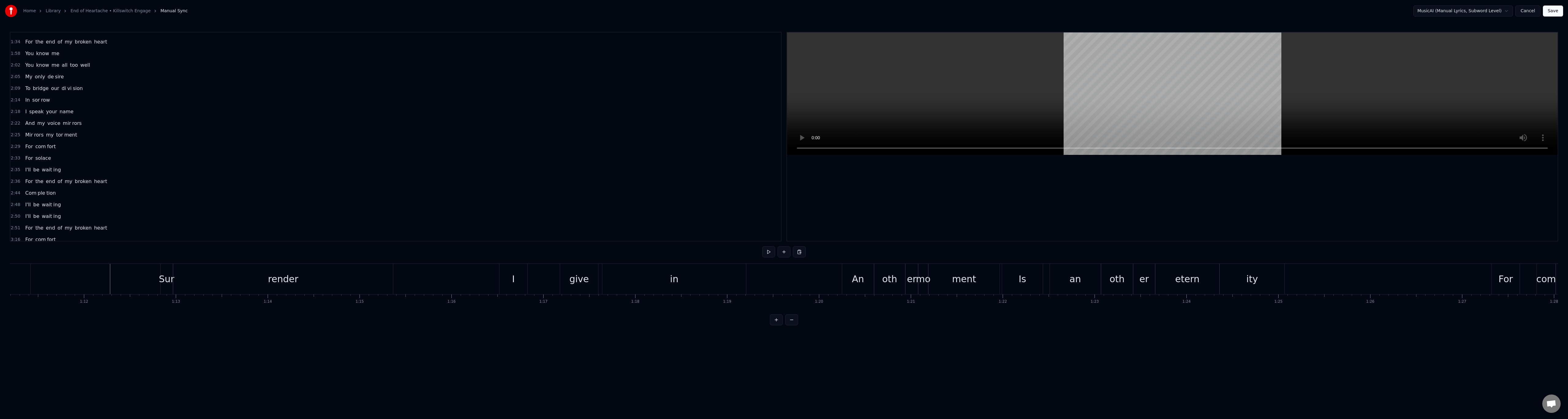
scroll to position [0, 6559]
click at [769, 252] on button at bounding box center [768, 252] width 13 height 11
click at [771, 254] on button at bounding box center [768, 252] width 13 height 11
click at [768, 251] on button at bounding box center [768, 252] width 13 height 11
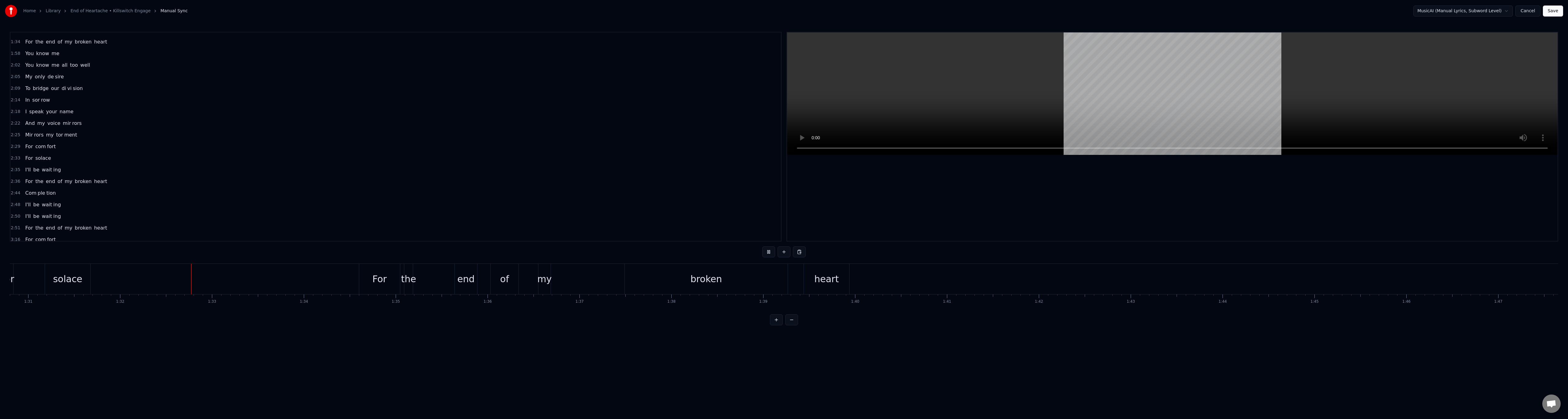
scroll to position [0, 8446]
click at [771, 251] on button at bounding box center [768, 252] width 13 height 11
click at [534, 279] on div "For" at bounding box center [532, 279] width 15 height 14
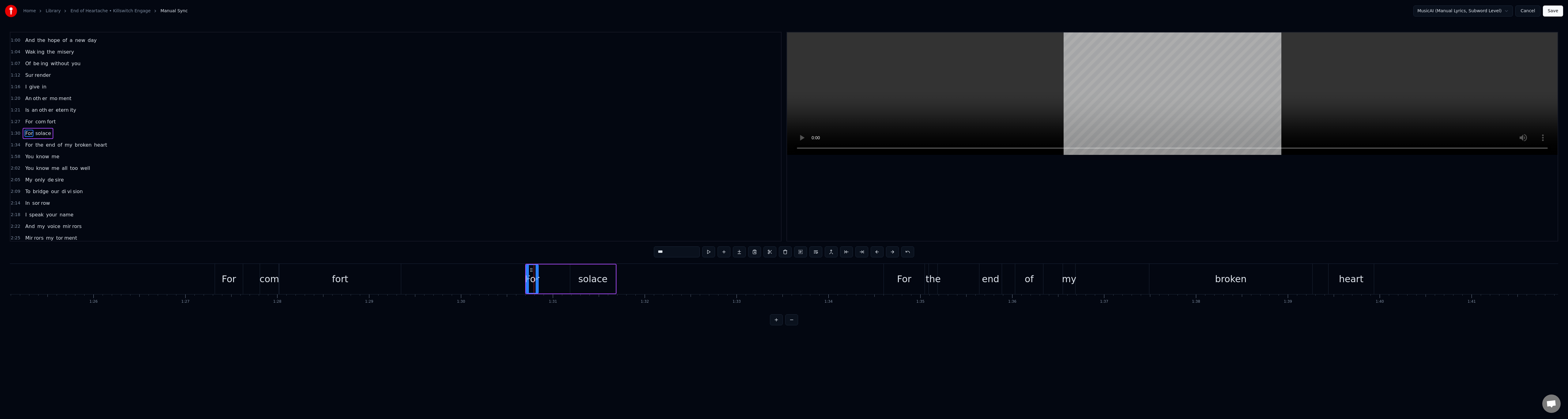
scroll to position [122, 0]
click at [538, 280] on div "For" at bounding box center [533, 279] width 15 height 14
click at [534, 280] on div "For" at bounding box center [533, 279] width 15 height 14
drag, startPoint x: 536, startPoint y: 279, endPoint x: 548, endPoint y: 279, distance: 12.0
click at [548, 279] on icon at bounding box center [550, 279] width 2 height 5
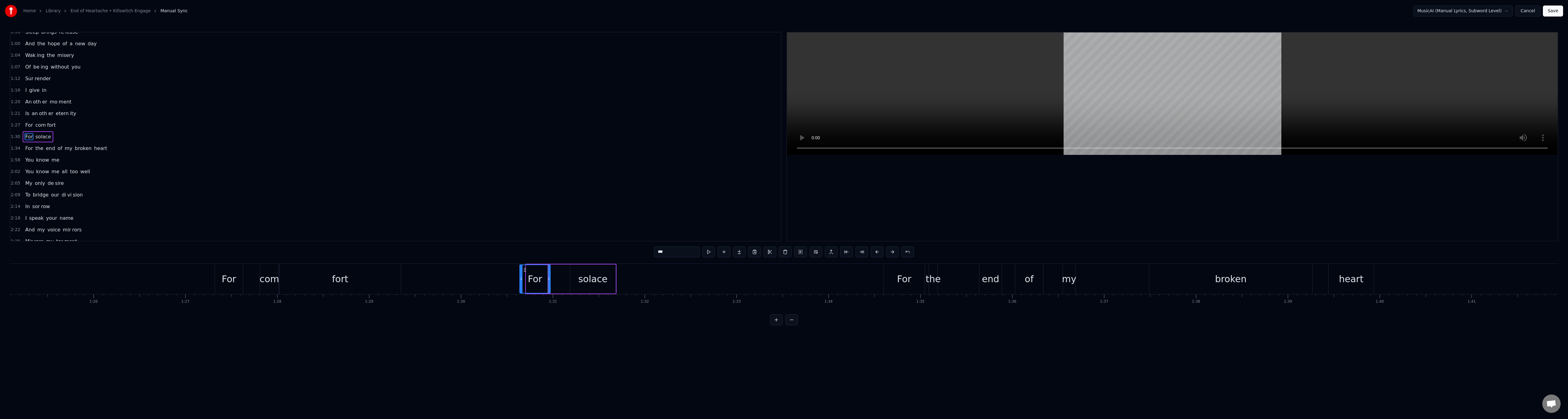
drag, startPoint x: 528, startPoint y: 278, endPoint x: 521, endPoint y: 279, distance: 7.1
click at [521, 279] on icon at bounding box center [521, 279] width 2 height 5
click at [608, 284] on div "solace" at bounding box center [593, 279] width 45 height 29
type input "******"
drag, startPoint x: 571, startPoint y: 279, endPoint x: 564, endPoint y: 279, distance: 7.0
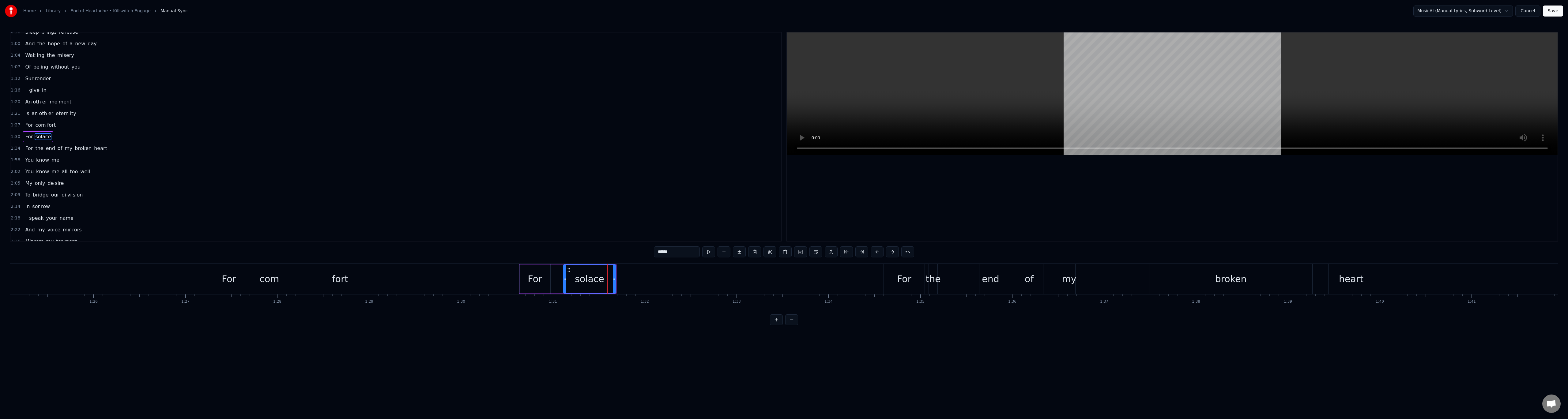
click at [564, 279] on icon at bounding box center [565, 279] width 2 height 5
drag, startPoint x: 613, startPoint y: 279, endPoint x: 625, endPoint y: 280, distance: 12.0
click at [625, 280] on icon at bounding box center [626, 279] width 2 height 5
click at [765, 254] on button at bounding box center [768, 252] width 13 height 11
click at [766, 254] on button at bounding box center [768, 252] width 13 height 11
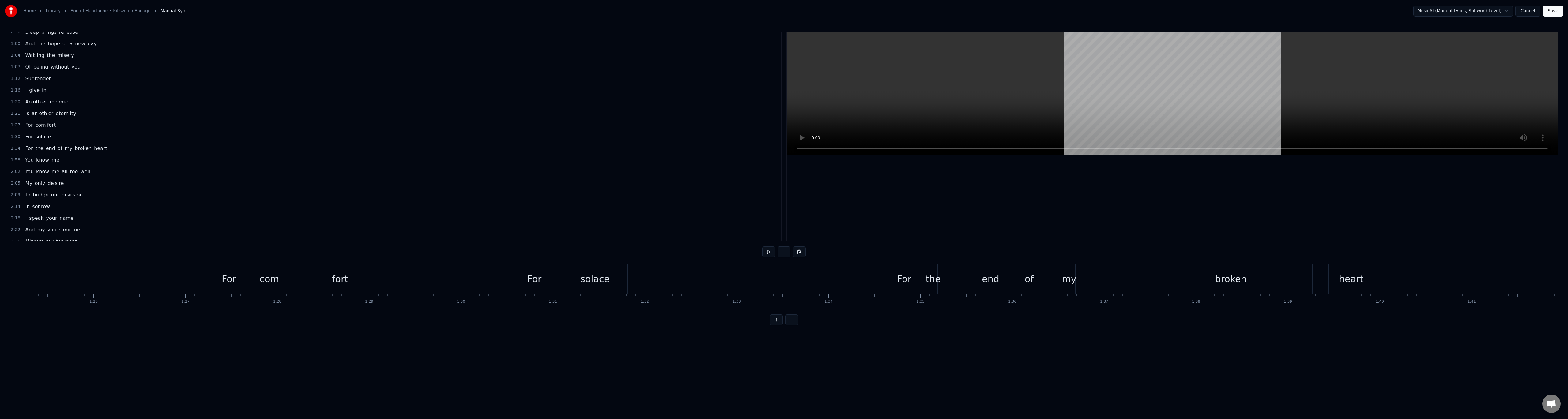
click at [16, 136] on span "1:30" at bounding box center [16, 137] width 10 height 6
click at [524, 268] on icon at bounding box center [525, 269] width 5 height 5
click at [768, 253] on button at bounding box center [768, 252] width 13 height 11
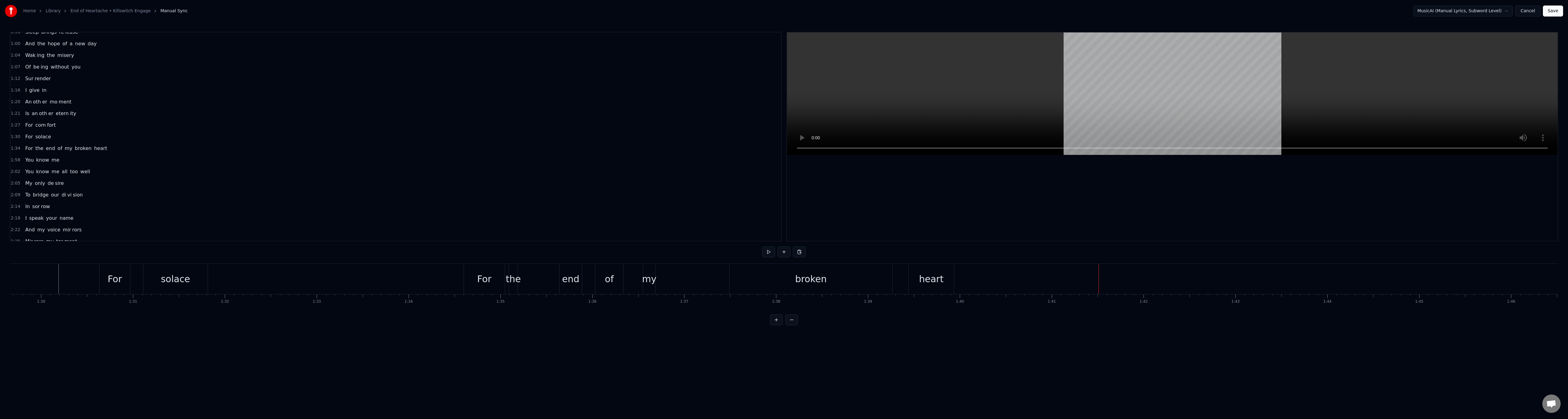
scroll to position [0, 8322]
click at [855, 280] on div "heart" at bounding box center [847, 279] width 24 height 14
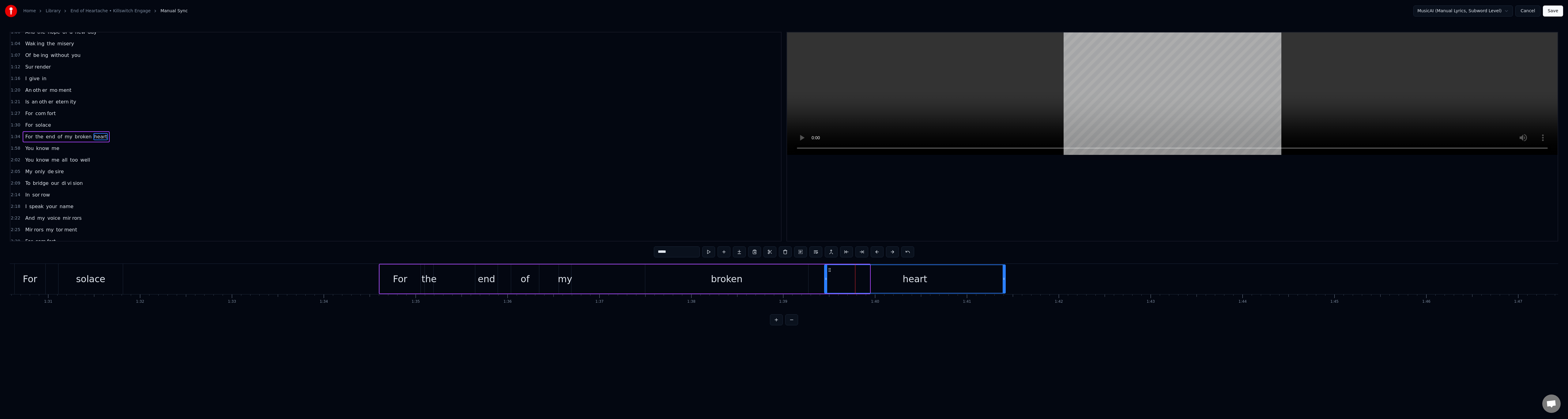
drag, startPoint x: 869, startPoint y: 280, endPoint x: 1004, endPoint y: 283, distance: 135.0
click at [1004, 283] on div at bounding box center [1004, 279] width 2 height 28
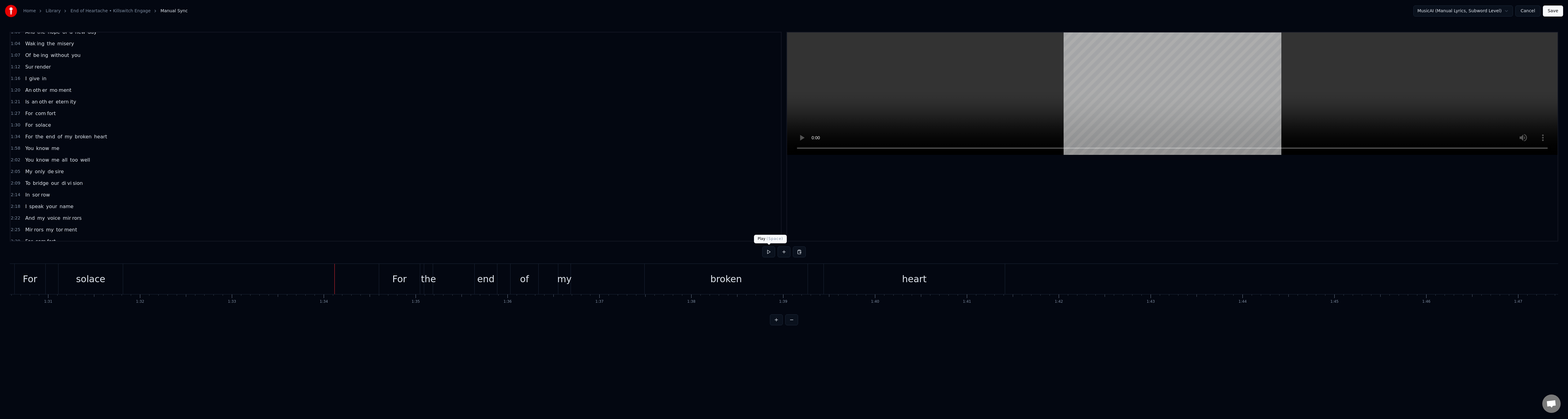
click at [770, 254] on button at bounding box center [768, 252] width 13 height 11
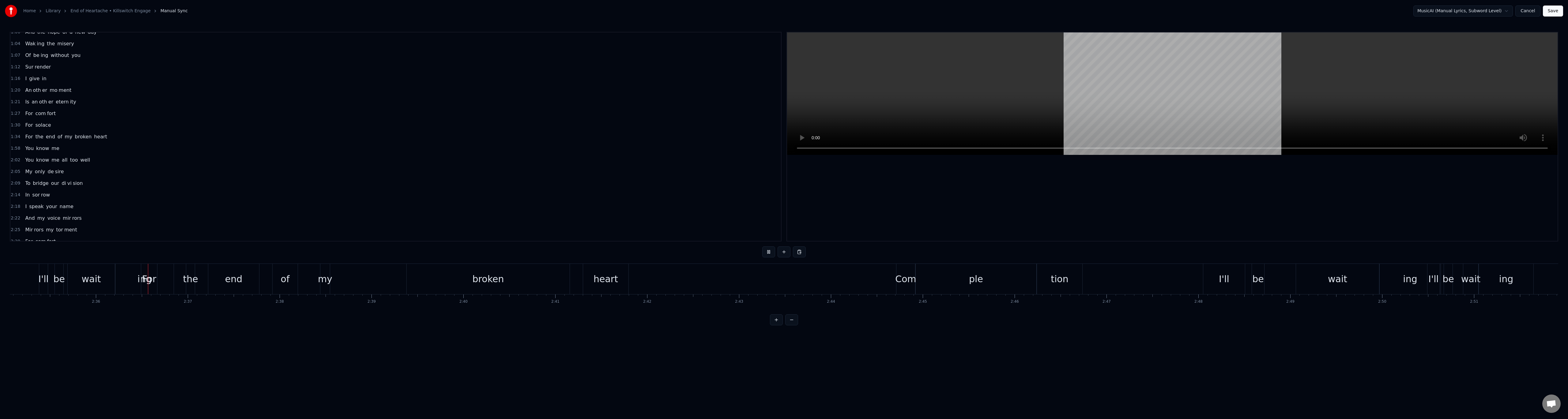
scroll to position [0, 14297]
click at [769, 252] on button at bounding box center [768, 252] width 13 height 11
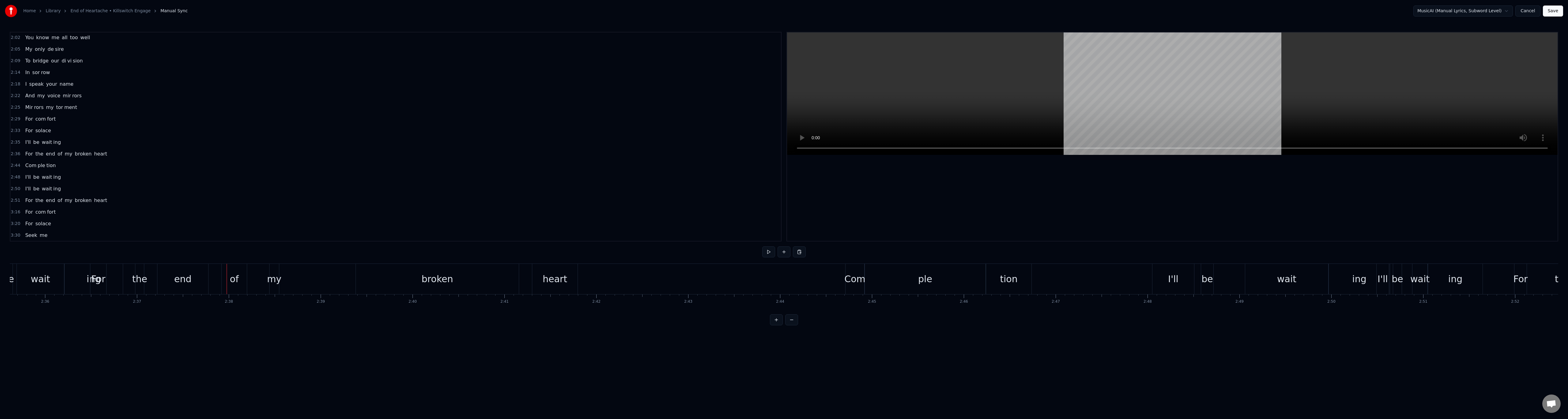
click at [14, 142] on span "2:35" at bounding box center [16, 142] width 10 height 6
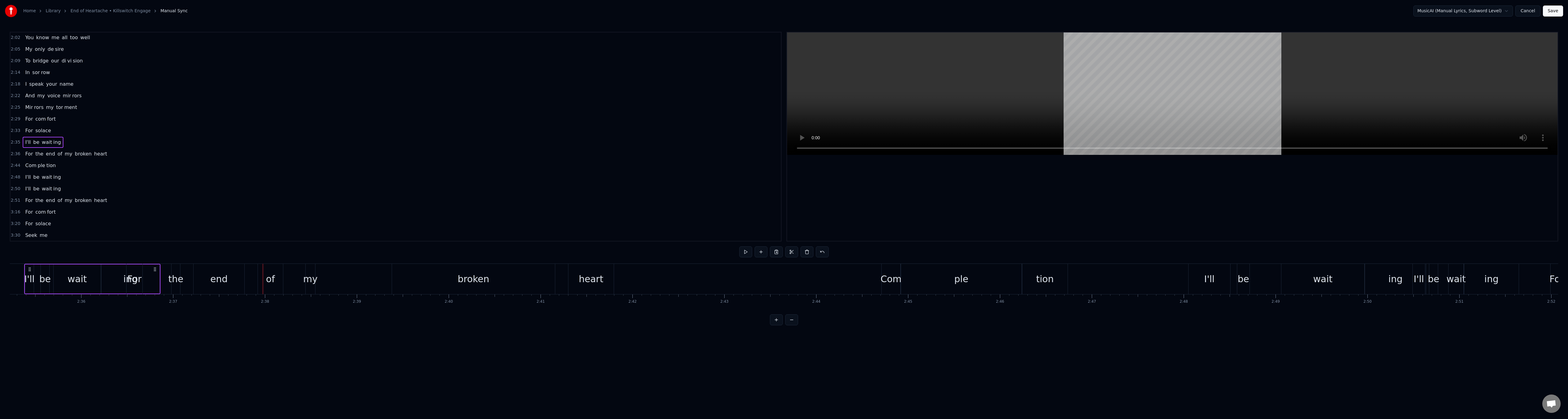
scroll to position [0, 14245]
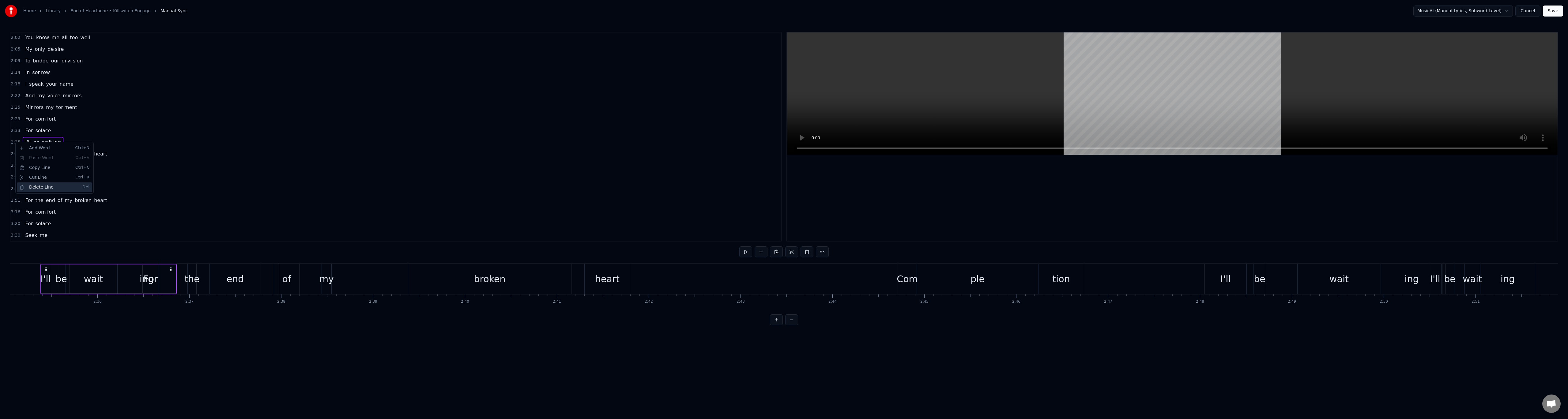
click at [43, 185] on div "Delete Line Del" at bounding box center [55, 187] width 75 height 10
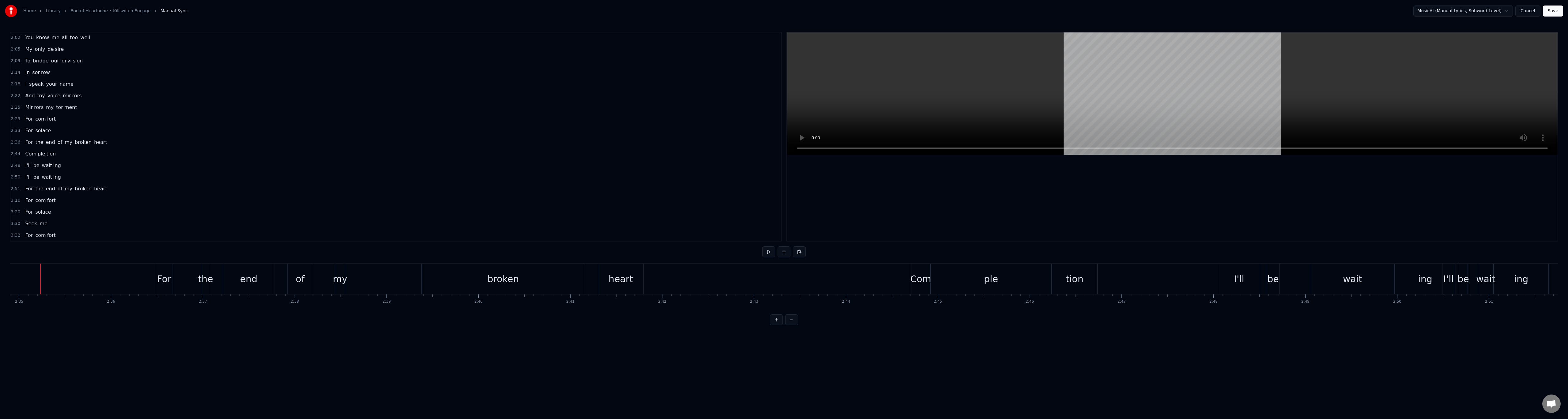
click at [664, 277] on div "heart" at bounding box center [657, 279] width 24 height 14
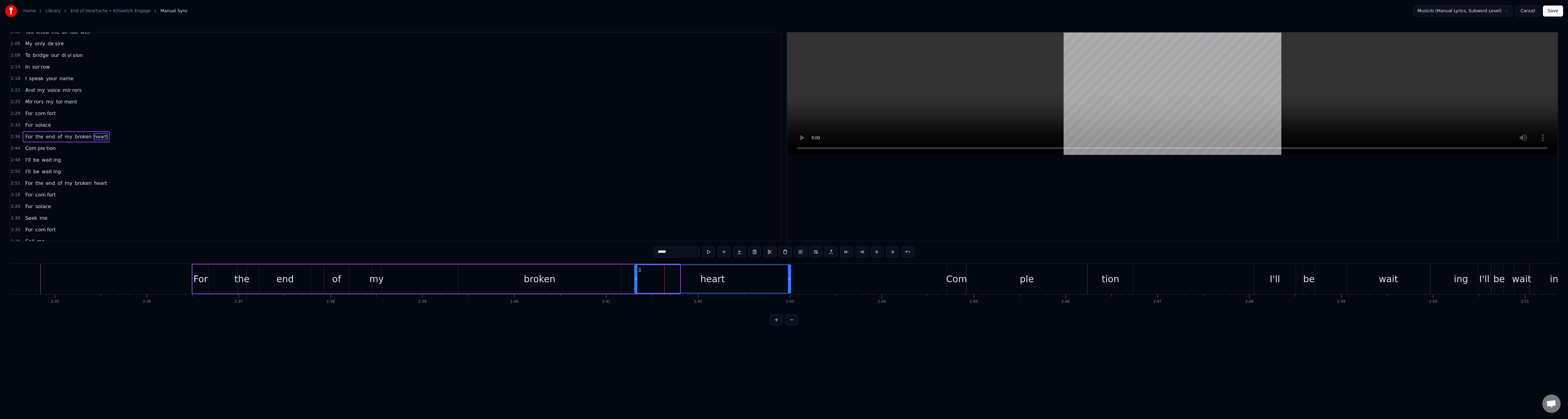
drag, startPoint x: 678, startPoint y: 278, endPoint x: 789, endPoint y: 280, distance: 111.0
click at [789, 280] on icon at bounding box center [789, 279] width 2 height 5
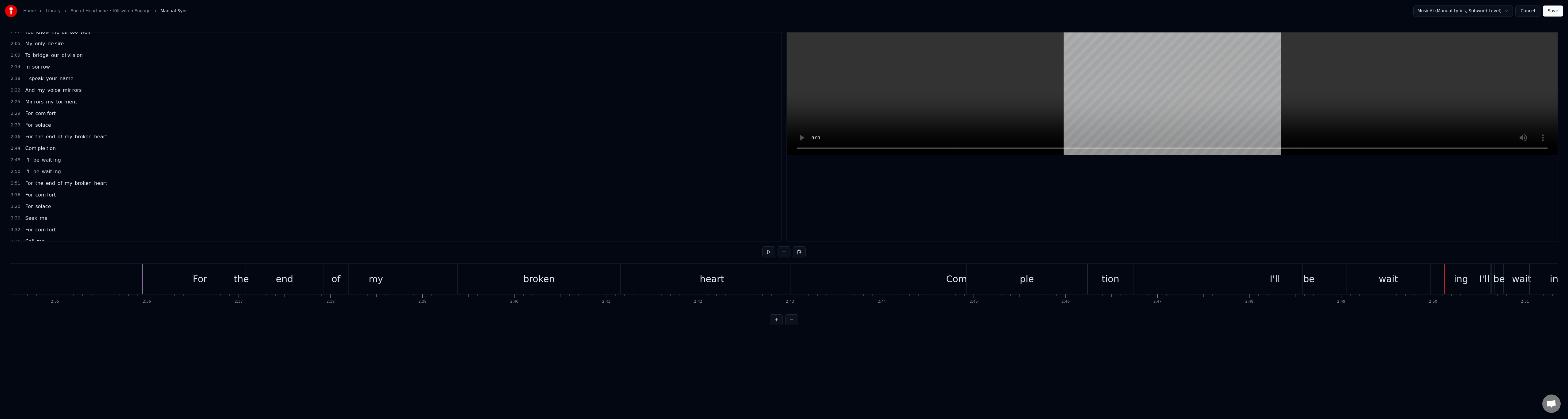
click at [16, 172] on span "2:50" at bounding box center [16, 171] width 10 height 6
click at [47, 216] on div "Delete Line Del" at bounding box center [57, 218] width 75 height 10
click at [14, 209] on span "3:30" at bounding box center [16, 207] width 10 height 6
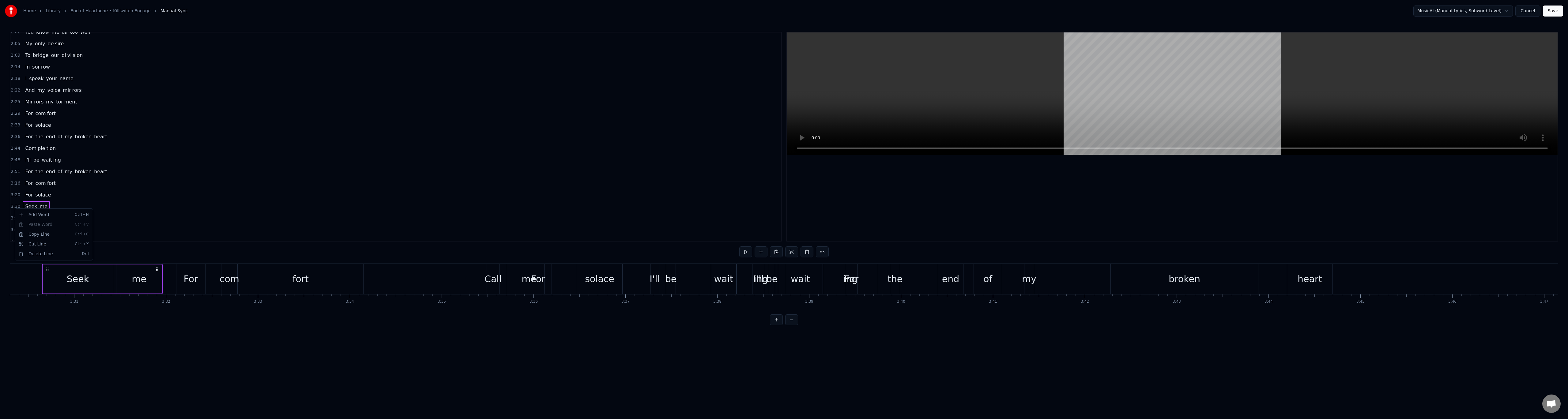
scroll to position [0, 19323]
click at [33, 252] on div "Delete Line Del" at bounding box center [54, 254] width 75 height 10
click at [14, 219] on span "3:35" at bounding box center [16, 218] width 10 height 6
click at [42, 263] on div "Delete Line Del" at bounding box center [54, 265] width 75 height 10
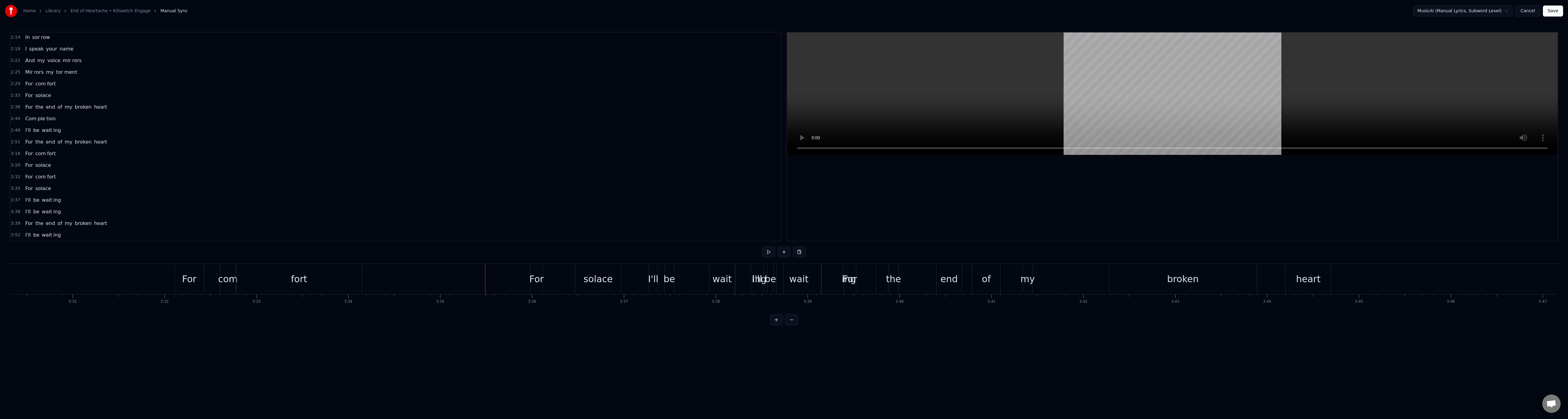
click at [16, 201] on span "3:37" at bounding box center [16, 200] width 10 height 6
click at [36, 245] on div "Delete Line Del" at bounding box center [55, 246] width 75 height 10
click at [16, 212] on span "3:38" at bounding box center [16, 212] width 10 height 6
click at [43, 254] on div "Delete Line Del" at bounding box center [56, 257] width 75 height 10
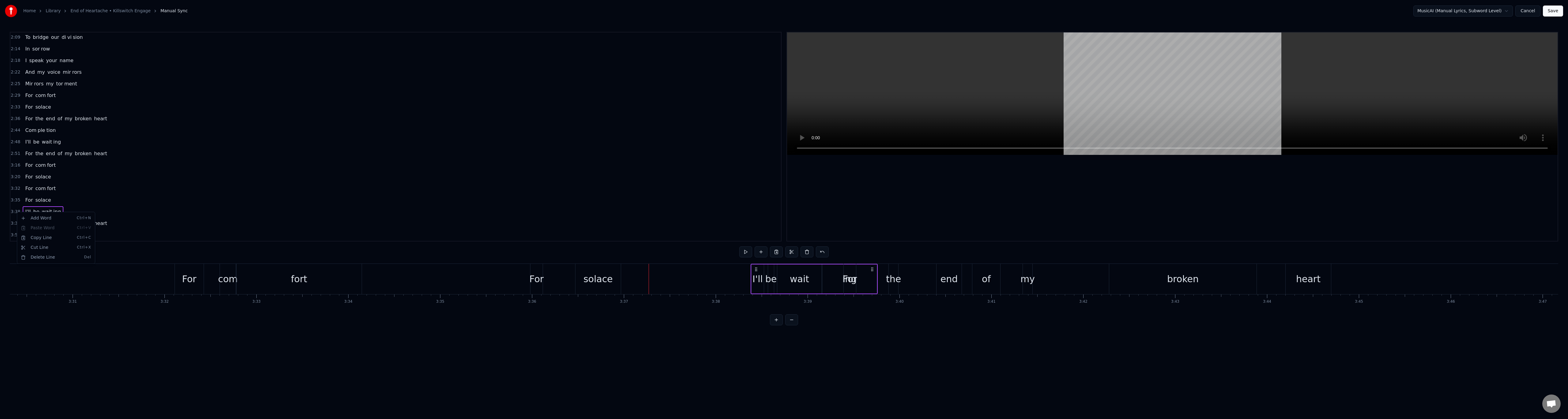
scroll to position [268, 0]
click at [769, 254] on button at bounding box center [768, 252] width 13 height 11
click at [772, 251] on button at bounding box center [768, 252] width 13 height 11
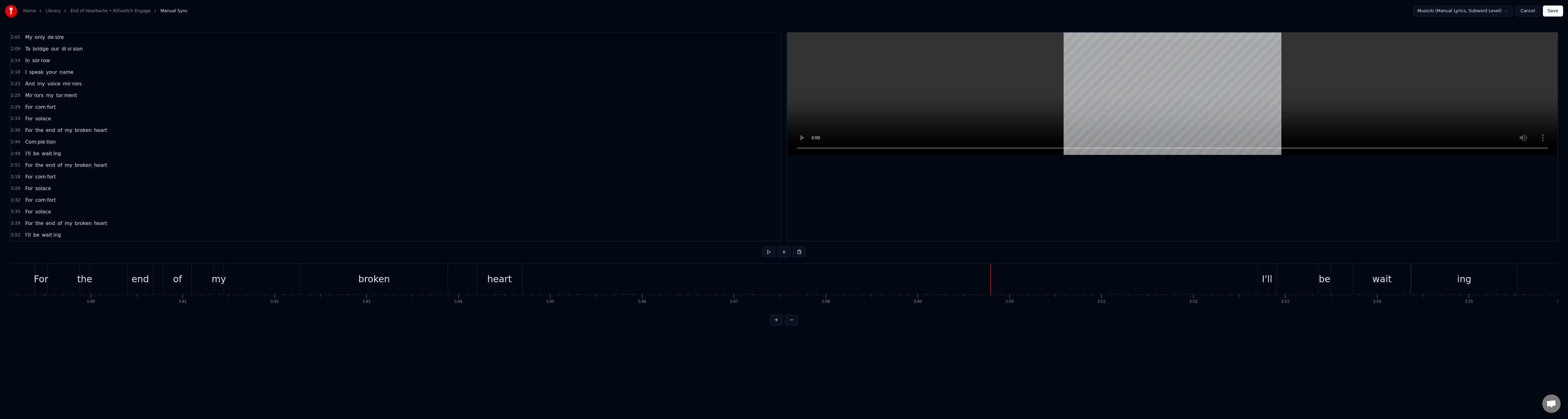
click at [513, 277] on div "heart" at bounding box center [499, 279] width 45 height 30
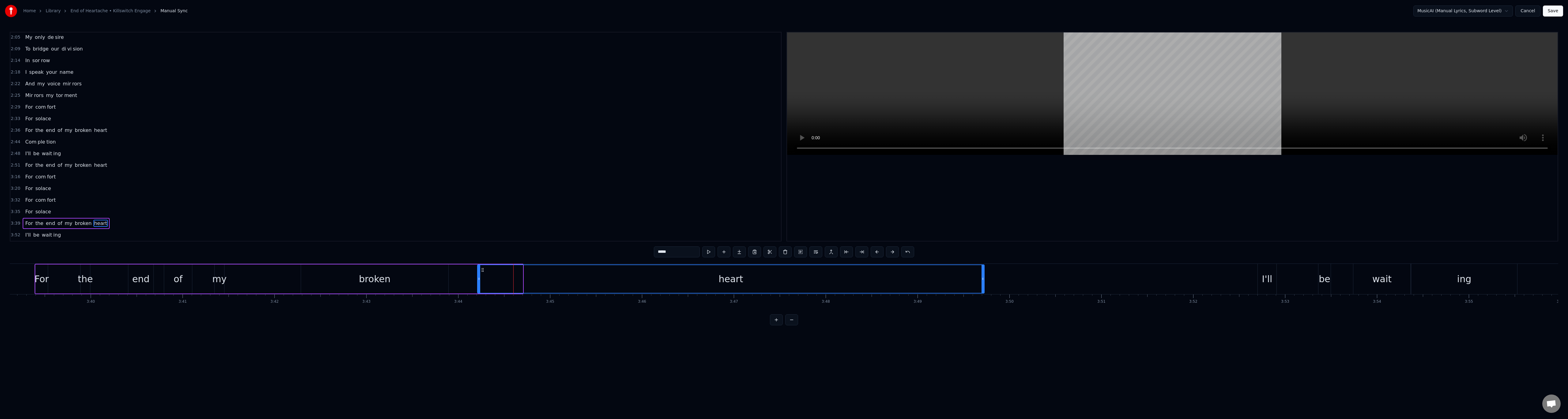
drag, startPoint x: 522, startPoint y: 278, endPoint x: 983, endPoint y: 295, distance: 461.3
click at [983, 295] on div "Seek me Call me I'll be wait ing Seek me Call me I'll be wait ing This dis tanc…" at bounding box center [784, 286] width 1549 height 46
click at [632, 253] on html "Home Library End of Heartache • Killswitch Engage Manual Sync MusicAI (Manual L…" at bounding box center [784, 167] width 1568 height 335
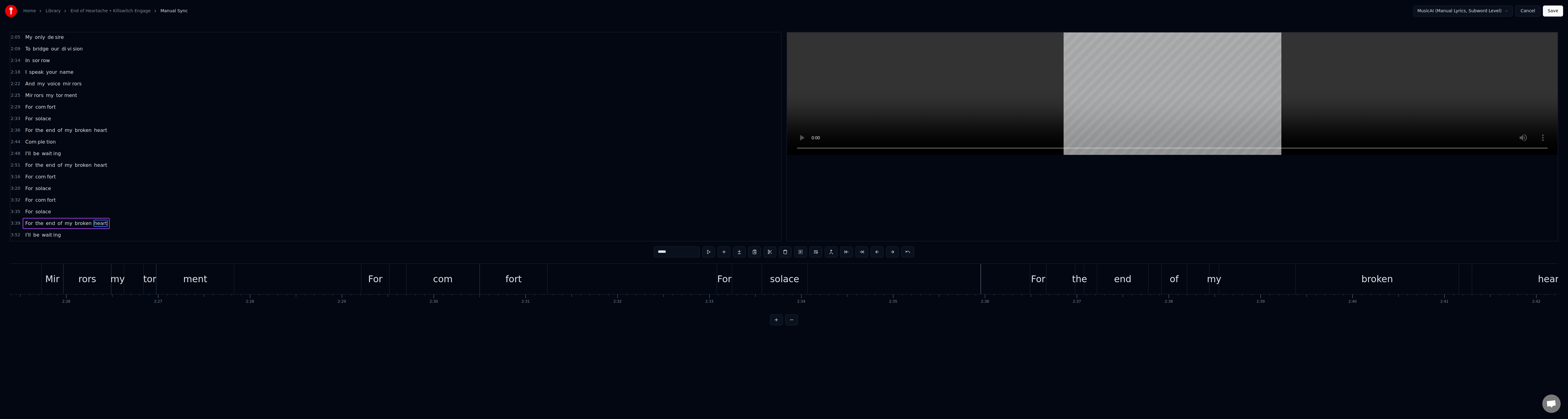
scroll to position [0, 12002]
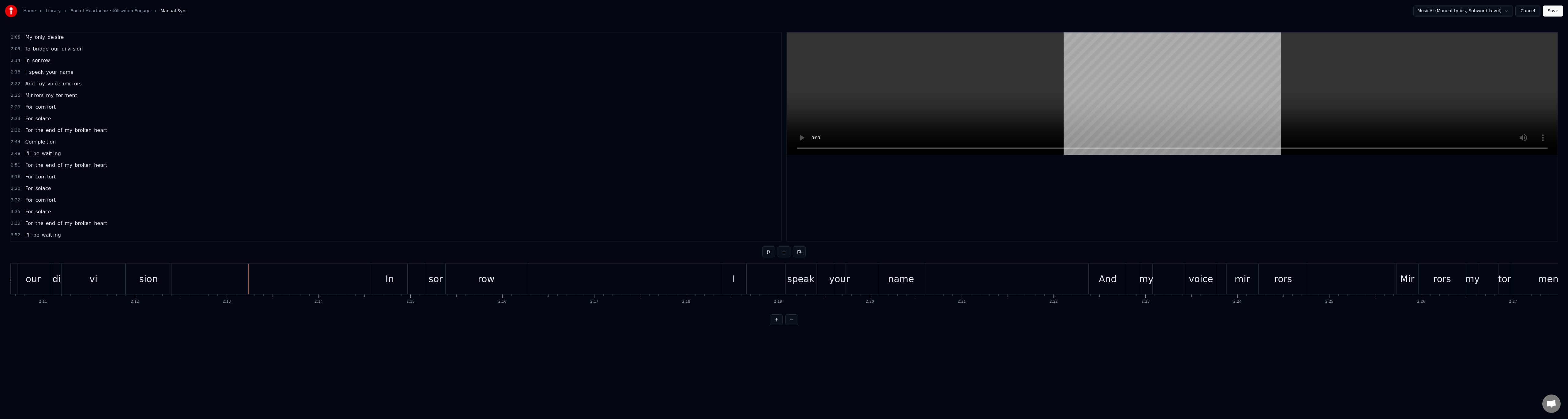
click at [768, 252] on button at bounding box center [768, 252] width 13 height 11
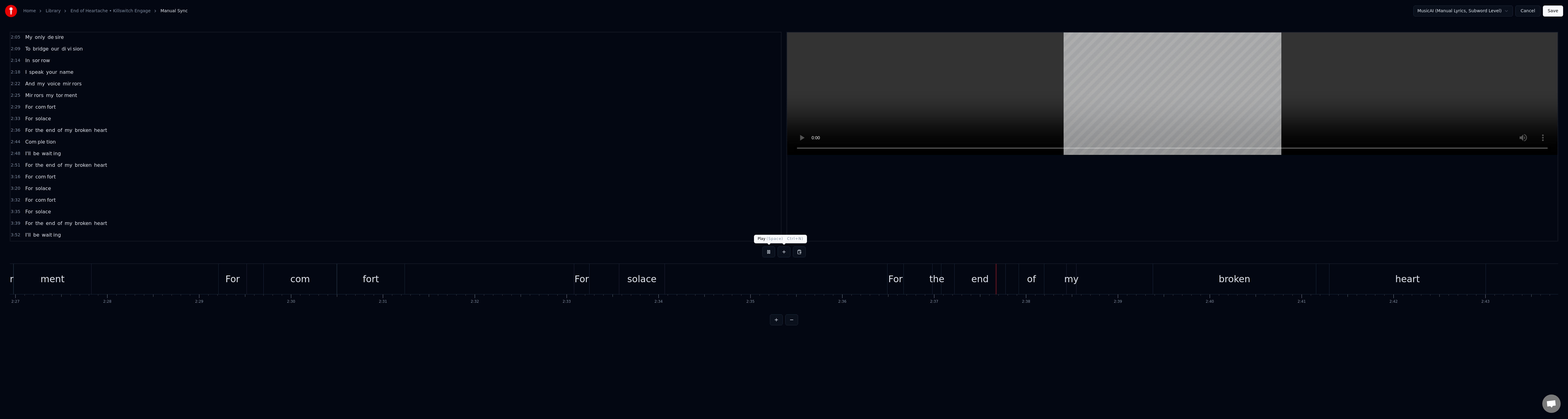
click at [769, 251] on button at bounding box center [768, 252] width 13 height 11
click at [637, 279] on div "solace" at bounding box center [642, 279] width 29 height 14
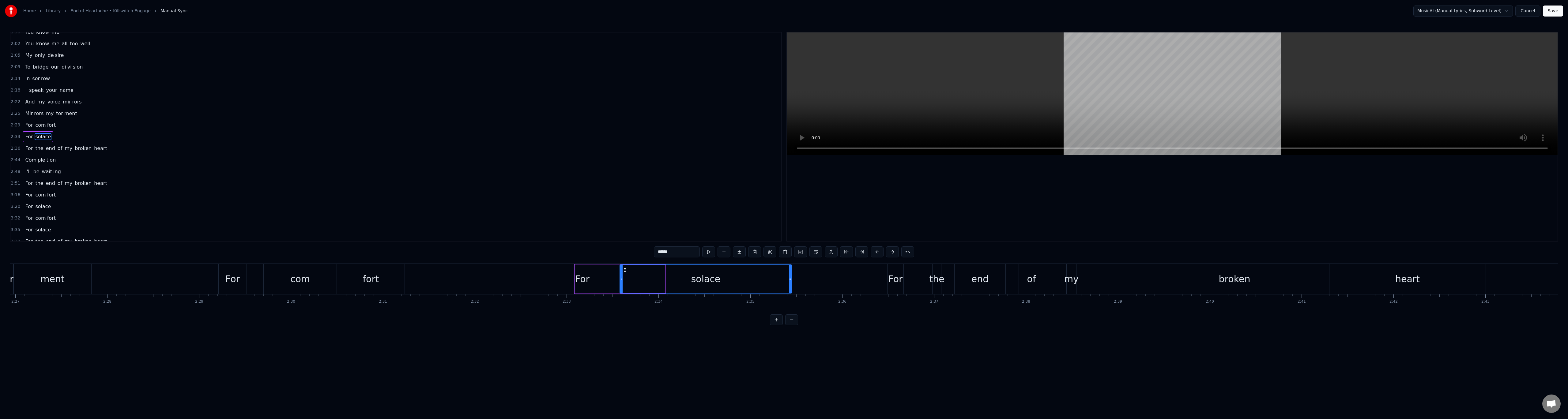
drag, startPoint x: 663, startPoint y: 282, endPoint x: 789, endPoint y: 277, distance: 126.1
click at [789, 277] on div at bounding box center [790, 279] width 2 height 28
click at [584, 279] on div "For" at bounding box center [583, 279] width 15 height 14
type input "***"
drag, startPoint x: 576, startPoint y: 280, endPoint x: 551, endPoint y: 281, distance: 25.0
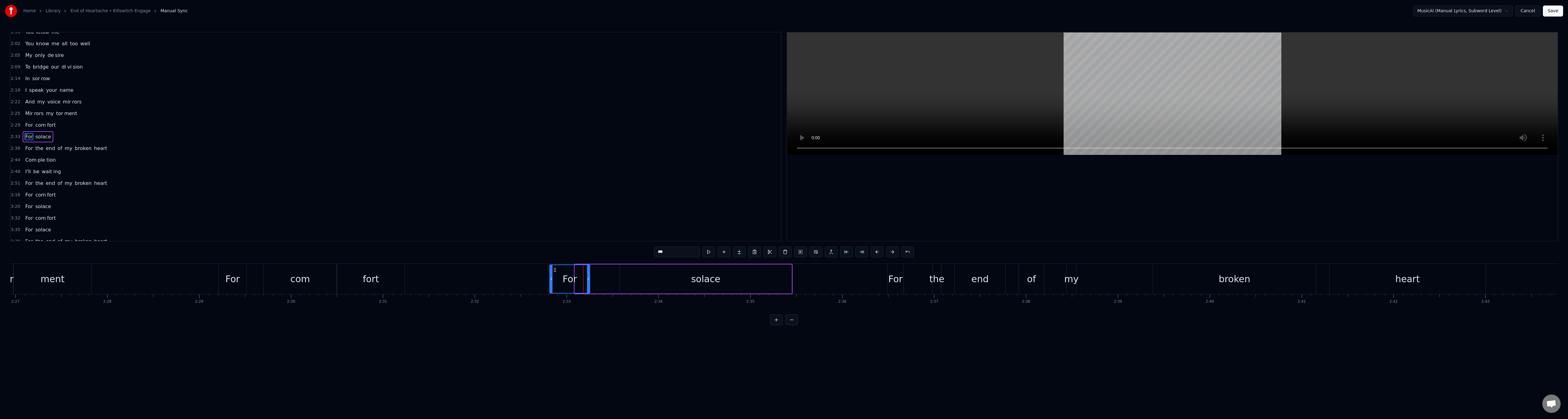
click at [551, 281] on icon at bounding box center [551, 279] width 2 height 5
drag, startPoint x: 589, startPoint y: 282, endPoint x: 618, endPoint y: 279, distance: 29.2
click at [618, 279] on div at bounding box center [618, 279] width 2 height 28
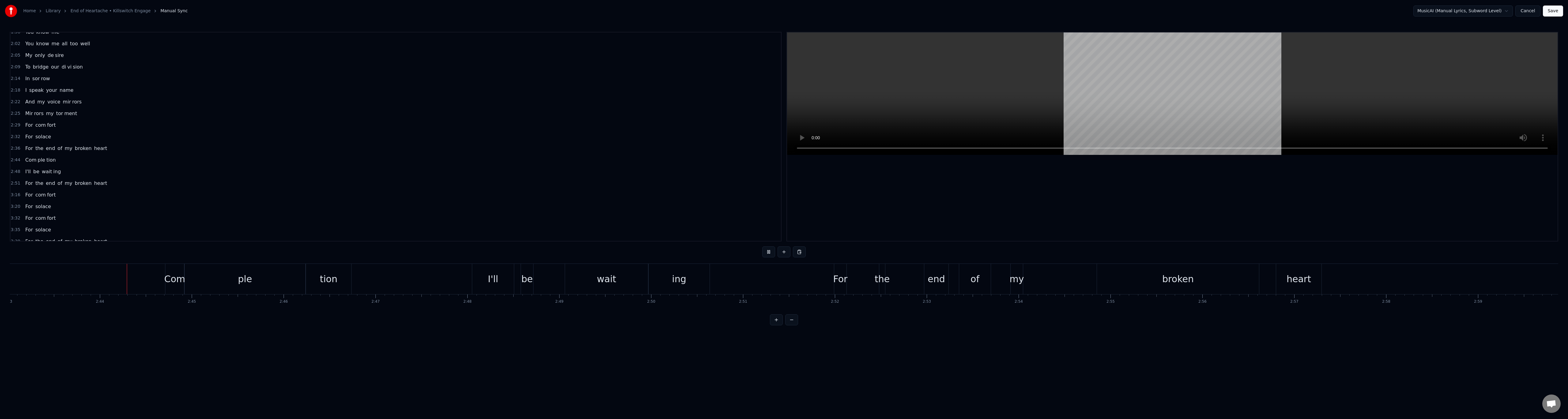
scroll to position [0, 15008]
click at [1270, 275] on div "heart" at bounding box center [1269, 279] width 24 height 14
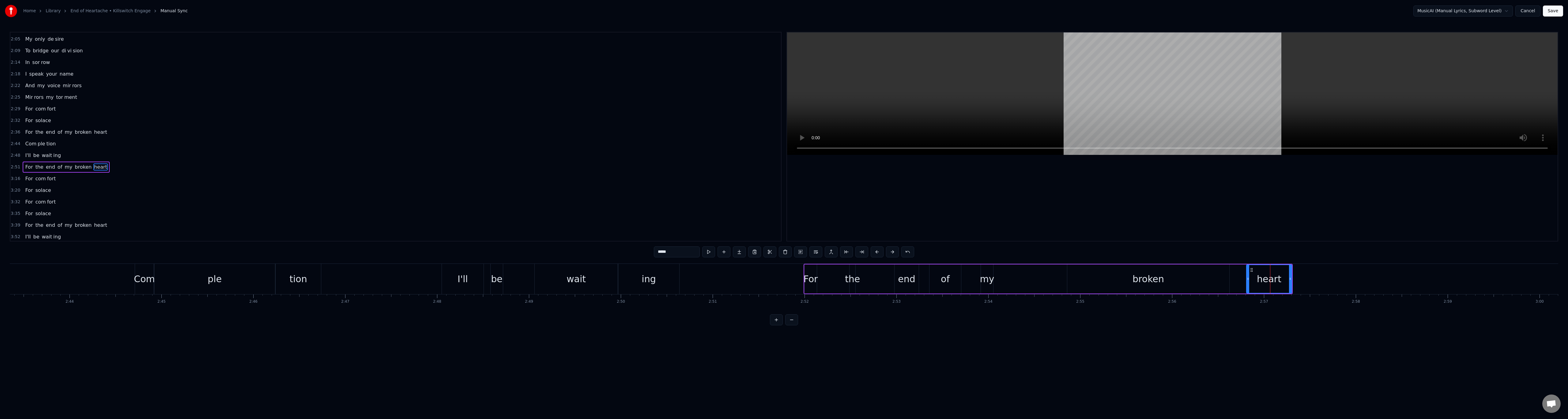
scroll to position [268, 0]
drag, startPoint x: 1290, startPoint y: 278, endPoint x: 1430, endPoint y: 292, distance: 140.7
click at [1430, 292] on div at bounding box center [1430, 279] width 2 height 28
drag, startPoint x: 1247, startPoint y: 281, endPoint x: 1239, endPoint y: 283, distance: 8.2
click at [1239, 283] on div at bounding box center [1239, 279] width 2 height 28
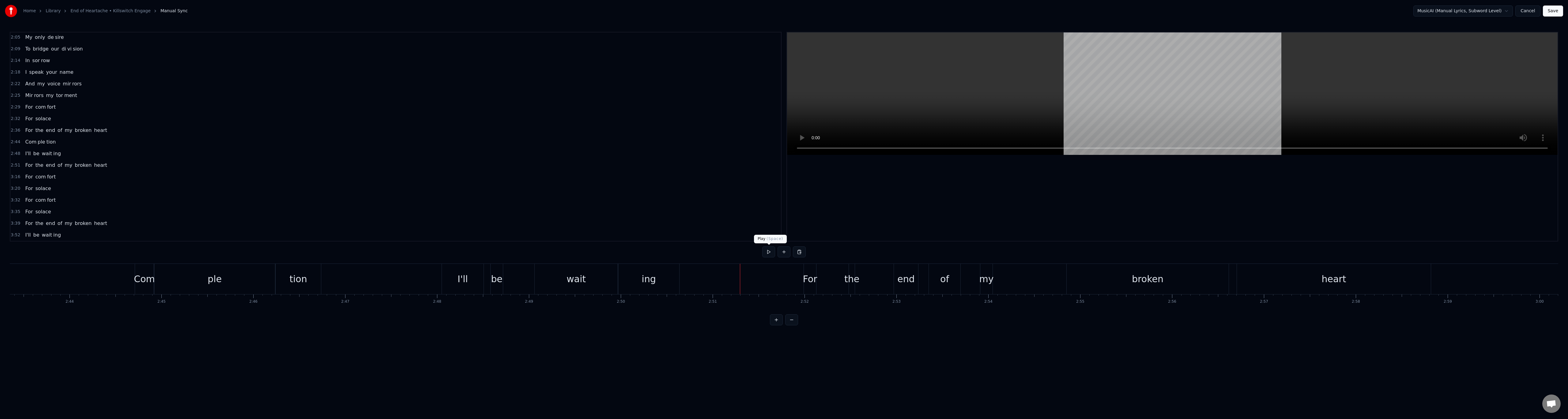
click at [763, 254] on button at bounding box center [768, 252] width 13 height 11
click at [769, 254] on button at bounding box center [768, 252] width 13 height 11
click at [445, 285] on div "For" at bounding box center [443, 279] width 15 height 14
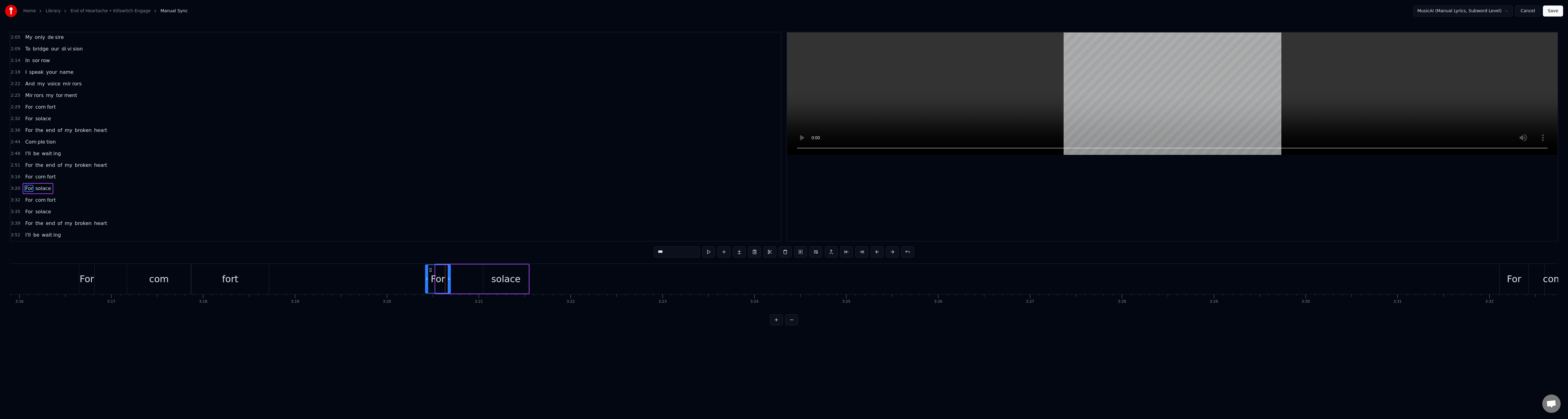
drag, startPoint x: 438, startPoint y: 282, endPoint x: 427, endPoint y: 282, distance: 11.0
click at [427, 282] on div at bounding box center [427, 279] width 2 height 28
drag, startPoint x: 450, startPoint y: 282, endPoint x: 447, endPoint y: 282, distance: 3.0
click at [450, 282] on div "For" at bounding box center [438, 279] width 26 height 29
drag, startPoint x: 449, startPoint y: 282, endPoint x: 453, endPoint y: 282, distance: 4.0
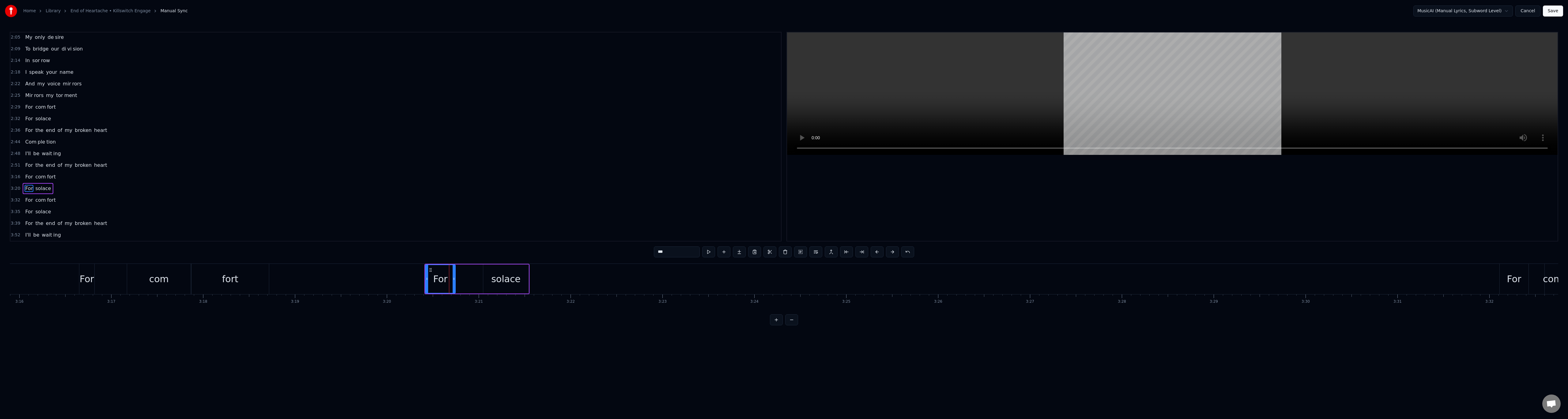
click at [453, 282] on div at bounding box center [454, 279] width 2 height 28
click at [506, 284] on div "solace" at bounding box center [506, 279] width 29 height 14
type input "******"
drag, startPoint x: 485, startPoint y: 279, endPoint x: 459, endPoint y: 281, distance: 26.1
click at [459, 281] on div at bounding box center [459, 279] width 2 height 28
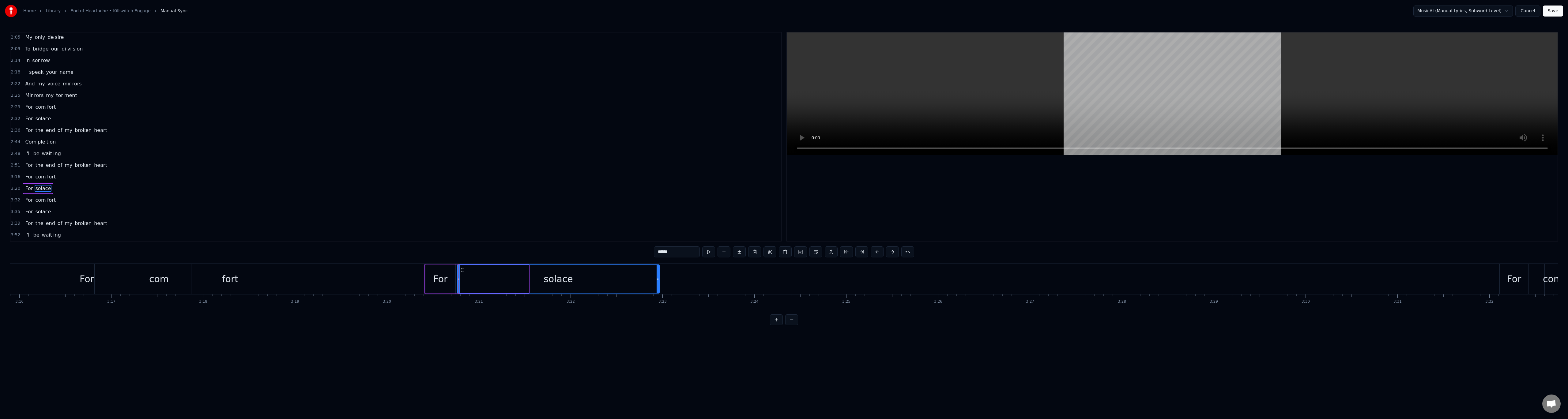
drag, startPoint x: 527, startPoint y: 278, endPoint x: 657, endPoint y: 277, distance: 130.0
click at [657, 277] on icon at bounding box center [658, 279] width 2 height 5
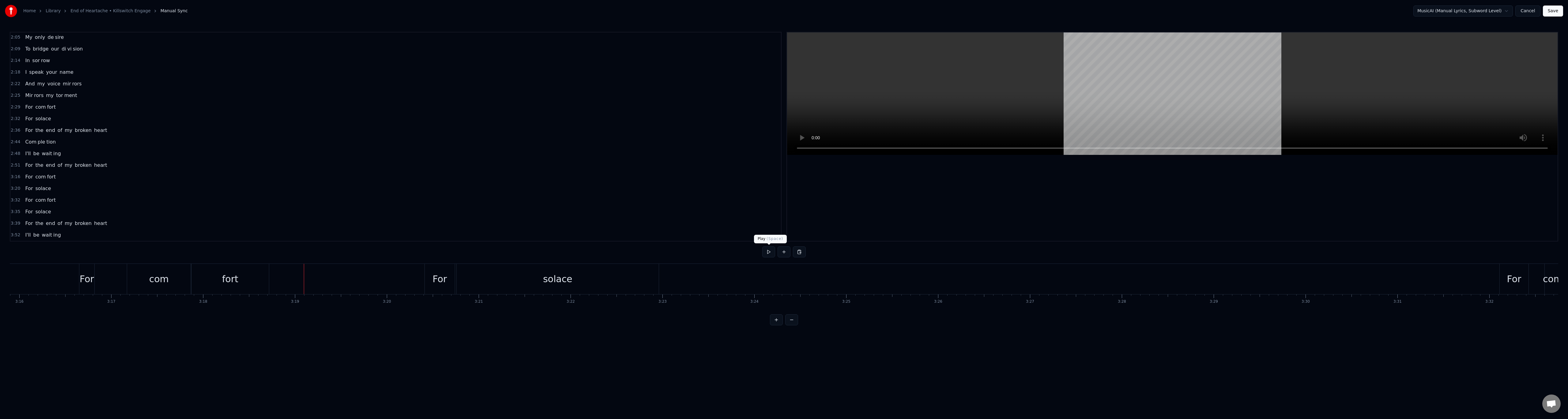
click at [765, 255] on button at bounding box center [768, 252] width 13 height 11
click at [768, 252] on button at bounding box center [768, 252] width 13 height 11
click at [632, 284] on div "solace" at bounding box center [558, 279] width 202 height 30
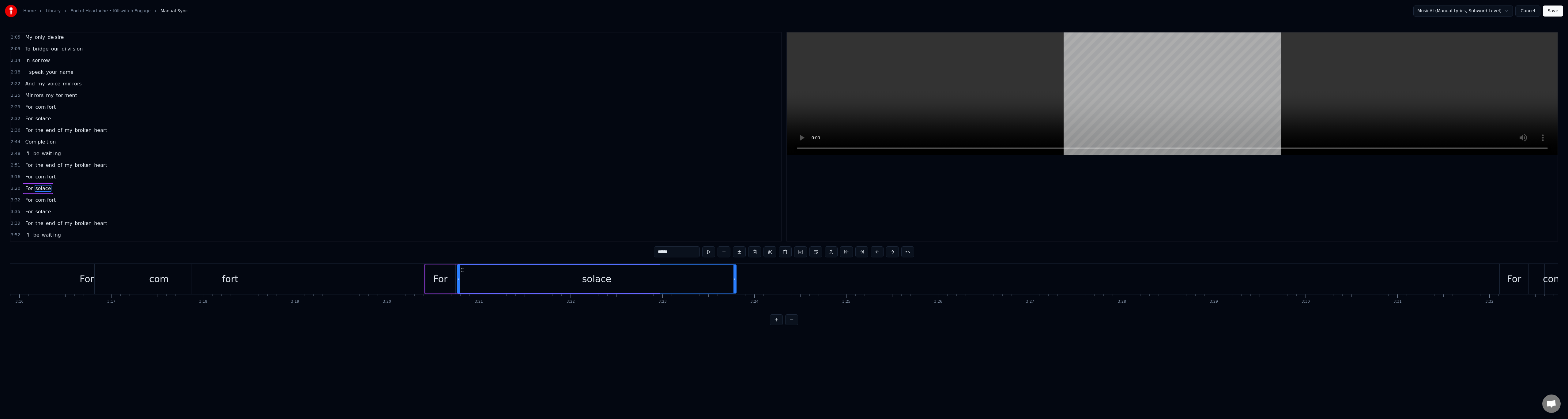
drag, startPoint x: 658, startPoint y: 280, endPoint x: 733, endPoint y: 282, distance: 75.0
click at [733, 282] on div at bounding box center [735, 279] width 2 height 28
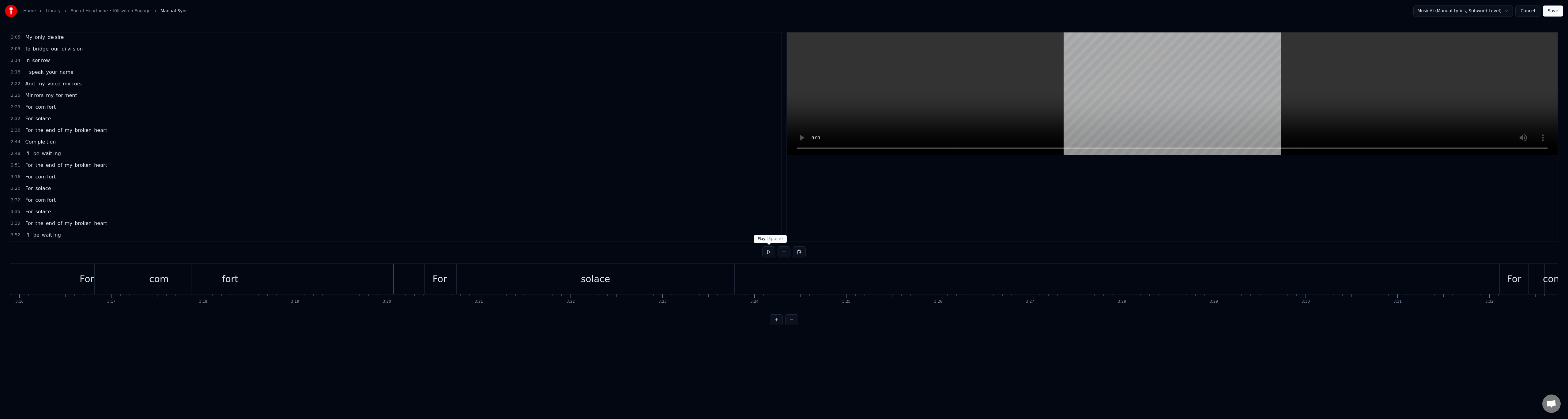
click at [768, 249] on button at bounding box center [768, 252] width 13 height 11
click at [769, 253] on button at bounding box center [768, 252] width 13 height 11
click at [443, 278] on div "solace" at bounding box center [428, 279] width 45 height 30
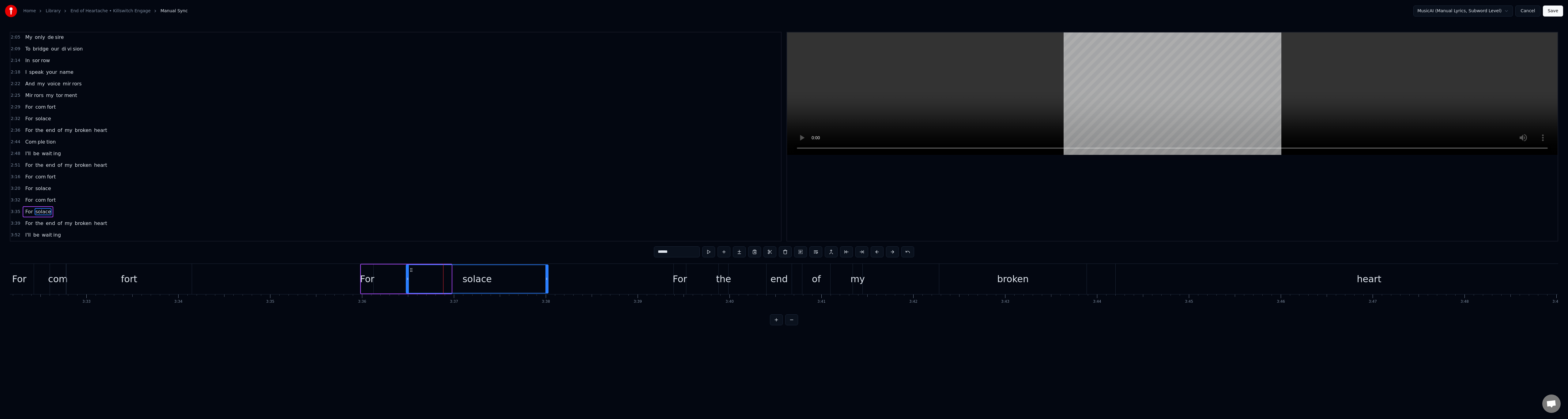
drag, startPoint x: 449, startPoint y: 278, endPoint x: 546, endPoint y: 280, distance: 97.0
click at [546, 280] on icon at bounding box center [547, 279] width 2 height 5
click at [369, 285] on div "For" at bounding box center [368, 279] width 15 height 14
type input "***"
drag, startPoint x: 373, startPoint y: 283, endPoint x: 400, endPoint y: 283, distance: 27.0
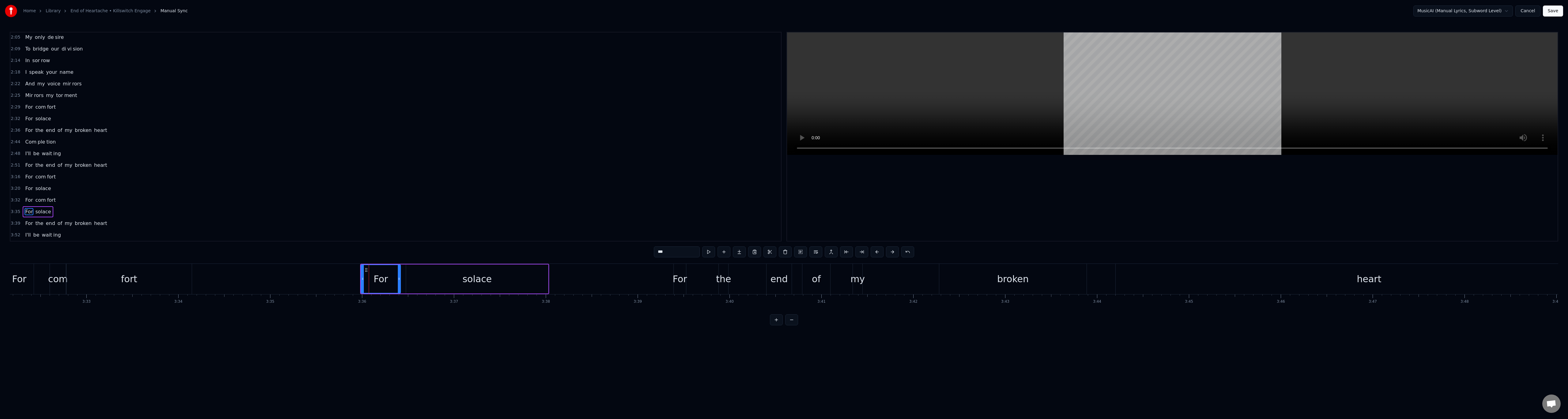
click at [400, 283] on div at bounding box center [399, 279] width 2 height 28
click at [769, 251] on button at bounding box center [768, 252] width 13 height 11
click at [768, 251] on button at bounding box center [768, 252] width 13 height 11
click at [538, 280] on div "solace" at bounding box center [476, 279] width 142 height 30
drag, startPoint x: 547, startPoint y: 280, endPoint x: 594, endPoint y: 280, distance: 47.0
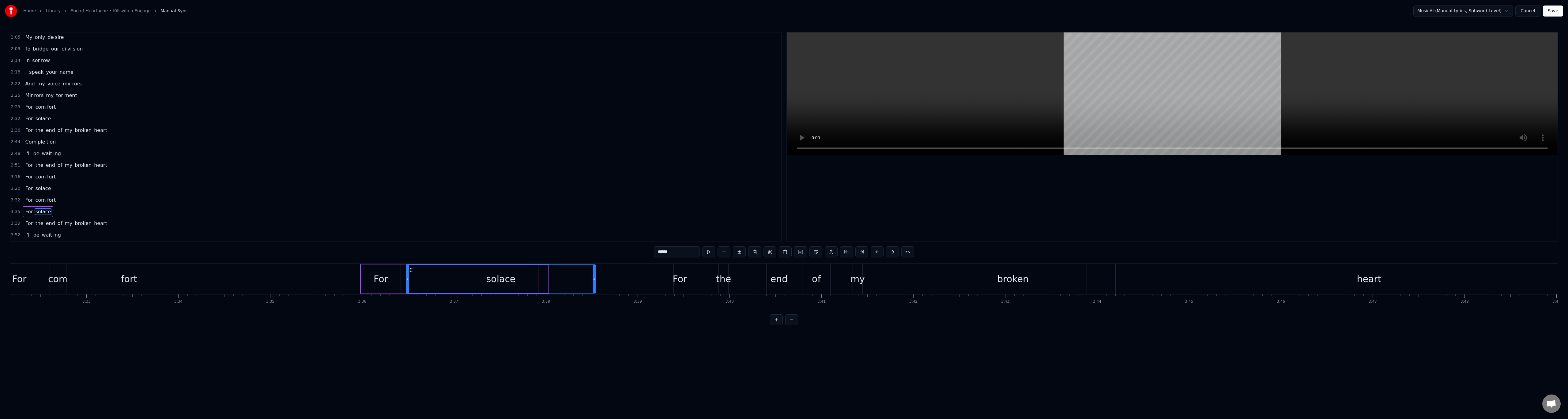
click at [594, 280] on icon at bounding box center [594, 279] width 2 height 5
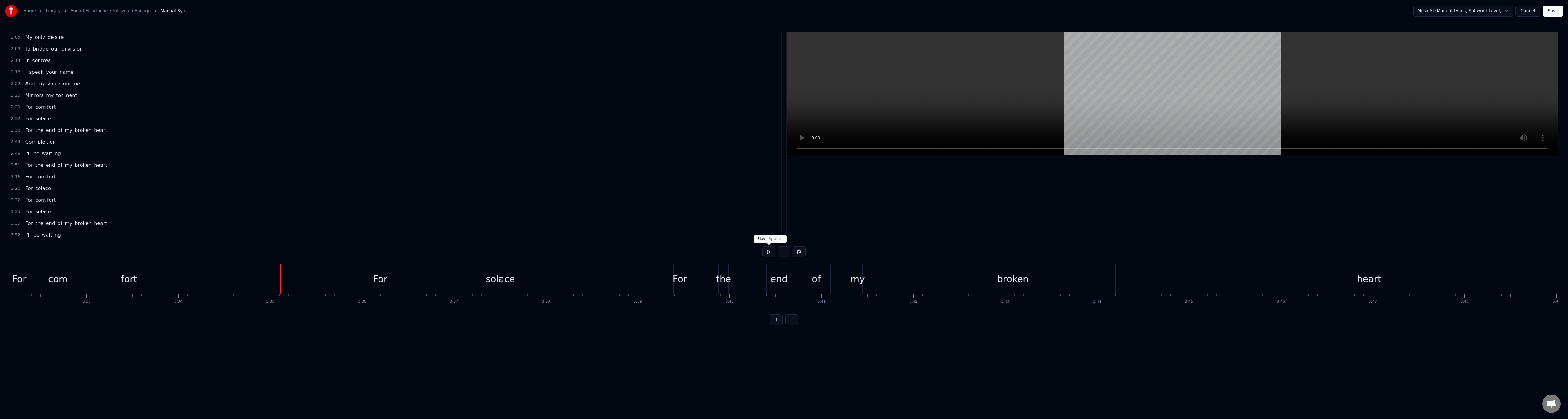
click at [766, 256] on button at bounding box center [768, 252] width 13 height 11
click at [769, 252] on button at bounding box center [768, 252] width 13 height 11
click at [747, 287] on div "ing" at bounding box center [723, 279] width 106 height 30
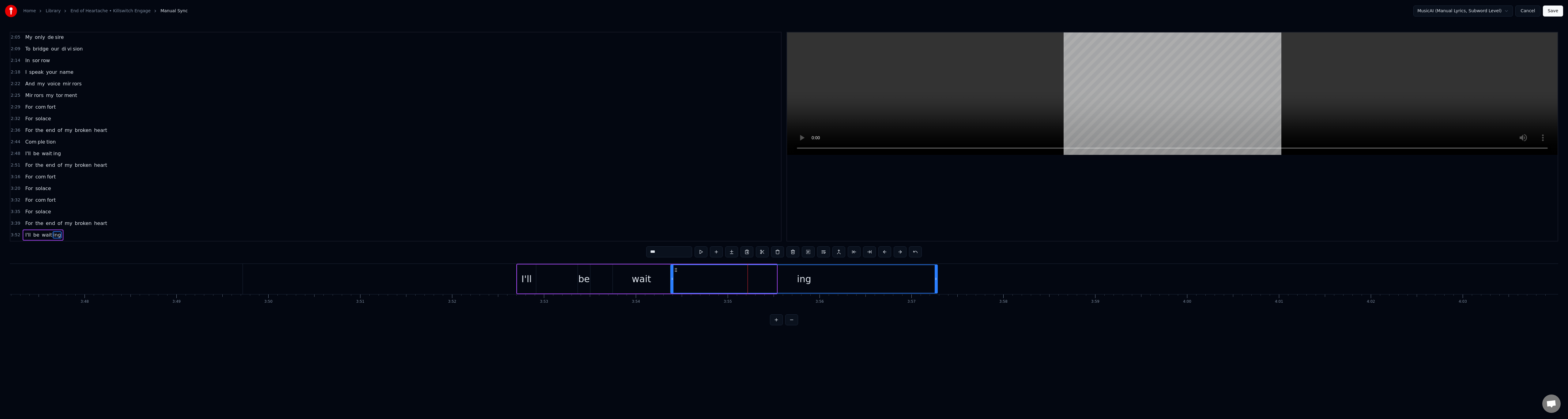
drag, startPoint x: 775, startPoint y: 281, endPoint x: 936, endPoint y: 283, distance: 161.0
click at [936, 283] on div at bounding box center [936, 279] width 2 height 28
drag, startPoint x: 672, startPoint y: 277, endPoint x: 704, endPoint y: 278, distance: 32.0
click at [702, 278] on icon at bounding box center [701, 279] width 2 height 5
click at [665, 279] on div "wait" at bounding box center [642, 279] width 57 height 29
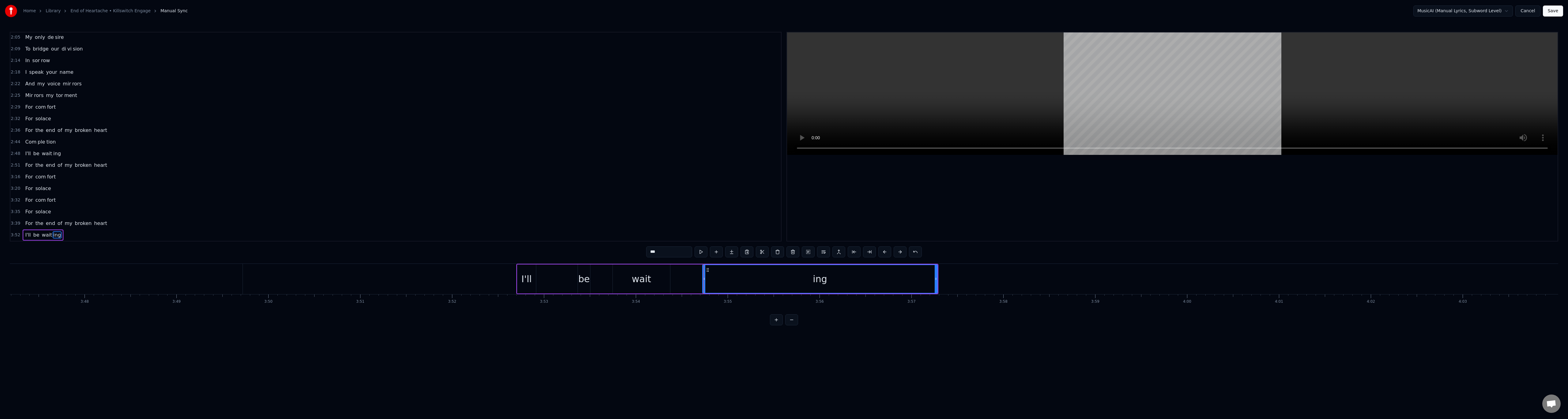
type input "****"
drag, startPoint x: 669, startPoint y: 279, endPoint x: 701, endPoint y: 280, distance: 32.0
click at [701, 280] on icon at bounding box center [700, 279] width 2 height 5
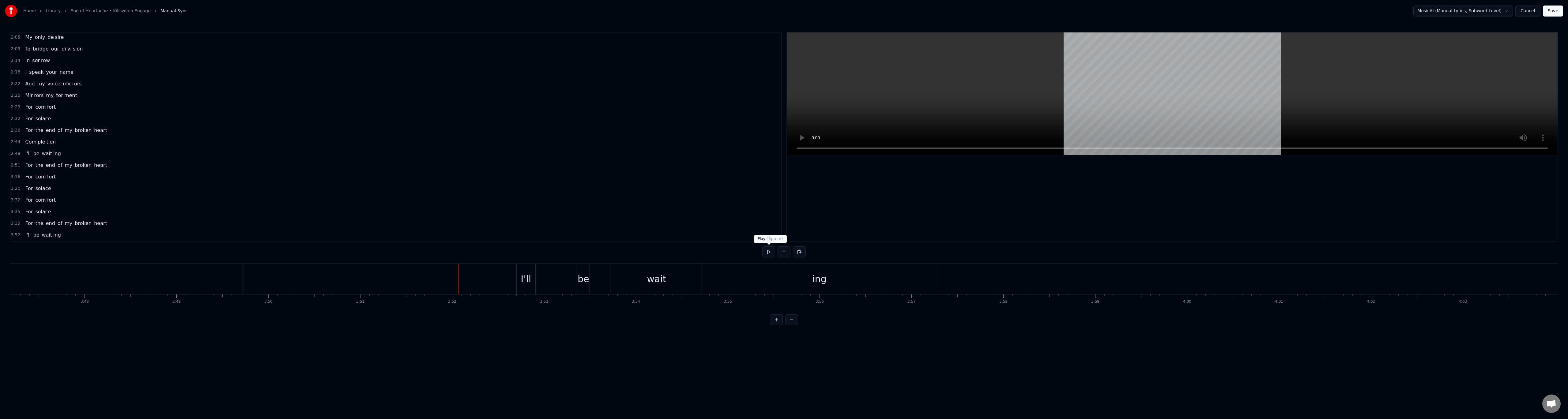
click at [766, 252] on button at bounding box center [768, 252] width 13 height 11
click at [1549, 13] on button "Save" at bounding box center [1553, 11] width 20 height 11
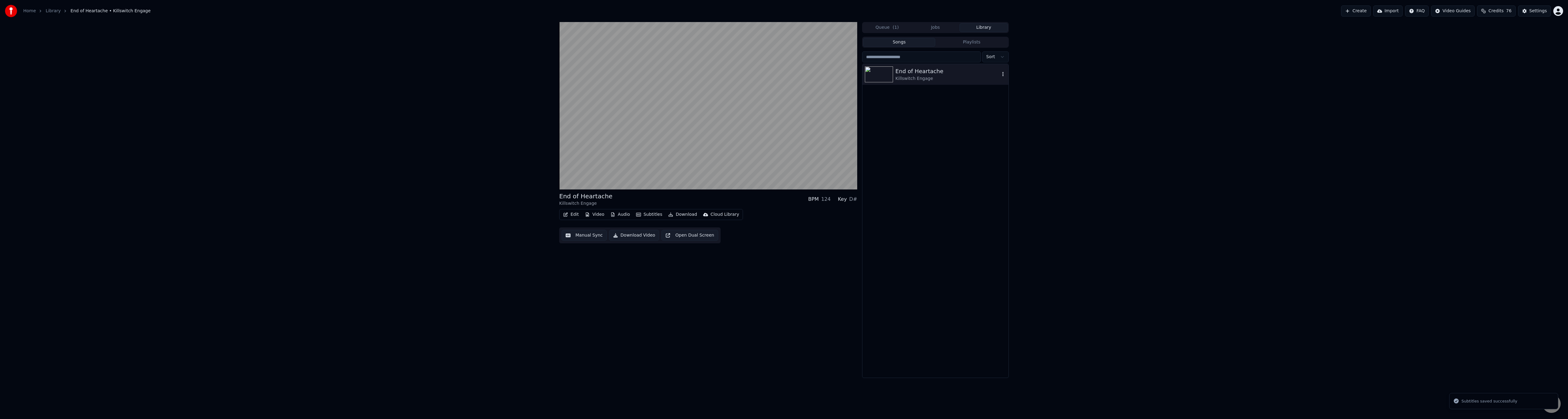
click at [1000, 74] on icon "button" at bounding box center [1003, 74] width 6 height 5
drag, startPoint x: 685, startPoint y: 285, endPoint x: 639, endPoint y: 272, distance: 47.8
click at [685, 285] on div "End of Heartache Killswitch Engage BPM 124 Key D# Edit Video Audio Subtitles Do…" at bounding box center [709, 199] width 298 height 356
click at [570, 213] on button "Edit" at bounding box center [571, 215] width 21 height 9
click at [587, 239] on div "Edit Metadata" at bounding box center [588, 237] width 30 height 6
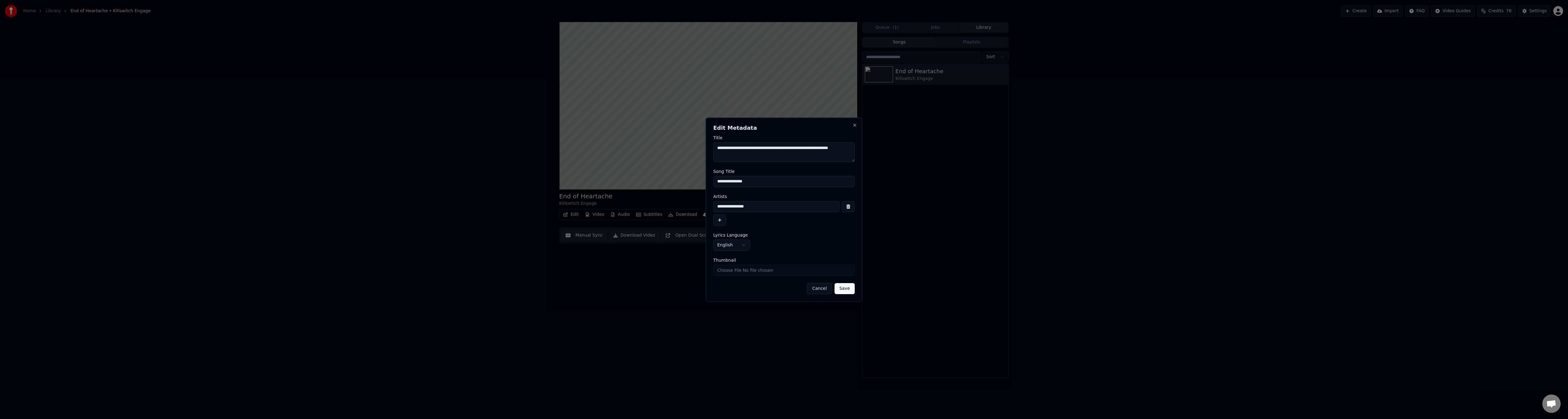
drag, startPoint x: 754, startPoint y: 147, endPoint x: 837, endPoint y: 158, distance: 83.7
click at [837, 158] on textarea "**********" at bounding box center [784, 152] width 141 height 19
drag, startPoint x: 756, startPoint y: 181, endPoint x: 710, endPoint y: 182, distance: 46.0
click at [710, 182] on div "**********" at bounding box center [784, 209] width 157 height 184
paste input "**********"
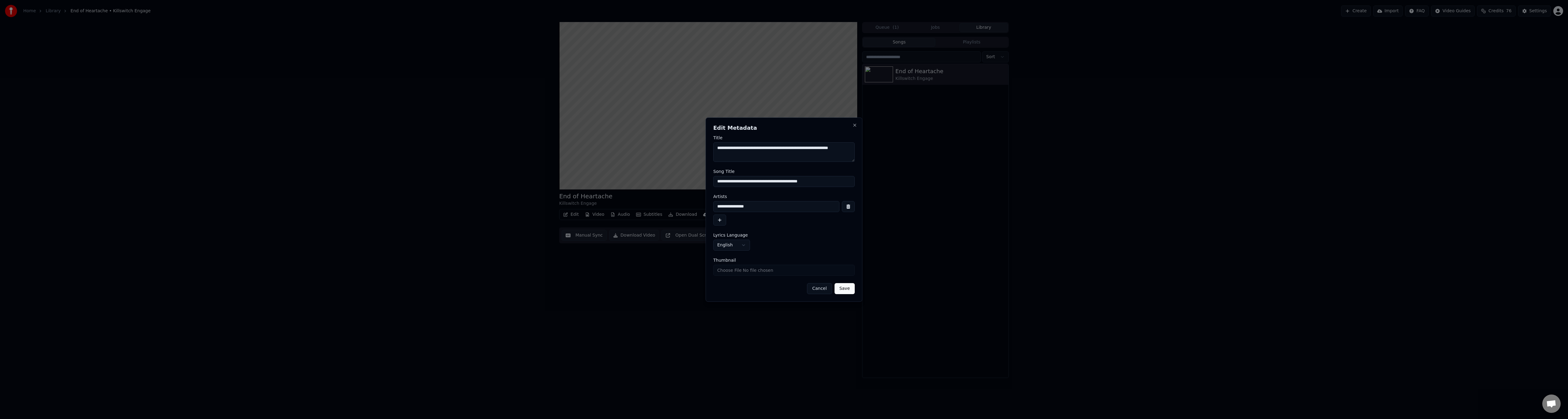
type input "**********"
click at [850, 289] on button "Save" at bounding box center [844, 288] width 20 height 11
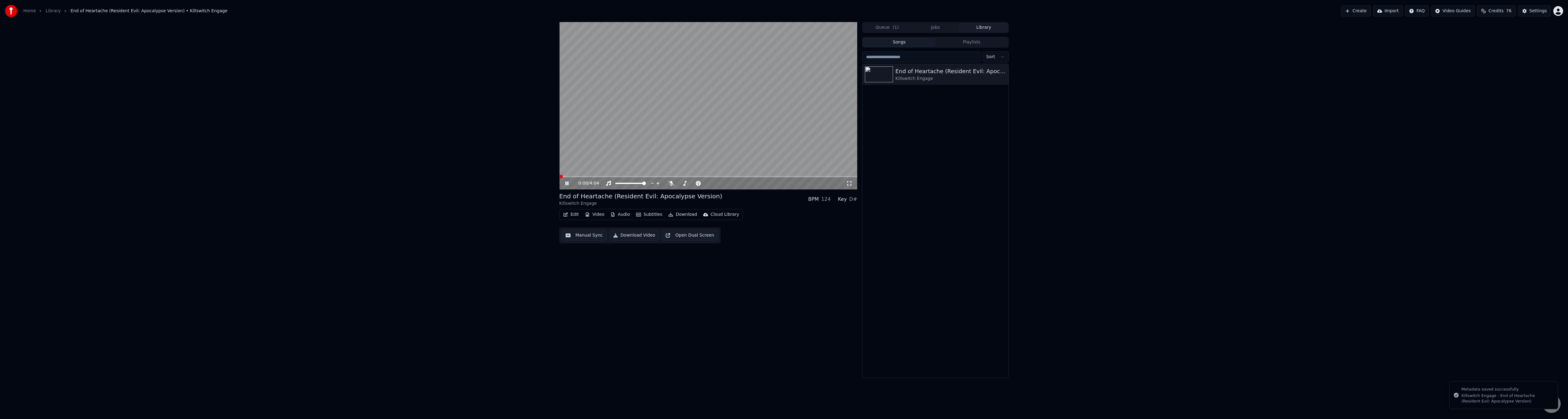
click at [559, 178] on span at bounding box center [561, 176] width 4 height 4
click at [567, 182] on icon at bounding box center [572, 183] width 15 height 5
click at [1003, 72] on icon "button" at bounding box center [1003, 74] width 6 height 5
click at [1014, 105] on div "Open Directory" at bounding box center [1004, 105] width 47 height 10
click at [53, 14] on div "Home Library End of Heartache (Resident Evil: Apocalypse Version) • Killswitch …" at bounding box center [116, 11] width 223 height 12
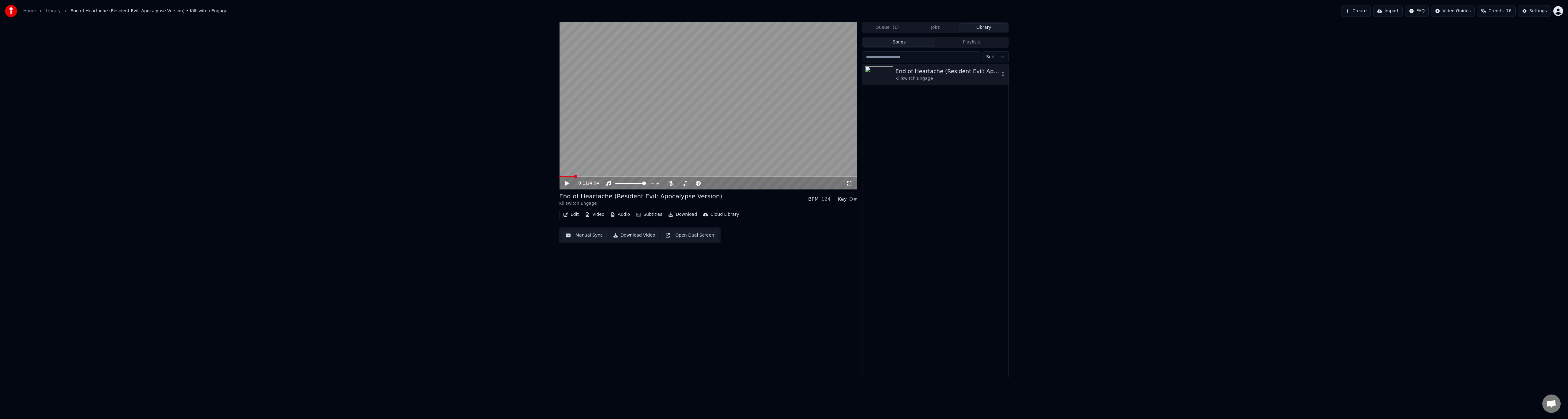
click at [52, 11] on link "Library" at bounding box center [53, 11] width 15 height 6
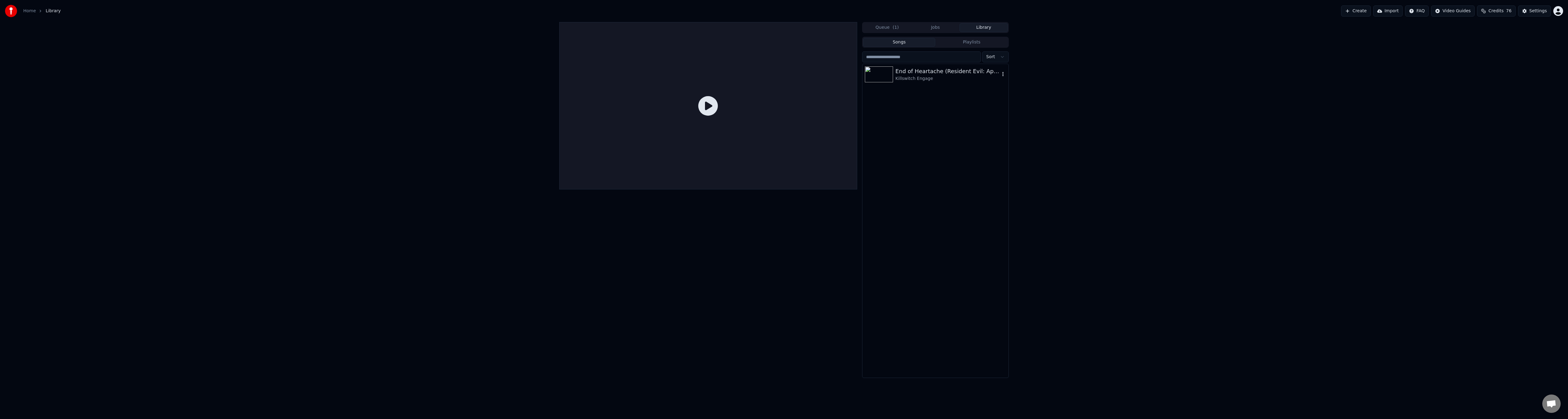
click at [1004, 75] on icon "button" at bounding box center [1003, 74] width 6 height 5
click at [903, 118] on div "End of Heartache (Resident Evil: Apocalypse Version) Killswitch Engage" at bounding box center [936, 221] width 146 height 314
click at [1535, 12] on div "Settings" at bounding box center [1538, 11] width 18 height 6
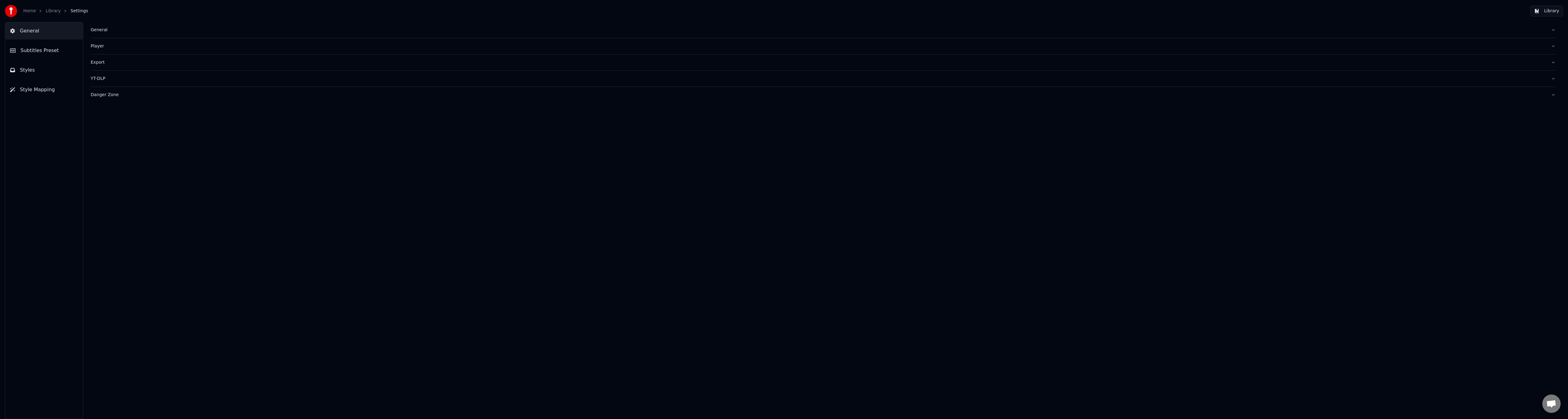
click at [52, 7] on div "Home Library Settings" at bounding box center [46, 11] width 83 height 12
click at [54, 10] on link "Library" at bounding box center [53, 11] width 15 height 6
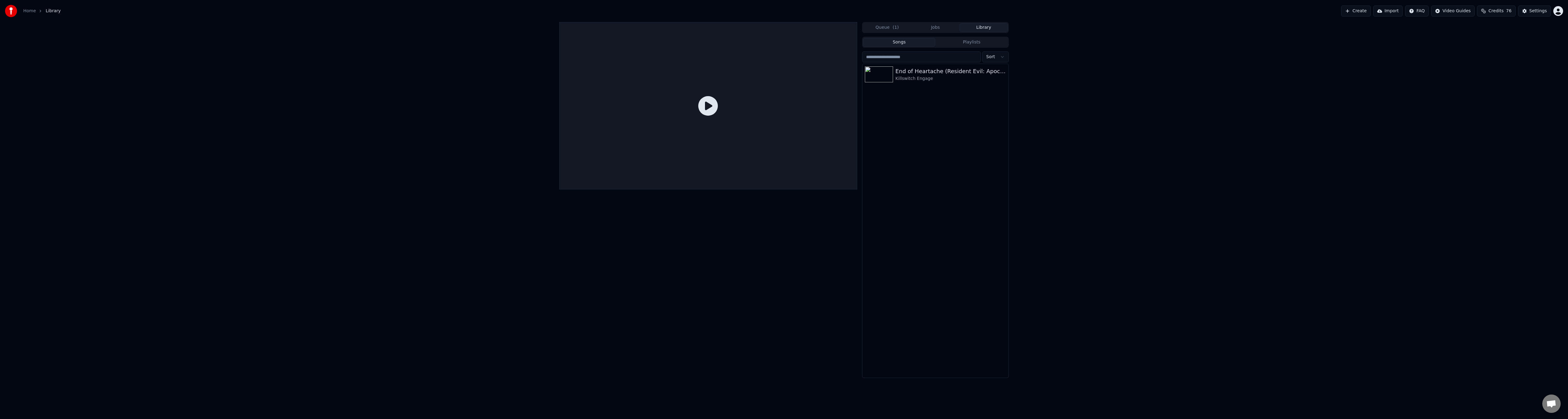
click at [1463, 10] on html "Home Library Create Import FAQ Video Guides Credits 76 Settings Queue ( 1 ) Job…" at bounding box center [784, 209] width 1568 height 419
click at [1536, 13] on html "Home Library Create Import FAQ Video Guides Credits 76 Settings Queue ( 1 ) Job…" at bounding box center [784, 209] width 1568 height 419
click at [1536, 13] on div "Settings" at bounding box center [1538, 11] width 18 height 6
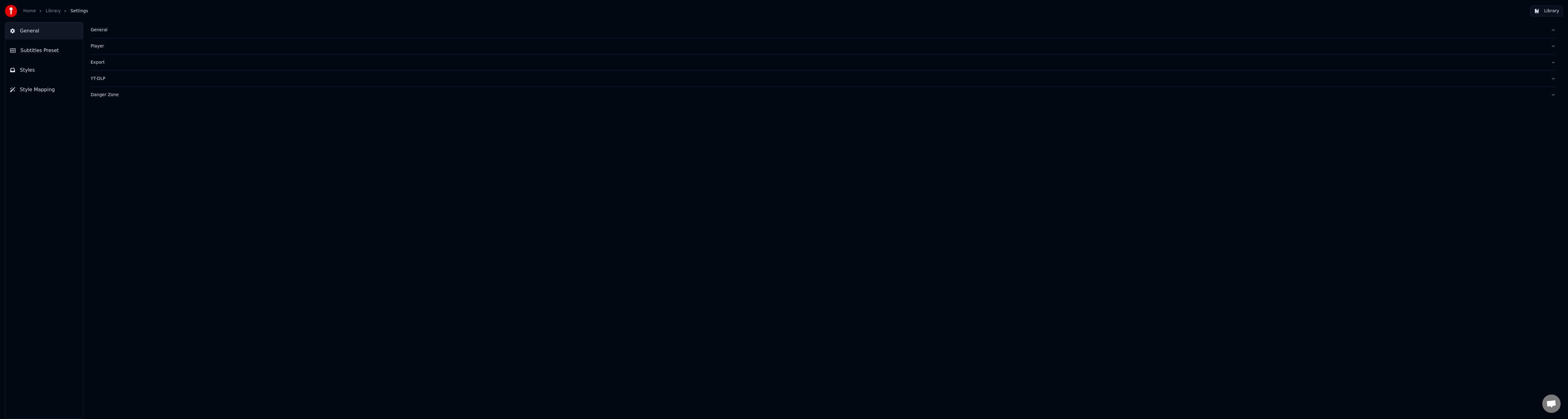
click at [102, 63] on div "Export" at bounding box center [818, 63] width 1455 height 6
click at [54, 12] on link "Library" at bounding box center [53, 11] width 15 height 6
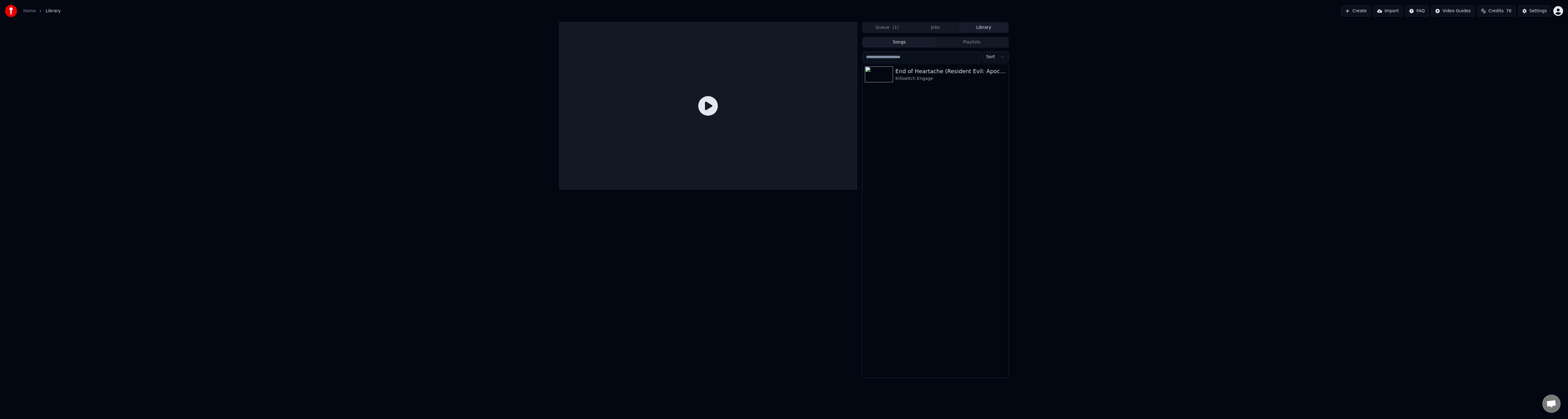
click at [27, 11] on link "Home" at bounding box center [29, 11] width 13 height 6
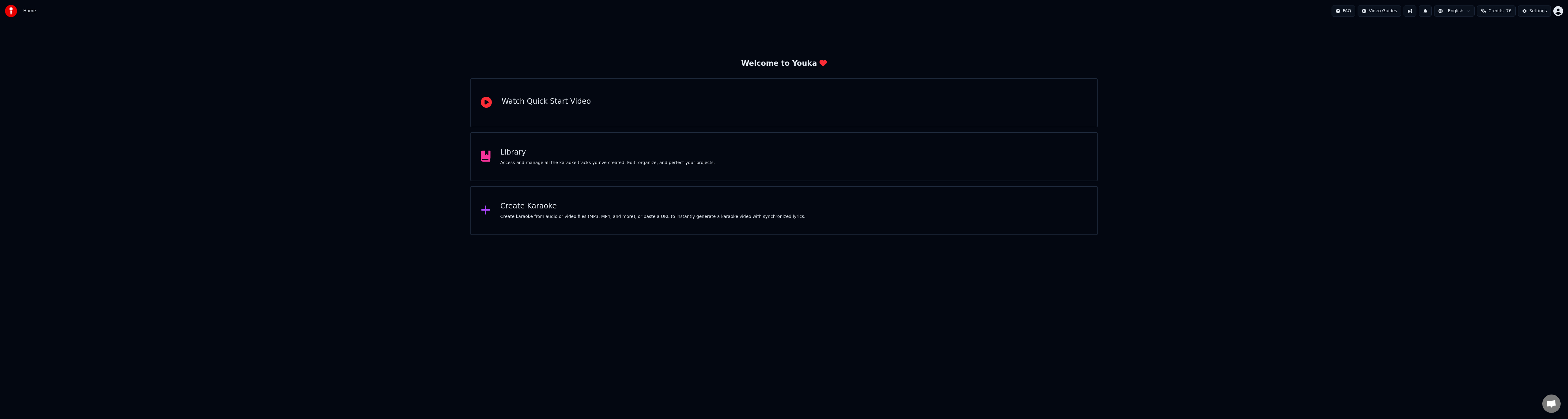
click at [547, 153] on div "Library" at bounding box center [607, 153] width 215 height 10
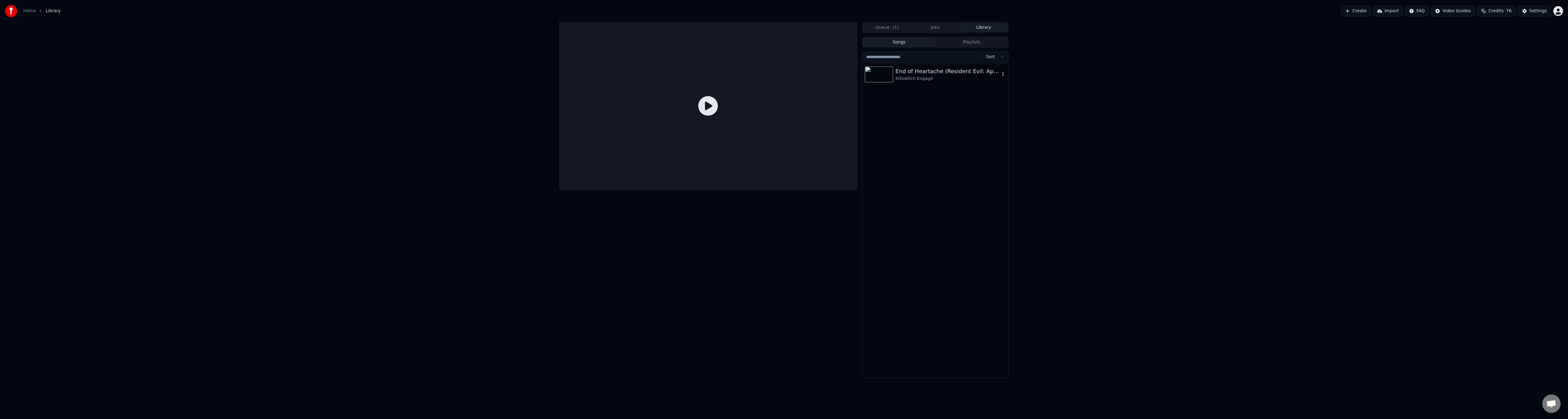
click at [1003, 74] on icon "button" at bounding box center [1003, 74] width 6 height 5
click at [1007, 103] on div "Open Directory" at bounding box center [1004, 105] width 47 height 10
click at [1535, 12] on div "Settings" at bounding box center [1538, 11] width 18 height 6
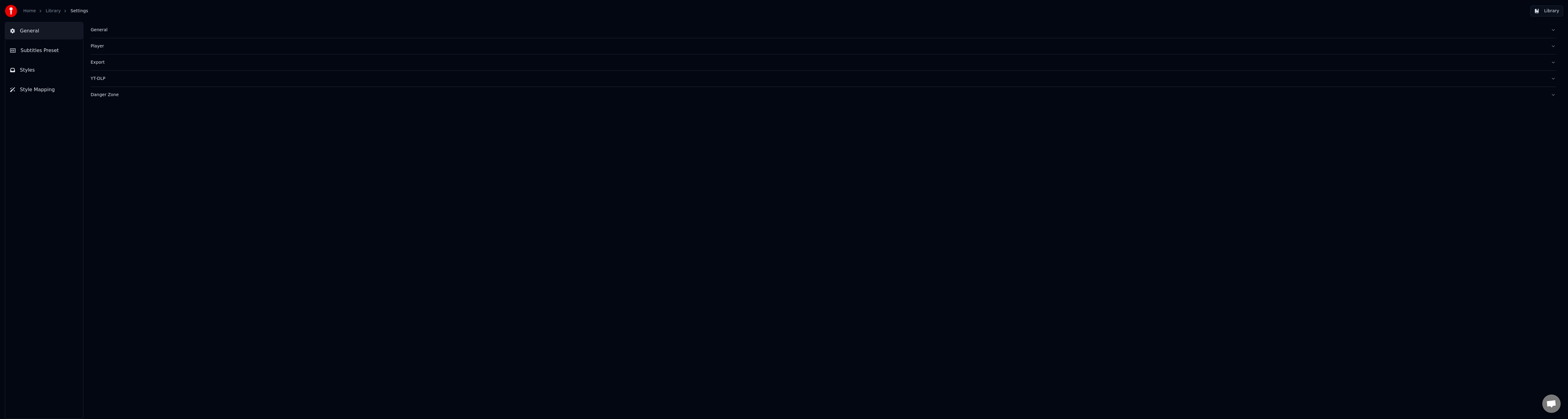
click at [117, 64] on div "Export" at bounding box center [818, 63] width 1455 height 6
click at [221, 88] on input "**********" at bounding box center [168, 90] width 155 height 11
drag, startPoint x: 222, startPoint y: 88, endPoint x: 58, endPoint y: 81, distance: 164.1
click at [58, 81] on div "**********" at bounding box center [784, 220] width 1568 height 397
click at [374, 212] on div "**********" at bounding box center [823, 220] width 1489 height 397
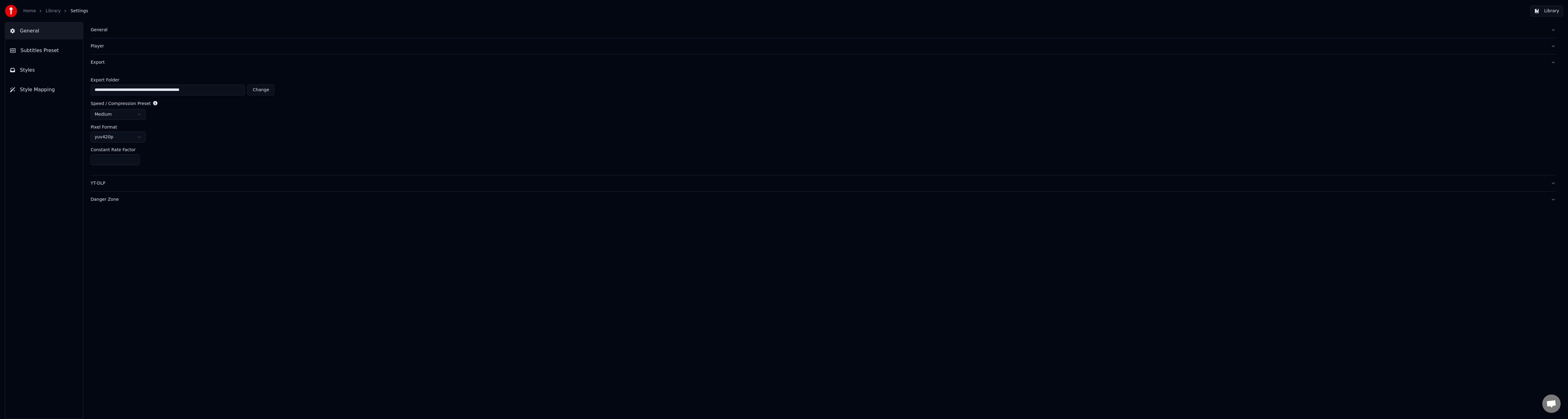
click at [138, 186] on button "YT-DLP" at bounding box center [823, 183] width 1465 height 16
click at [29, 12] on link "Home" at bounding box center [29, 11] width 13 height 6
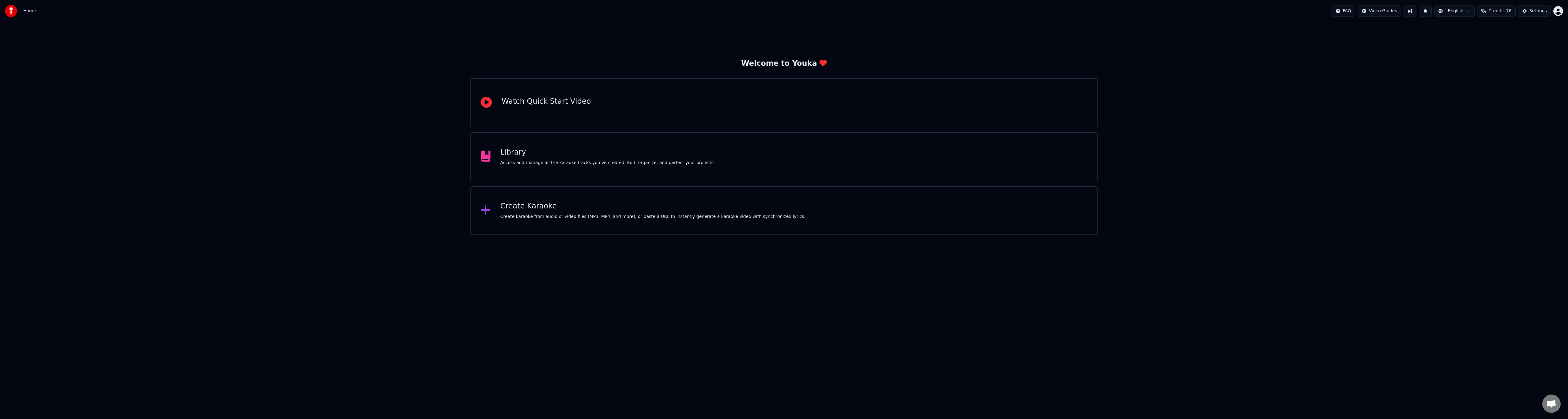
click at [10, 9] on img at bounding box center [11, 11] width 12 height 12
click at [531, 153] on div "Library" at bounding box center [607, 153] width 215 height 10
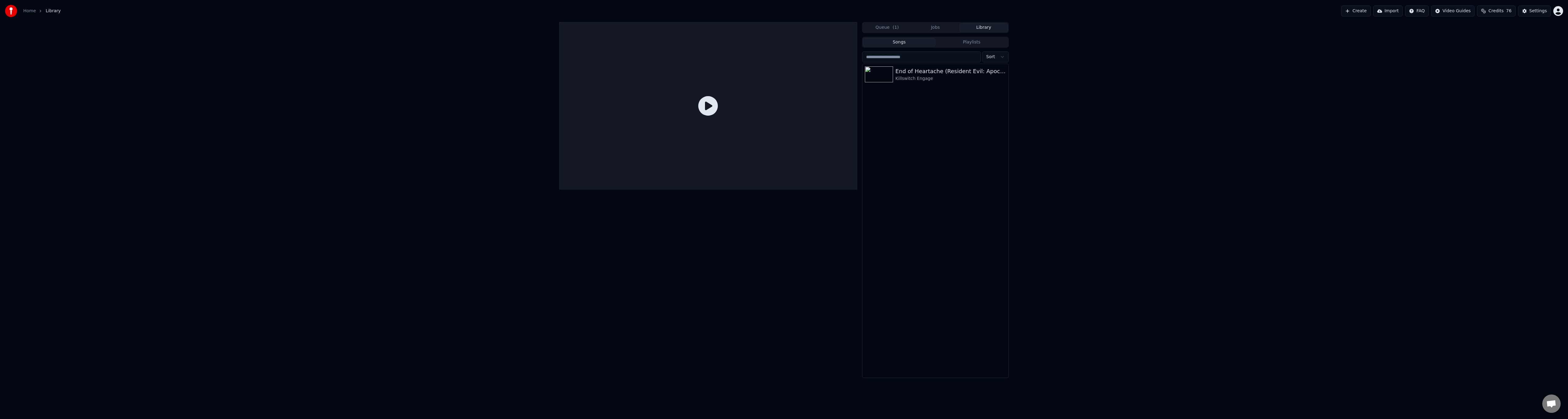
click at [953, 43] on button "Playlists" at bounding box center [971, 42] width 72 height 9
click at [923, 43] on button "Songs" at bounding box center [899, 42] width 72 height 9
click at [1003, 76] on icon "button" at bounding box center [1003, 74] width 6 height 5
click at [1011, 86] on div "Add to playlist" at bounding box center [1004, 86] width 47 height 10
click at [1036, 87] on div "New playlist" at bounding box center [1046, 87] width 41 height 10
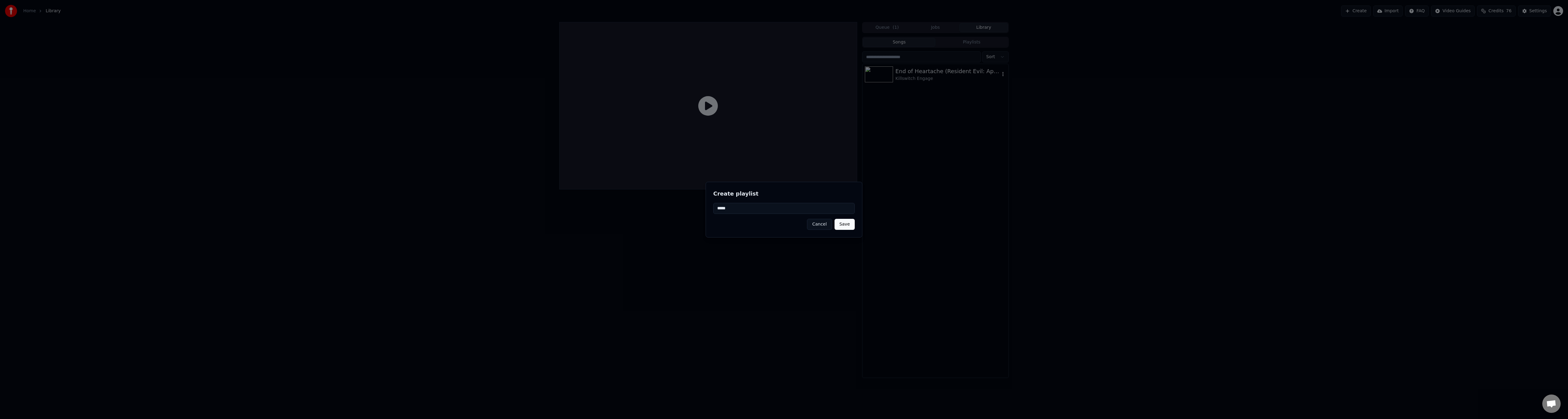
type input "*****"
click at [850, 226] on button "Save" at bounding box center [844, 224] width 20 height 11
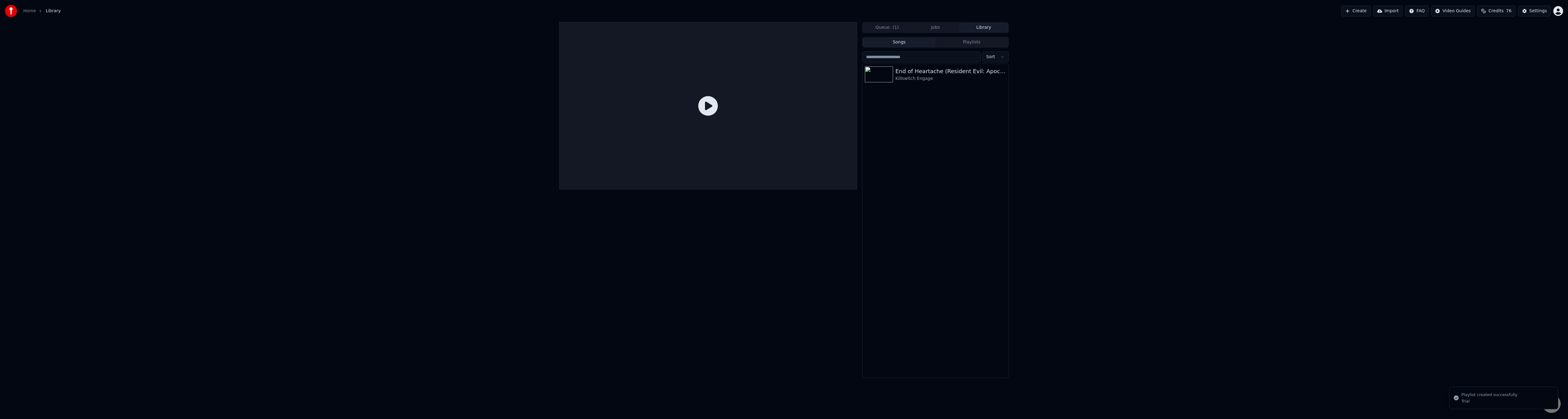
click at [966, 44] on button "Playlists" at bounding box center [971, 42] width 72 height 9
click at [1003, 63] on icon "button" at bounding box center [1003, 61] width 1 height 4
click at [977, 120] on div "Trial 1 songs" at bounding box center [935, 219] width 147 height 335
click at [930, 65] on div "1 songs" at bounding box center [948, 66] width 105 height 6
click at [962, 82] on div "Killswitch Engage" at bounding box center [951, 80] width 99 height 6
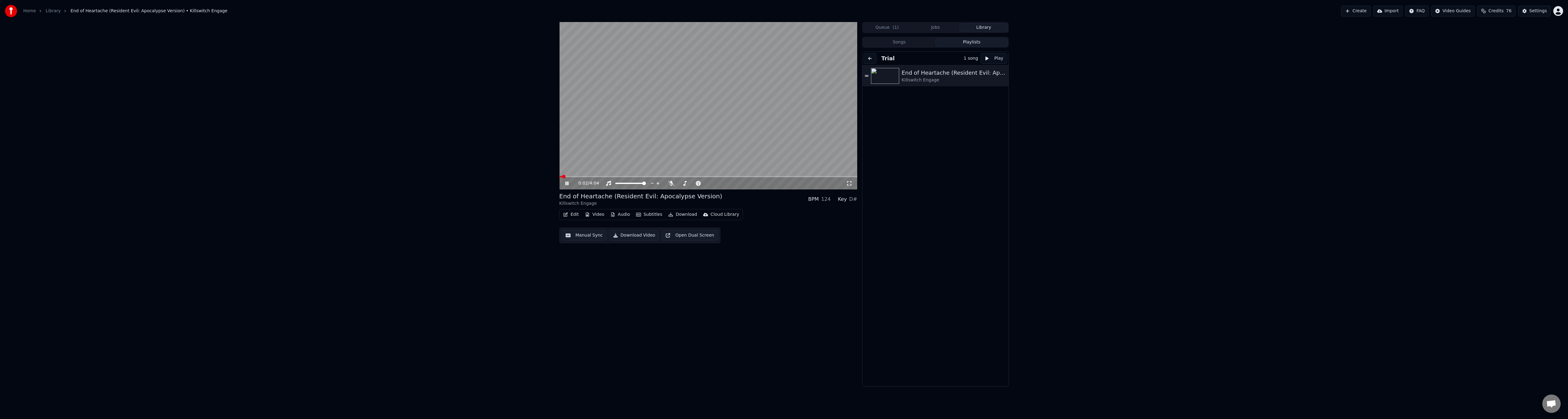
click at [565, 182] on icon at bounding box center [572, 183] width 15 height 5
click at [670, 215] on button "Download" at bounding box center [682, 215] width 33 height 9
click at [702, 228] on div "Video [.mp4]" at bounding box center [701, 227] width 54 height 6
